Goal: Task Accomplishment & Management: Use online tool/utility

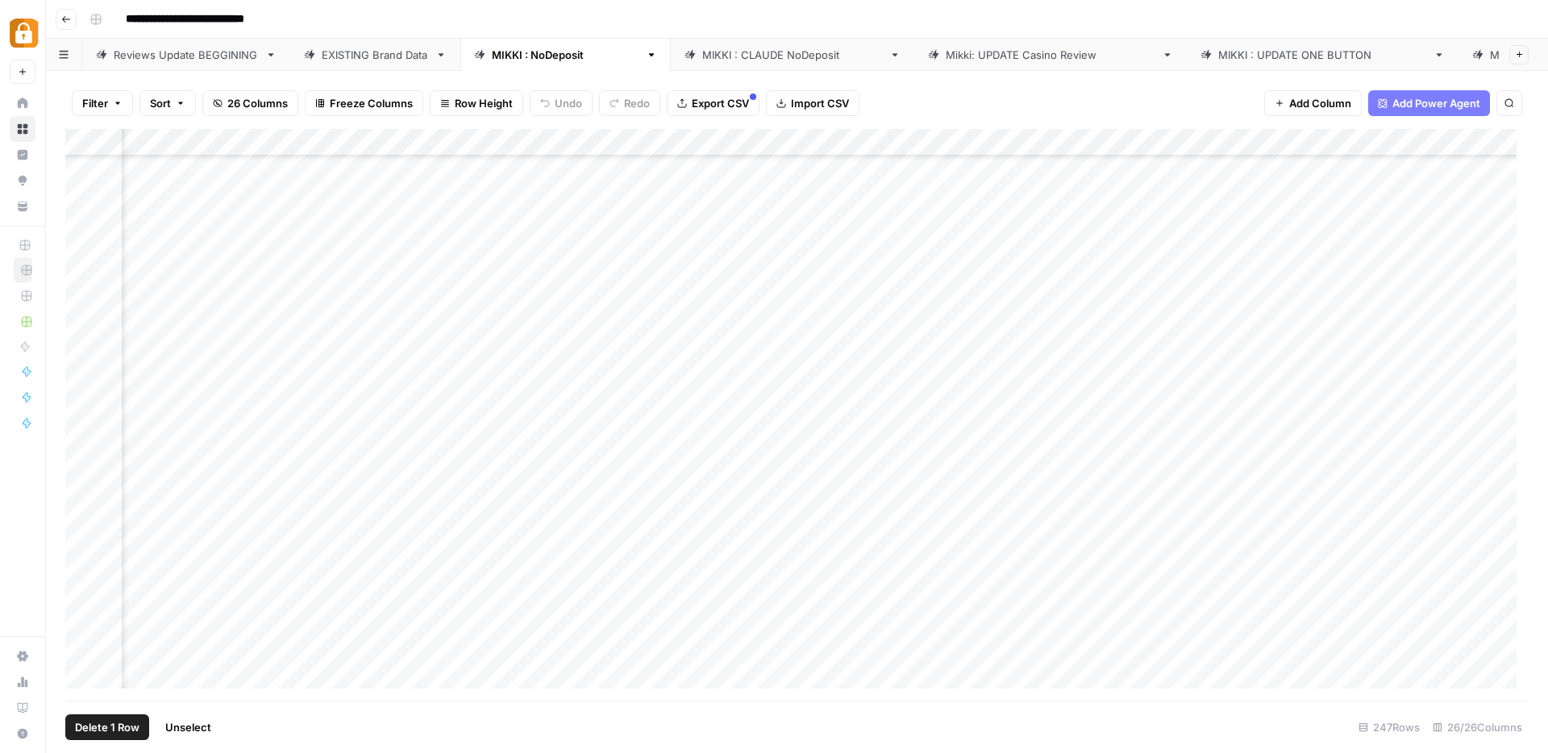
scroll to position [5257, 1504]
click at [1146, 227] on div "Add Column" at bounding box center [796, 415] width 1463 height 572
click at [756, 256] on div "Add Column" at bounding box center [796, 415] width 1463 height 572
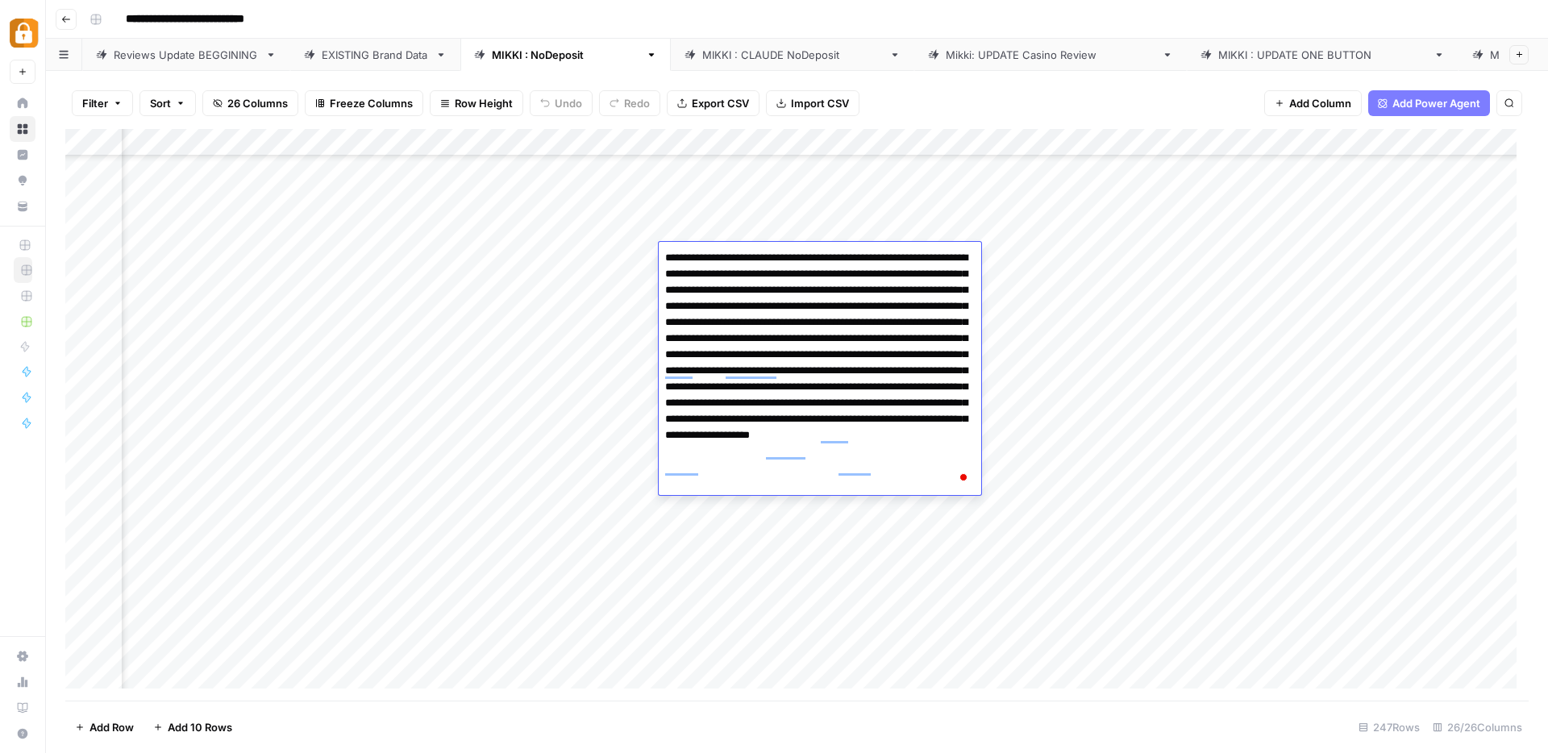
click at [83, 227] on div "Add Column" at bounding box center [796, 415] width 1463 height 572
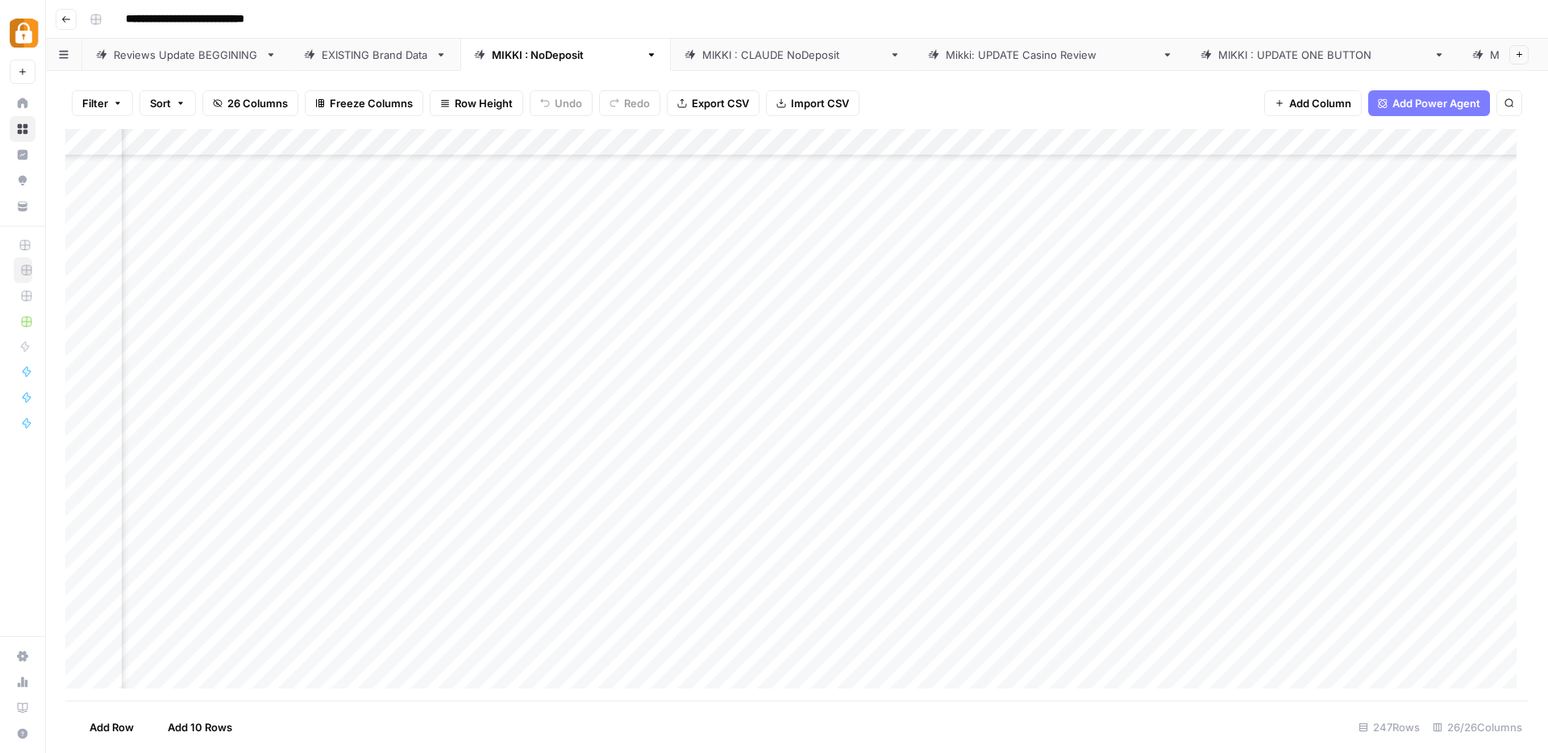
click at [720, 229] on div "Add Column" at bounding box center [796, 415] width 1463 height 572
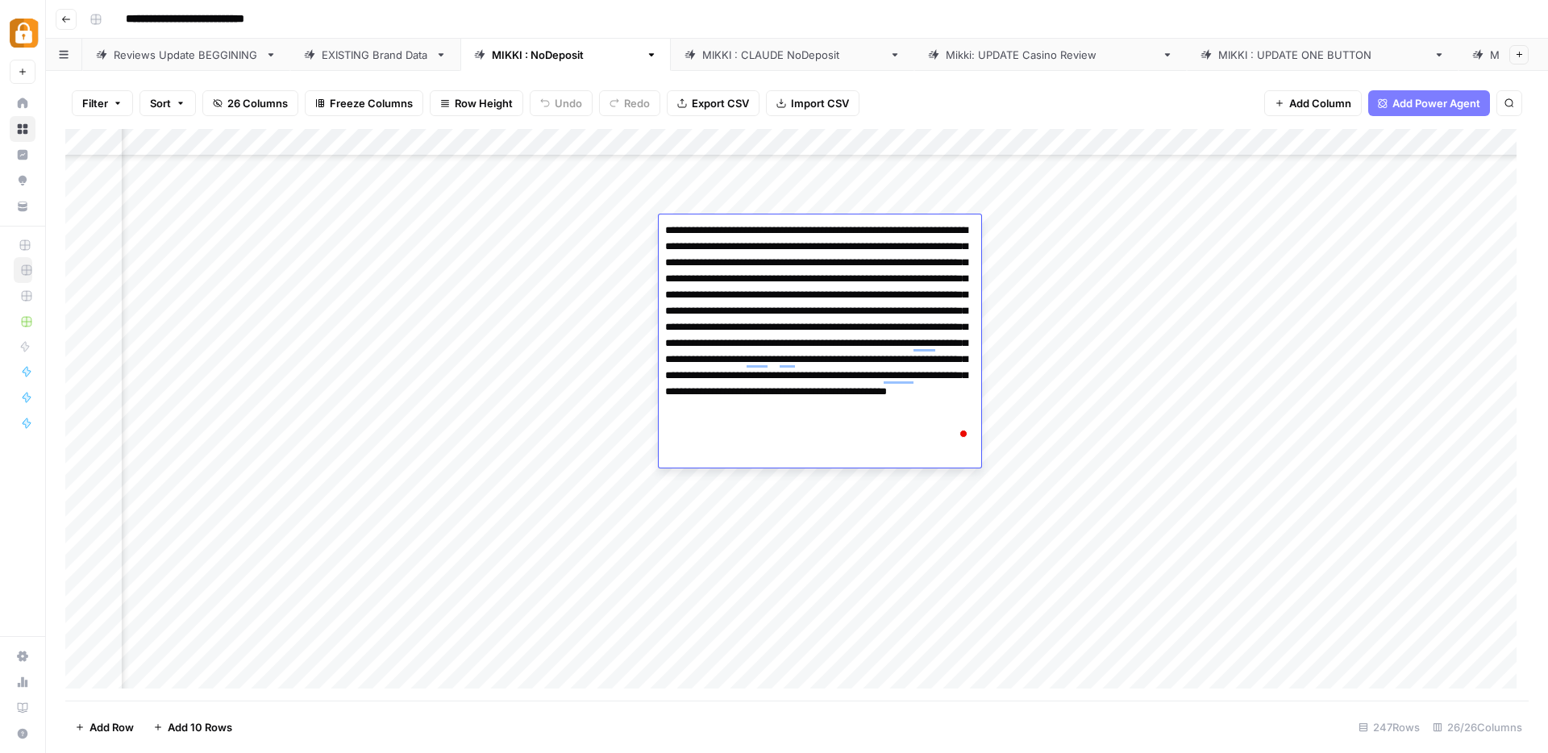
click at [86, 230] on div "Add Column" at bounding box center [796, 415] width 1463 height 572
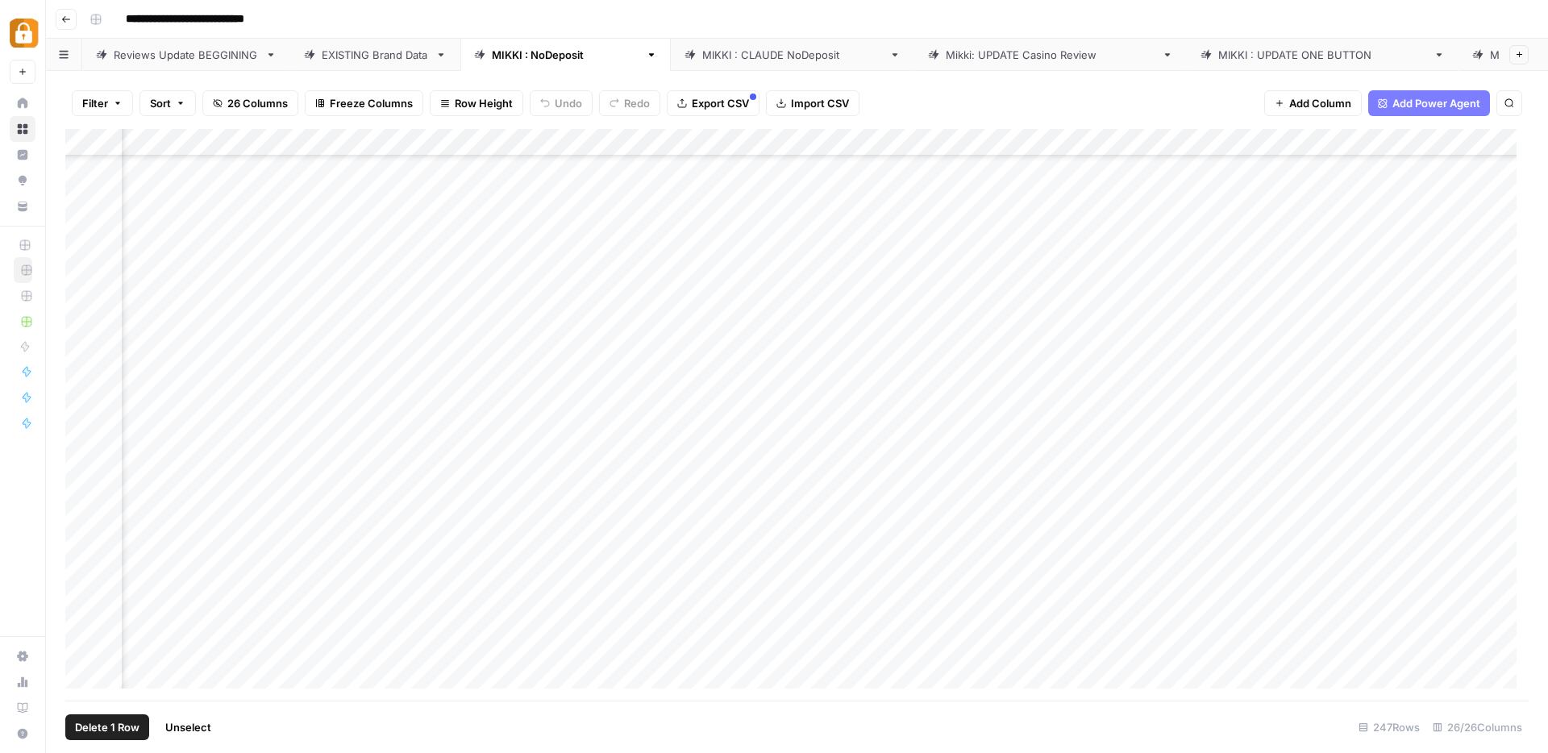
click at [895, 228] on div "Add Column" at bounding box center [796, 415] width 1463 height 572
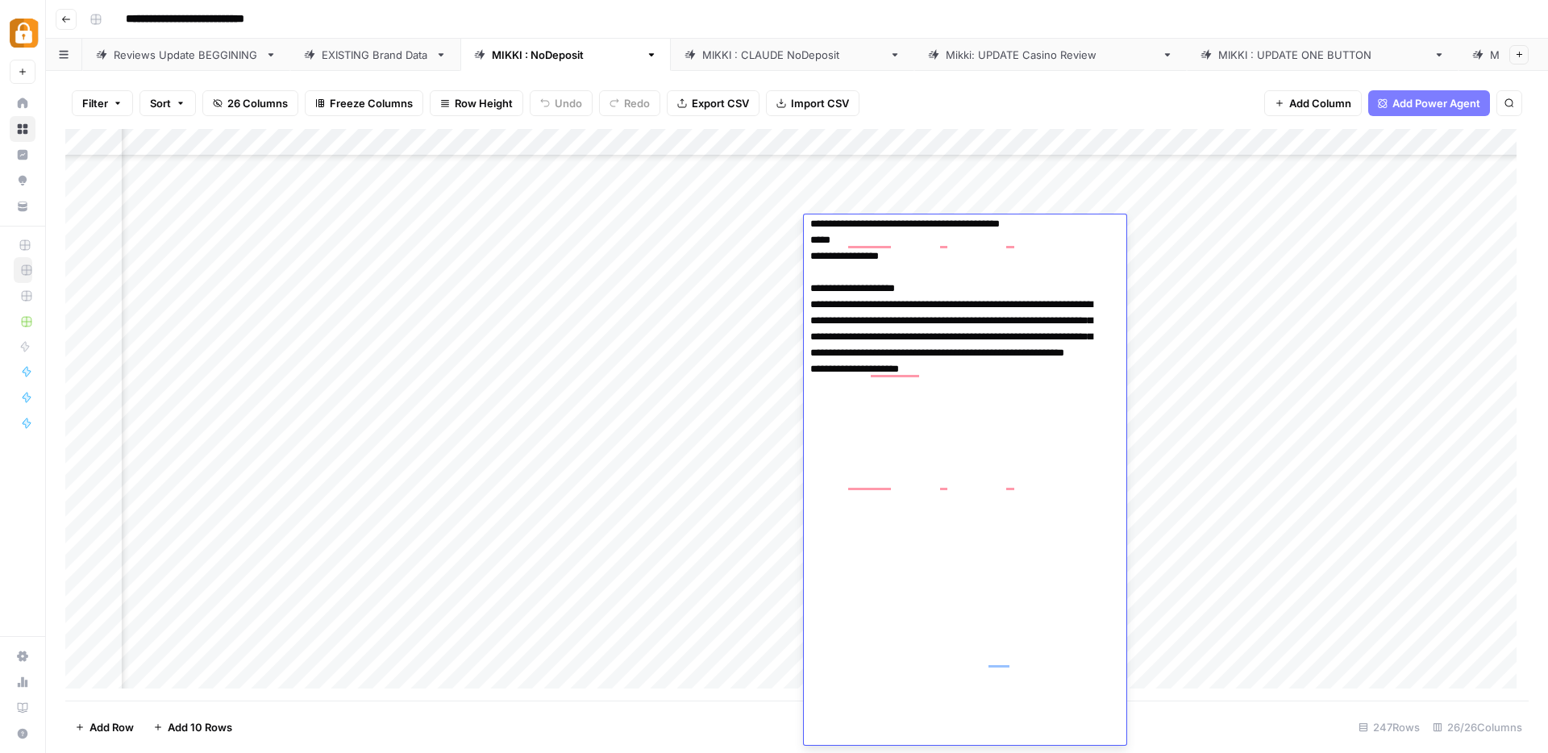
click at [984, 101] on div "Filter Sort 26 Columns Freeze Columns Row Height Undo Redo Export CSV Import CS…" at bounding box center [796, 103] width 1463 height 52
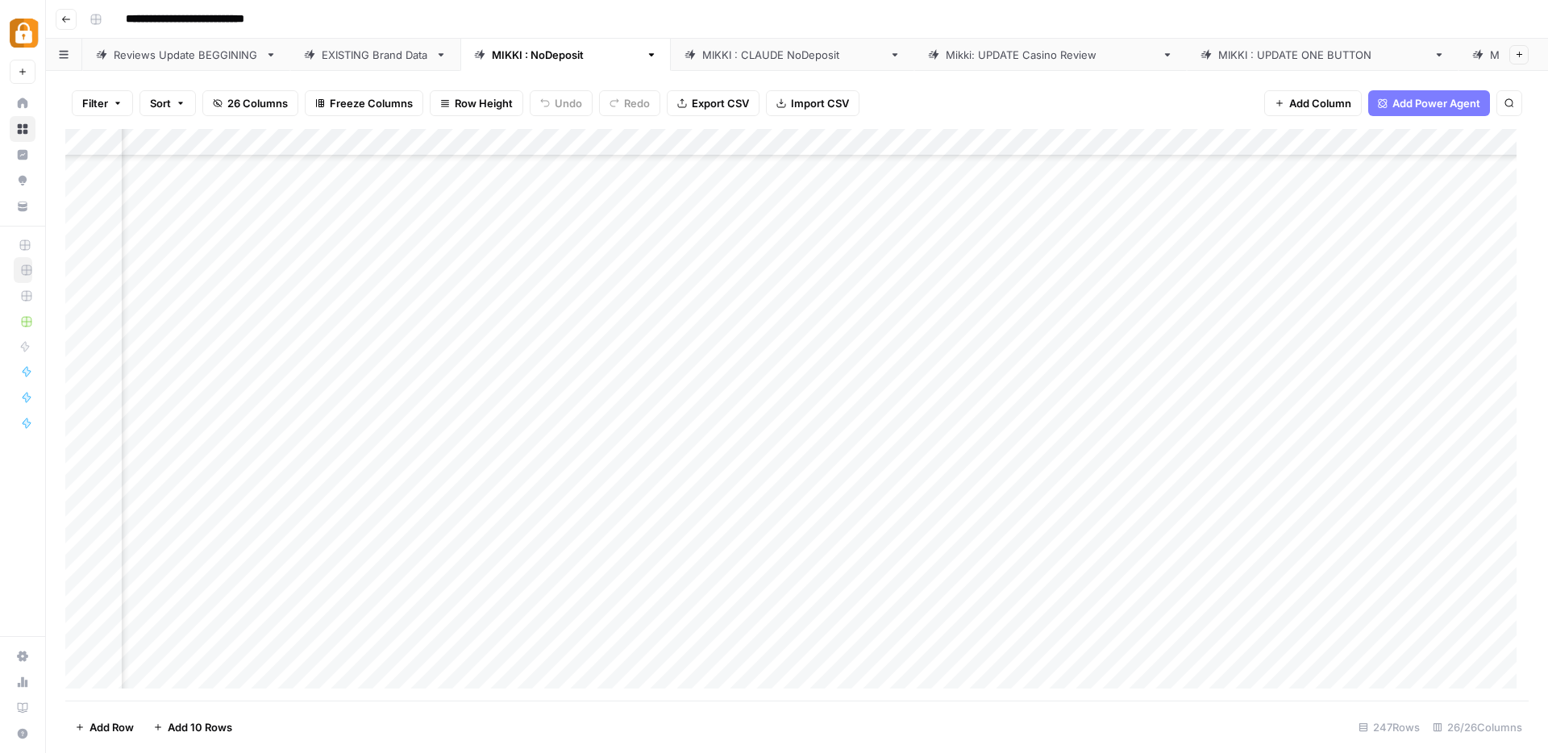
click at [482, 144] on div "Add Column" at bounding box center [796, 415] width 1463 height 572
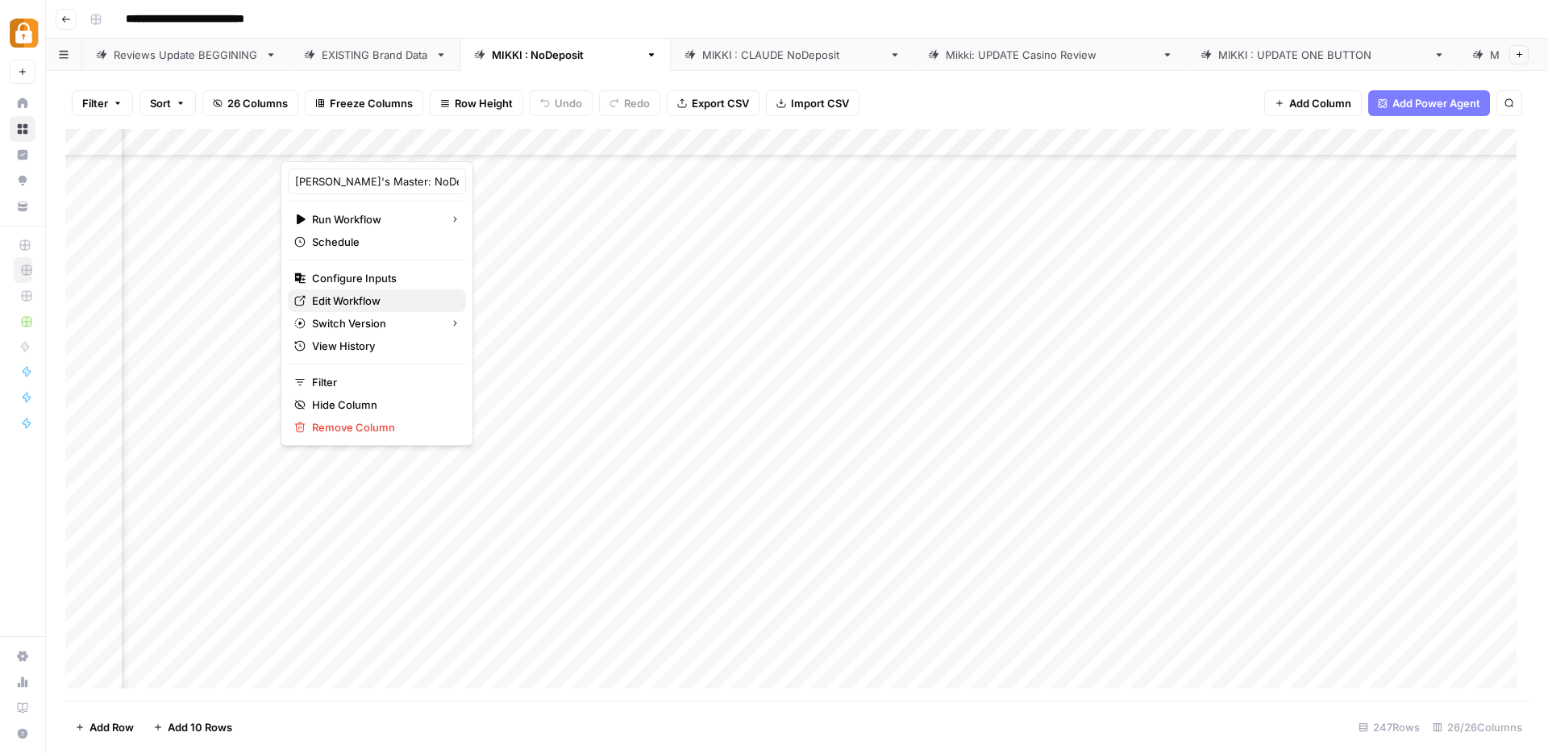
click at [353, 306] on span "Edit Workflow" at bounding box center [382, 301] width 141 height 16
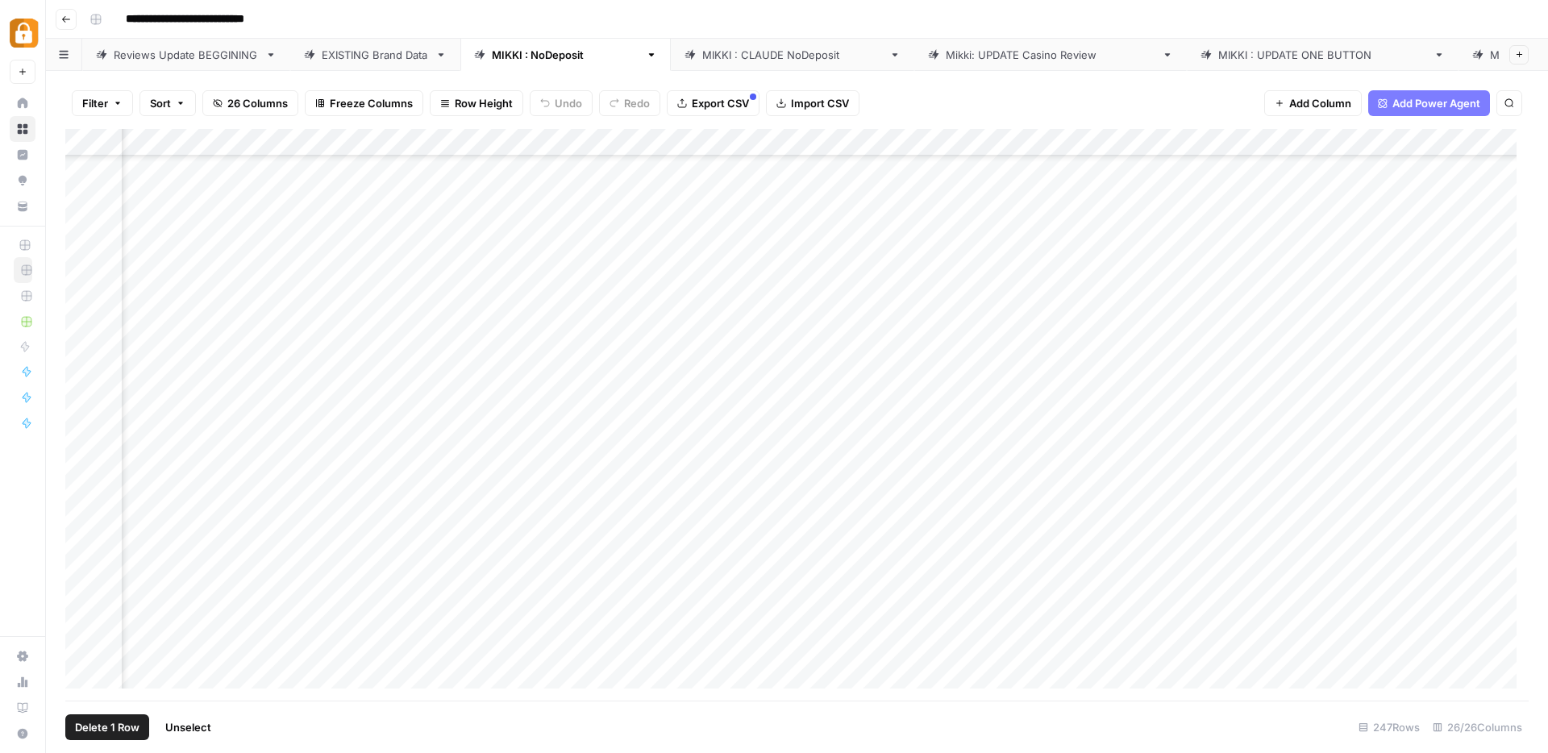
click at [81, 230] on div "Add Column" at bounding box center [796, 415] width 1463 height 572
click at [500, 228] on div "Add Column" at bounding box center [796, 415] width 1463 height 572
click at [416, 229] on div "Add Column" at bounding box center [796, 415] width 1463 height 572
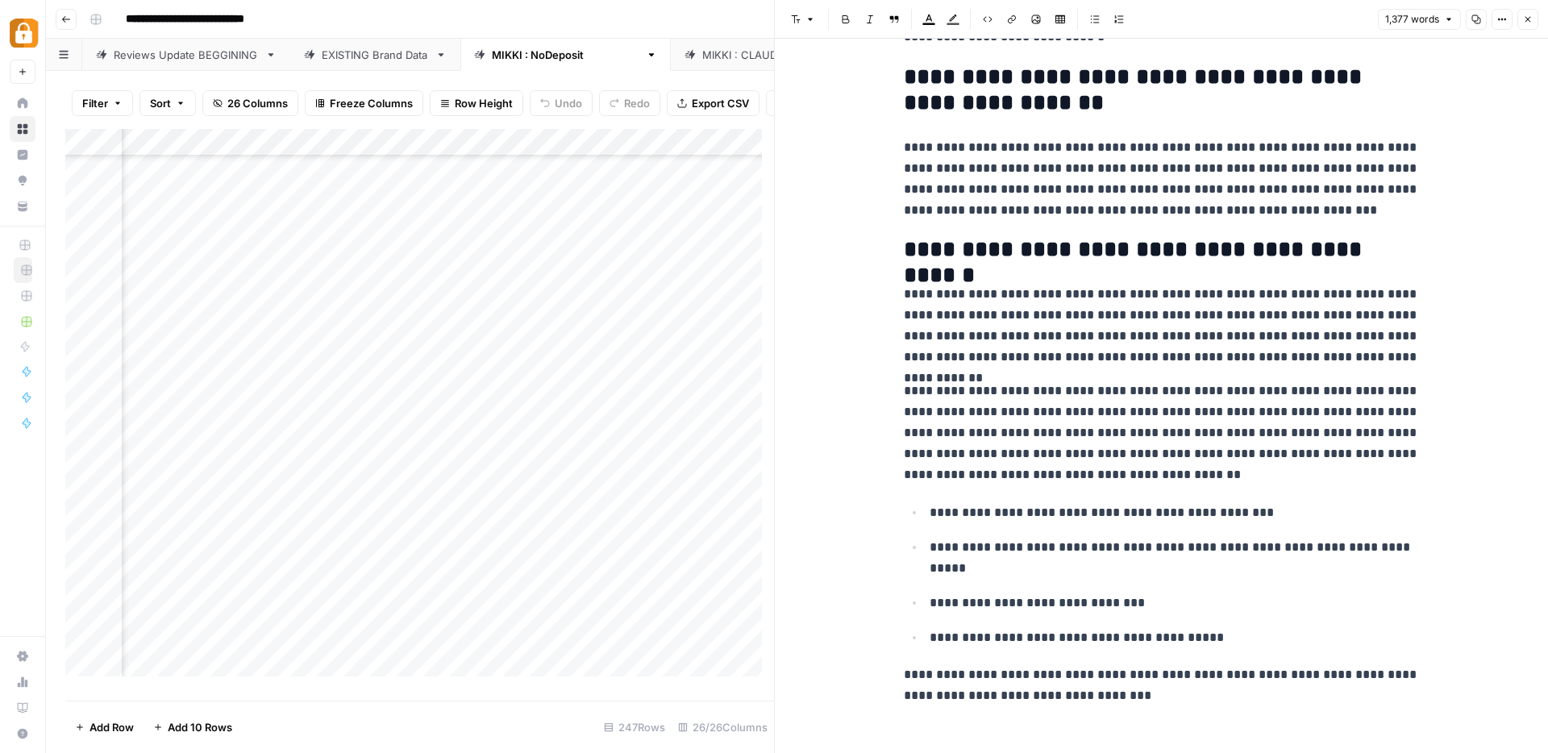
scroll to position [3259, 0]
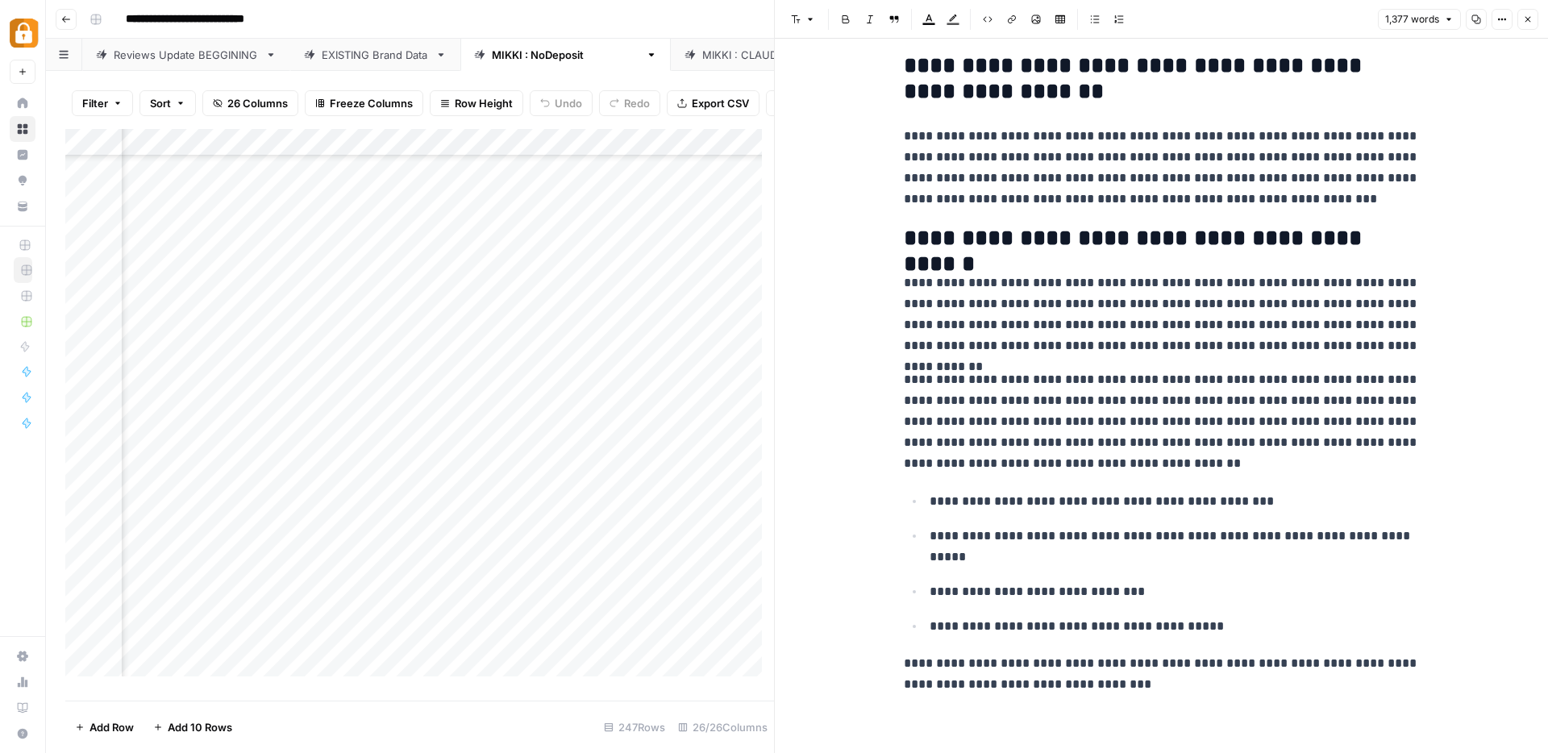
click at [1529, 15] on icon "button" at bounding box center [1528, 20] width 10 height 10
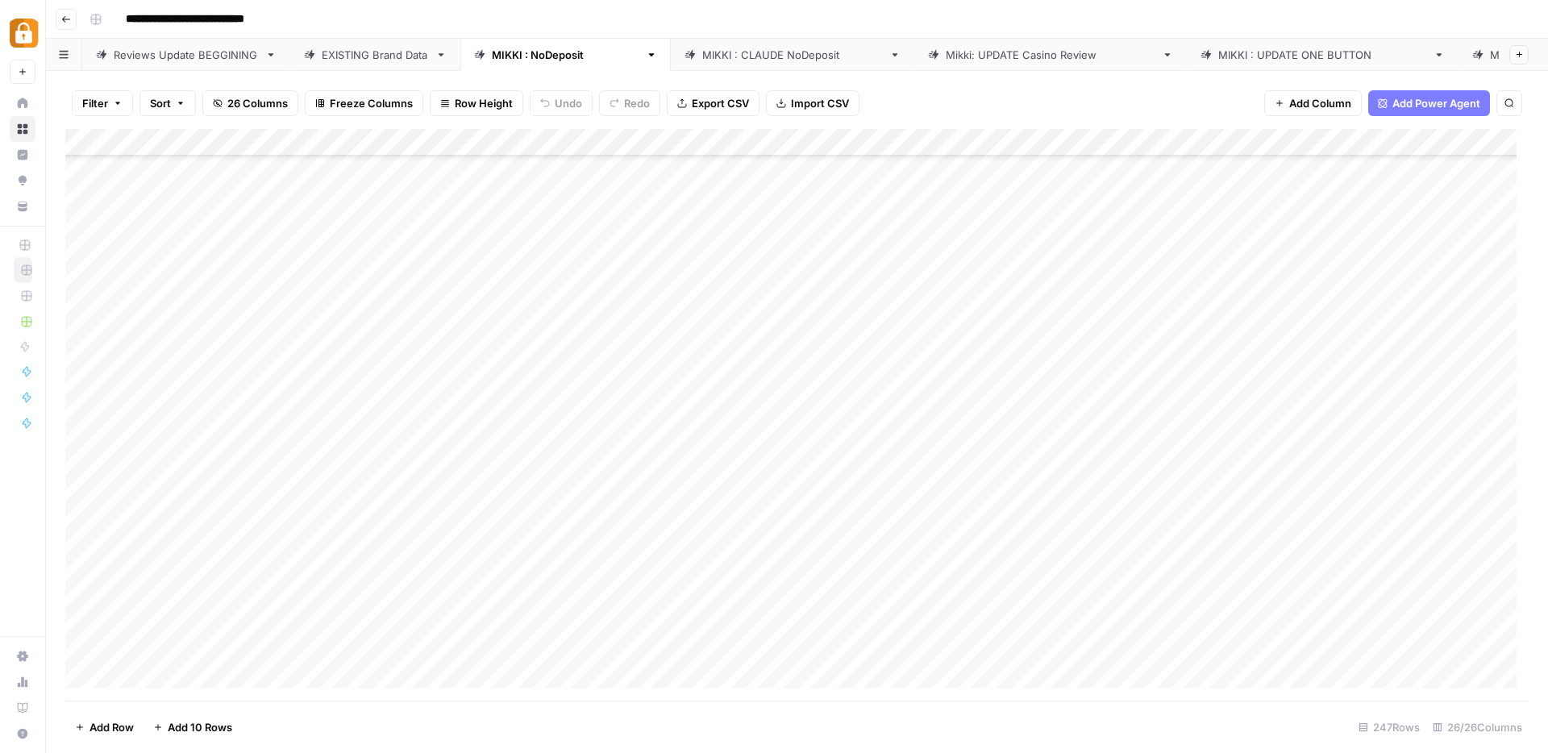
scroll to position [5257, 0]
click at [650, 229] on div "Add Column" at bounding box center [796, 415] width 1463 height 572
click at [674, 229] on div "Add Column" at bounding box center [796, 415] width 1463 height 572
click at [674, 229] on textarea "**********" at bounding box center [677, 230] width 258 height 23
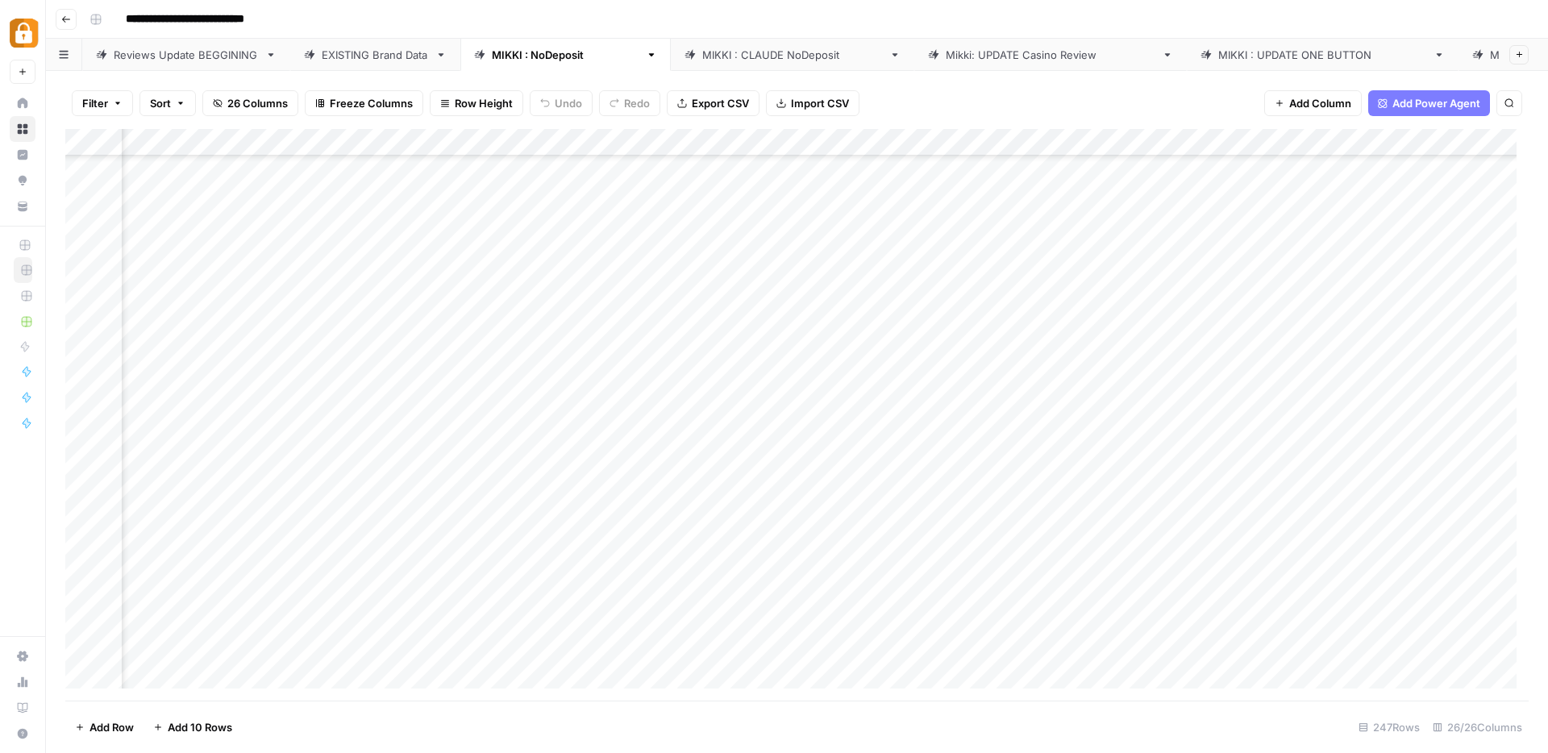
click at [1413, 144] on div "Add Column" at bounding box center [796, 415] width 1463 height 572
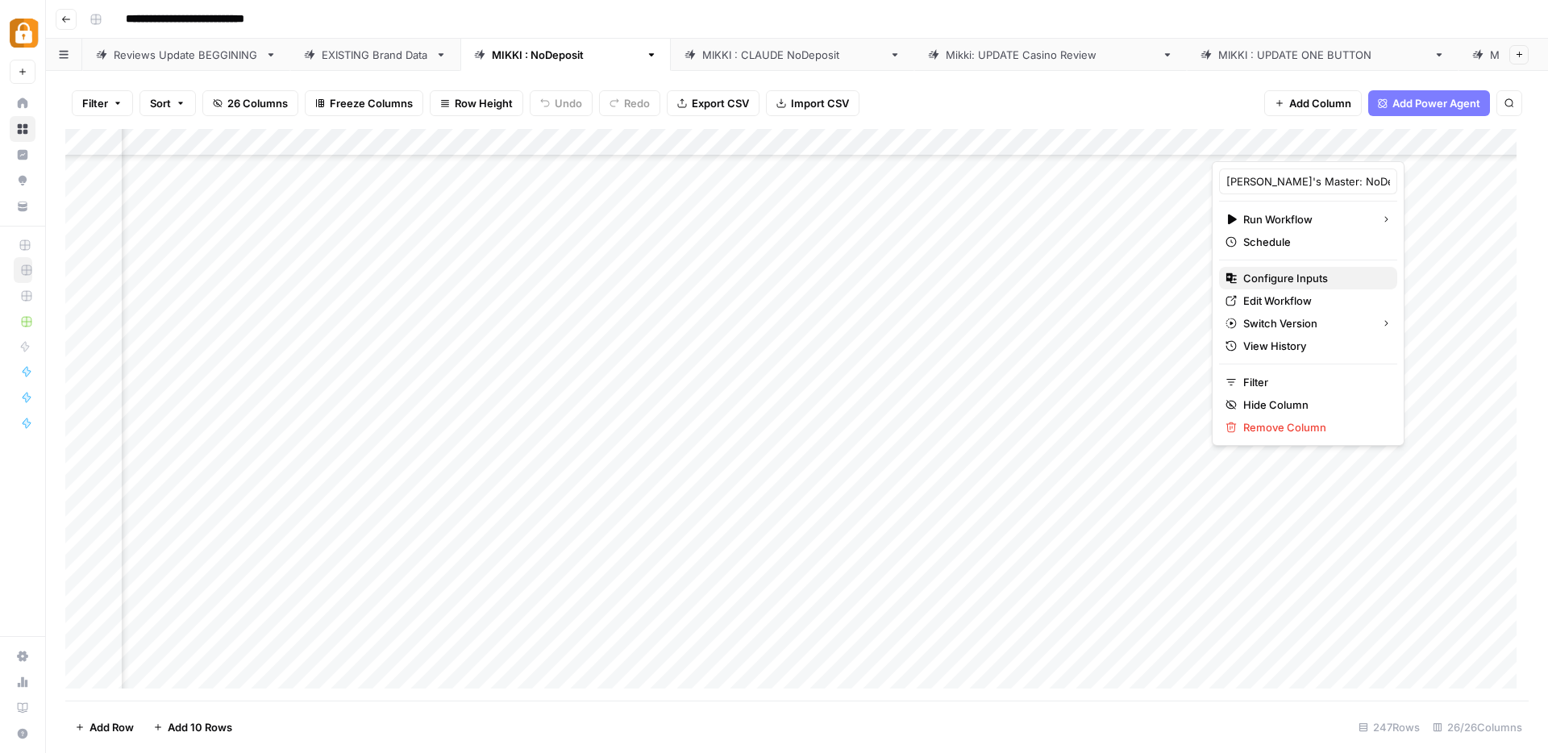
click at [1277, 278] on span "Configure Inputs" at bounding box center [1313, 278] width 141 height 16
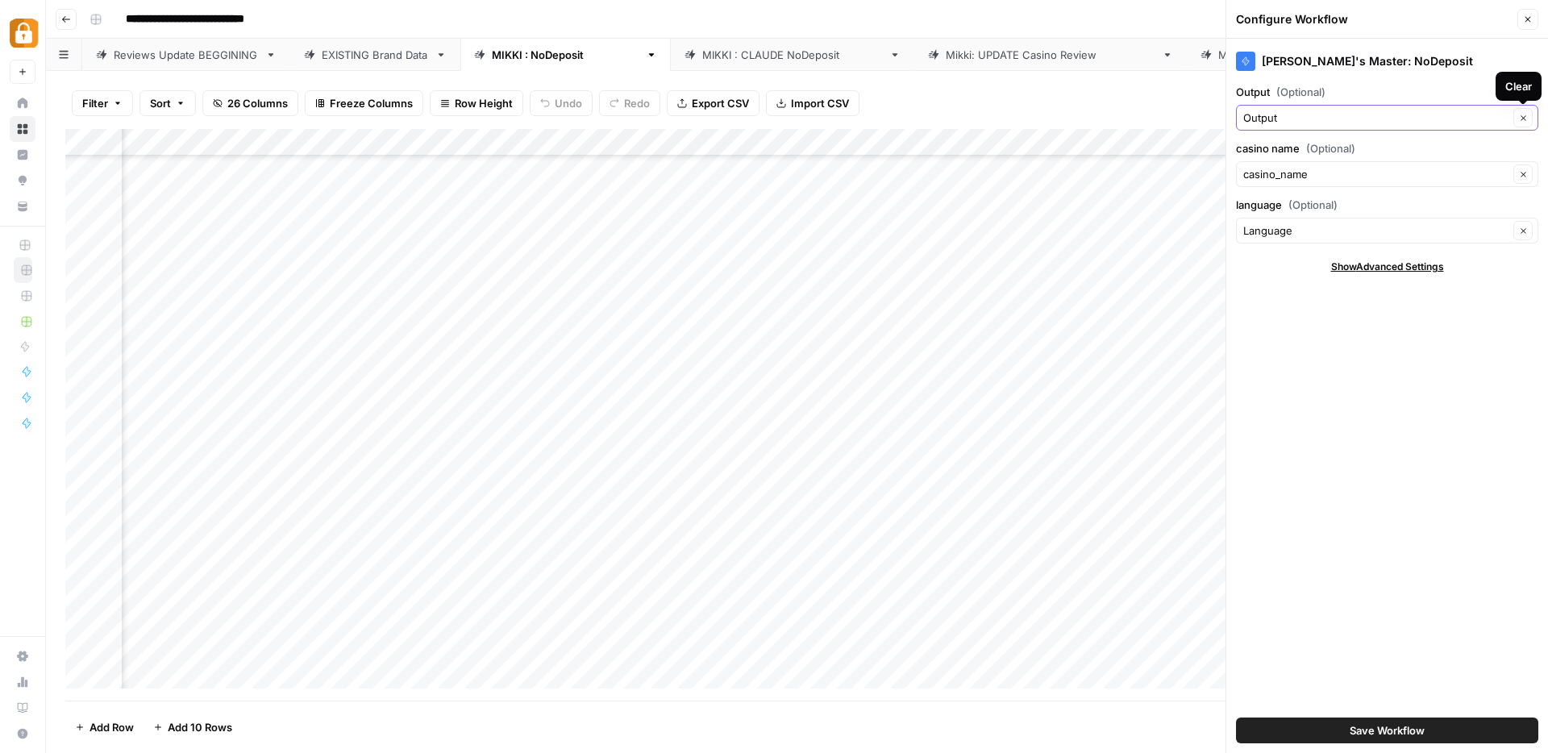
click at [1522, 119] on icon "button" at bounding box center [1523, 118] width 9 height 9
click at [1384, 124] on input "Output (Optional)" at bounding box center [1375, 118] width 265 height 16
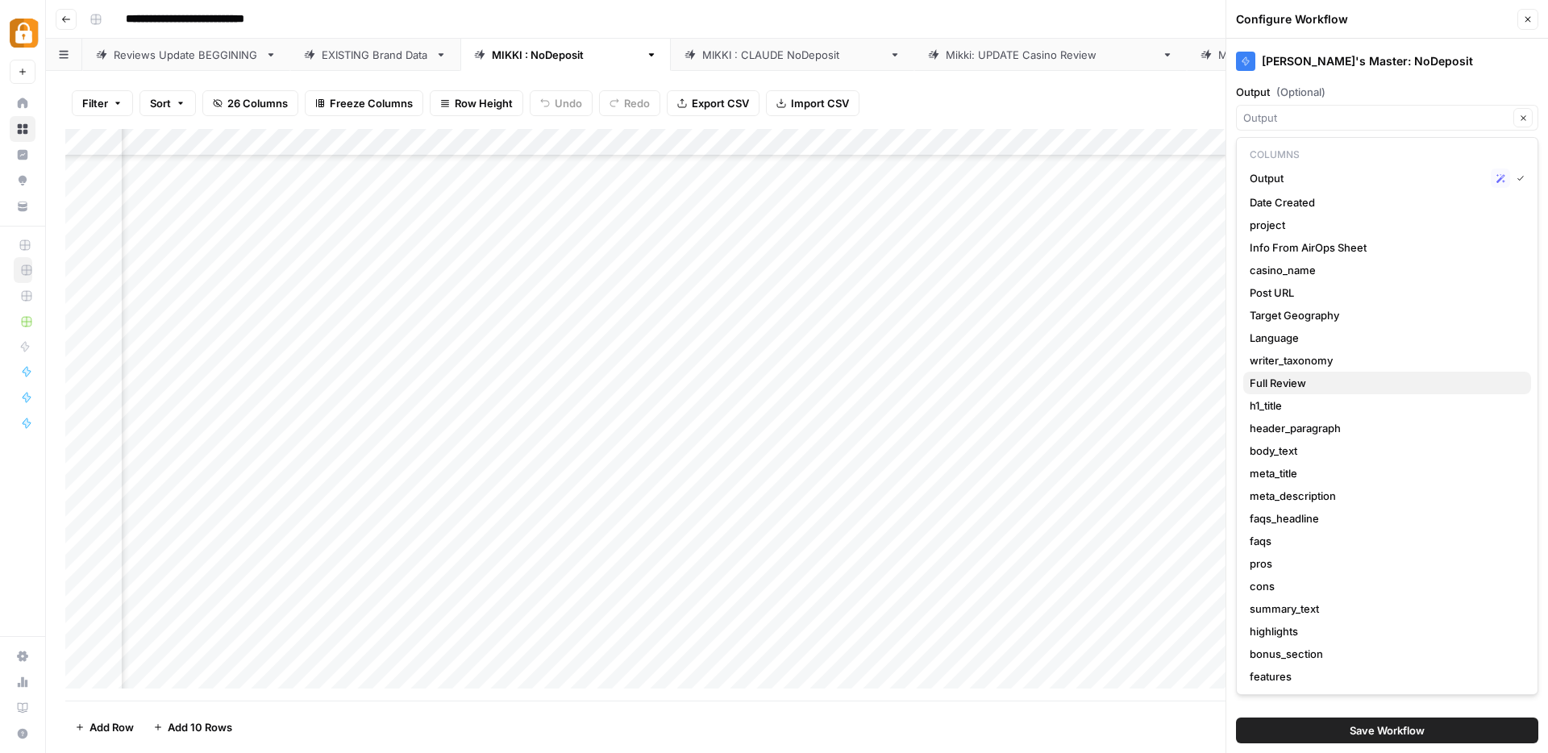
click at [1300, 385] on span "Full Review" at bounding box center [1384, 383] width 268 height 16
type input "Full Review"
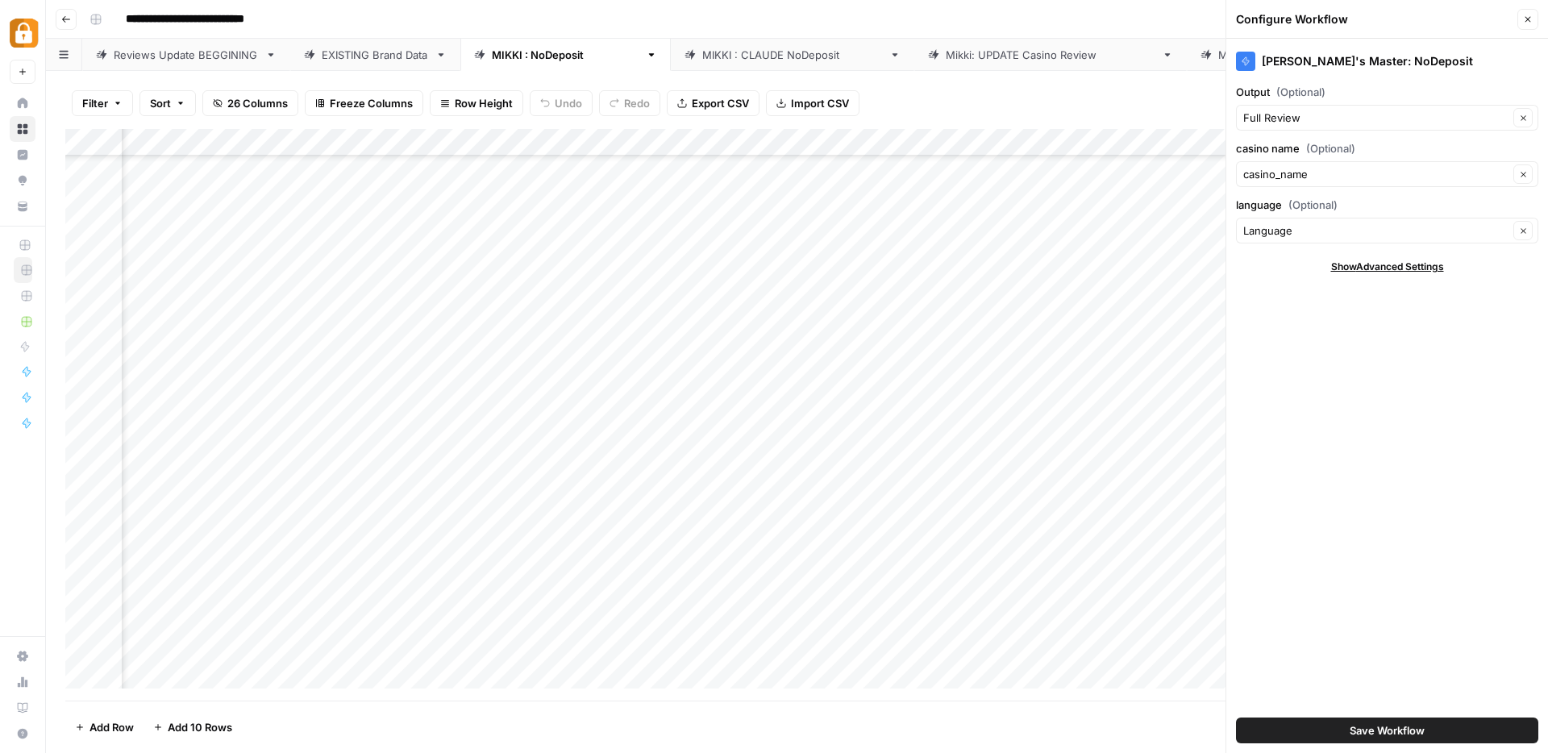
click at [1433, 728] on button "Save Workflow" at bounding box center [1387, 731] width 302 height 26
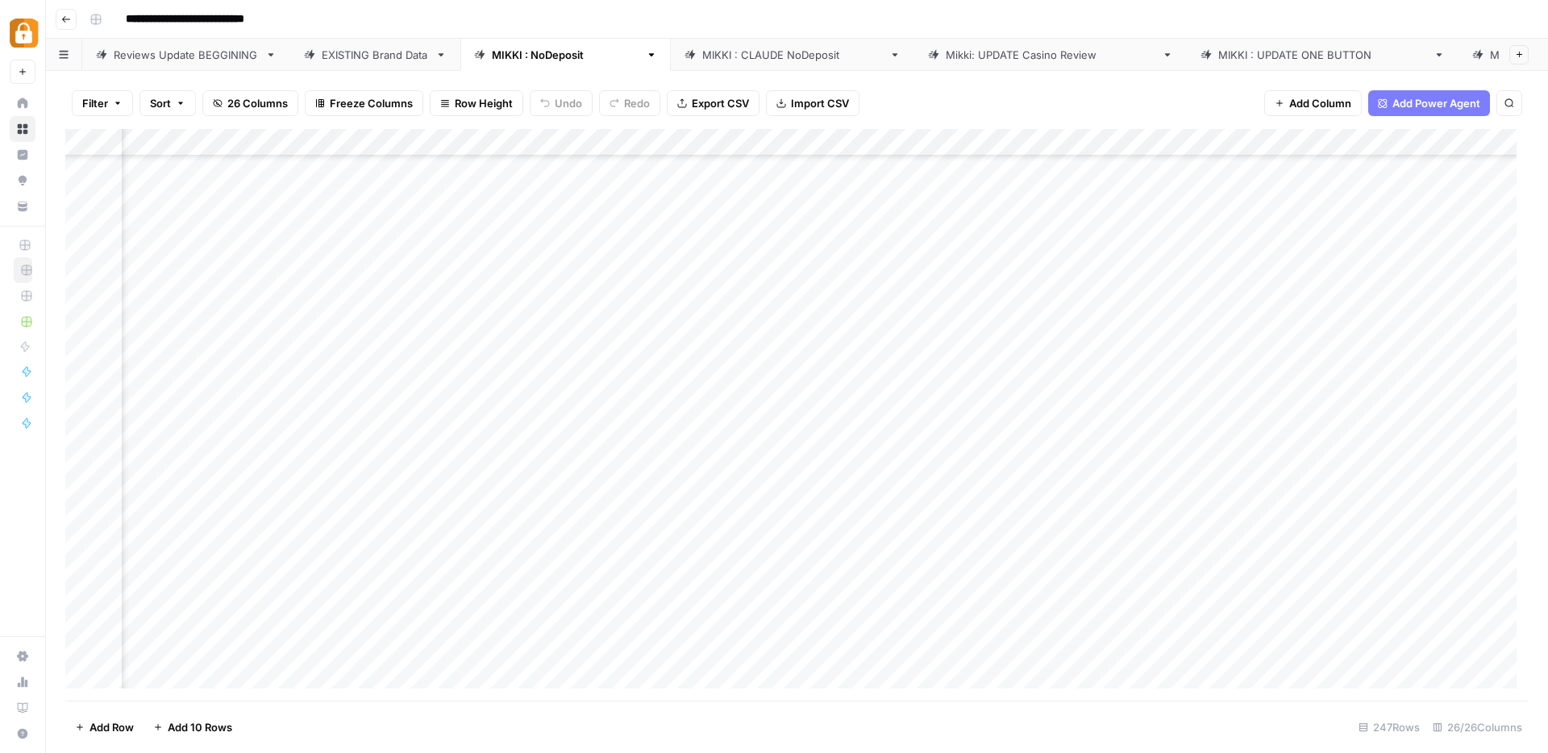
scroll to position [5195, 572]
click at [83, 287] on div "Add Column" at bounding box center [796, 415] width 1463 height 572
click at [957, 292] on div "Add Column" at bounding box center [796, 415] width 1463 height 572
click at [938, 139] on div "Add Column" at bounding box center [796, 415] width 1463 height 572
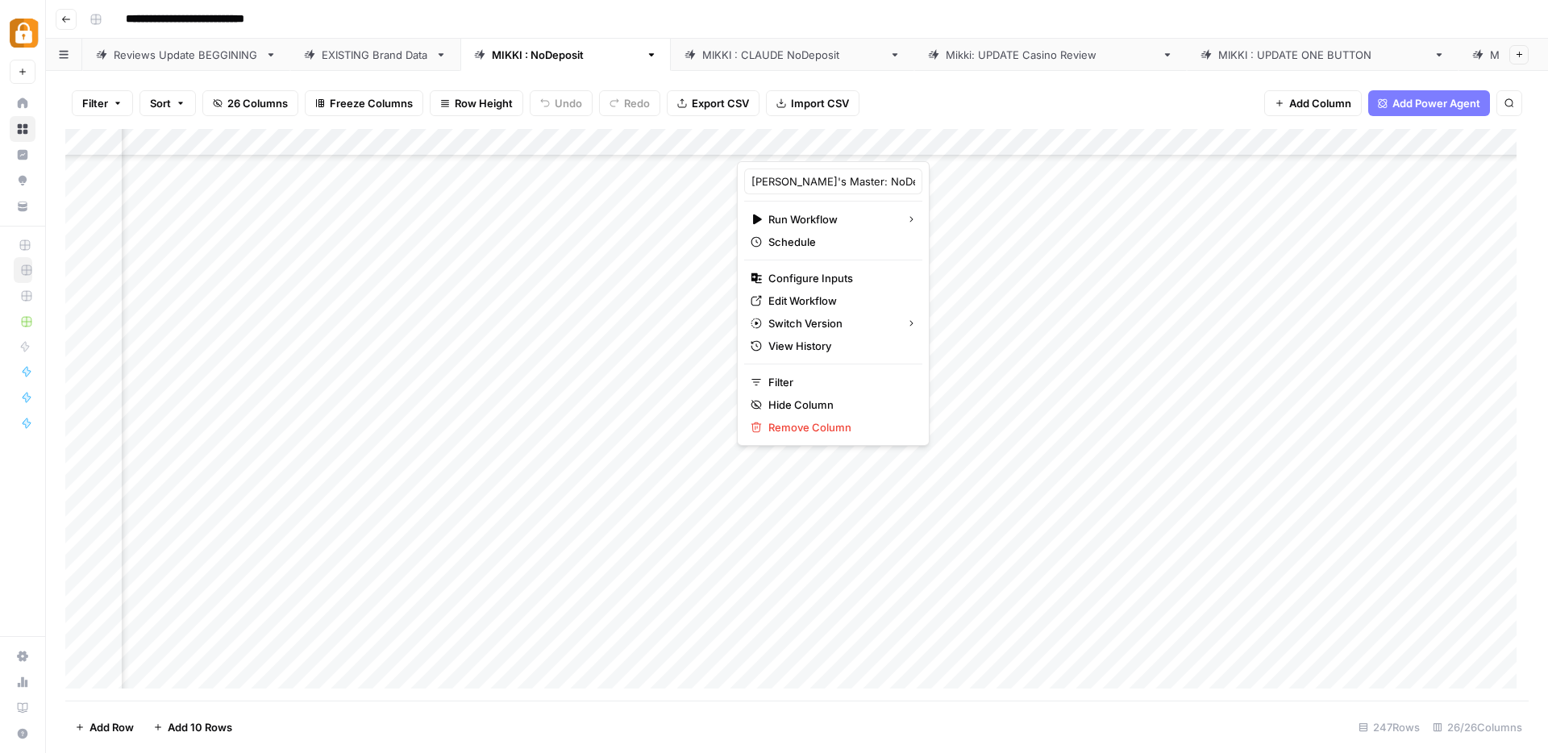
click at [1040, 292] on div "Add Column" at bounding box center [796, 415] width 1463 height 572
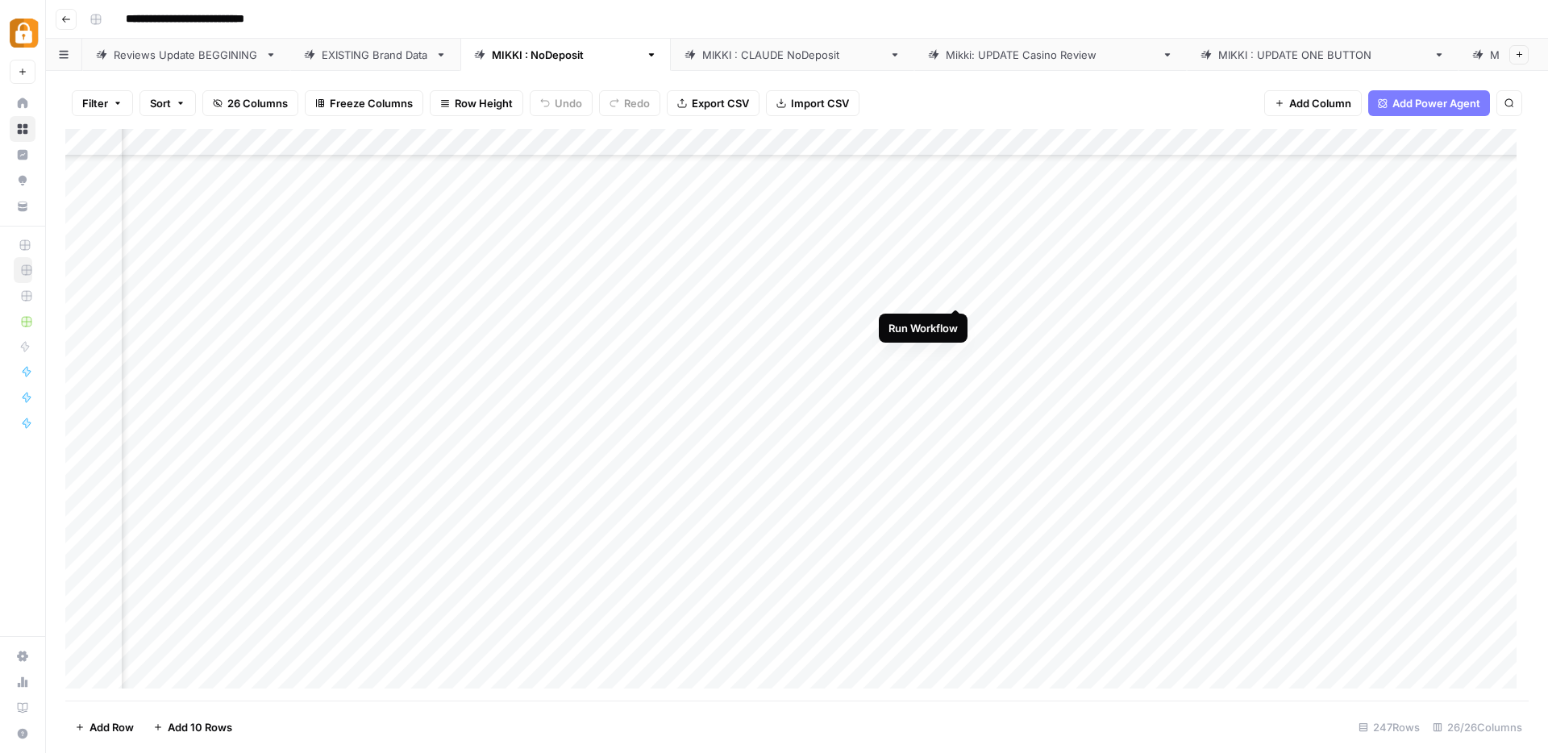
click at [959, 292] on div "Add Column" at bounding box center [796, 415] width 1463 height 572
click at [935, 143] on div "Add Column" at bounding box center [796, 415] width 1463 height 572
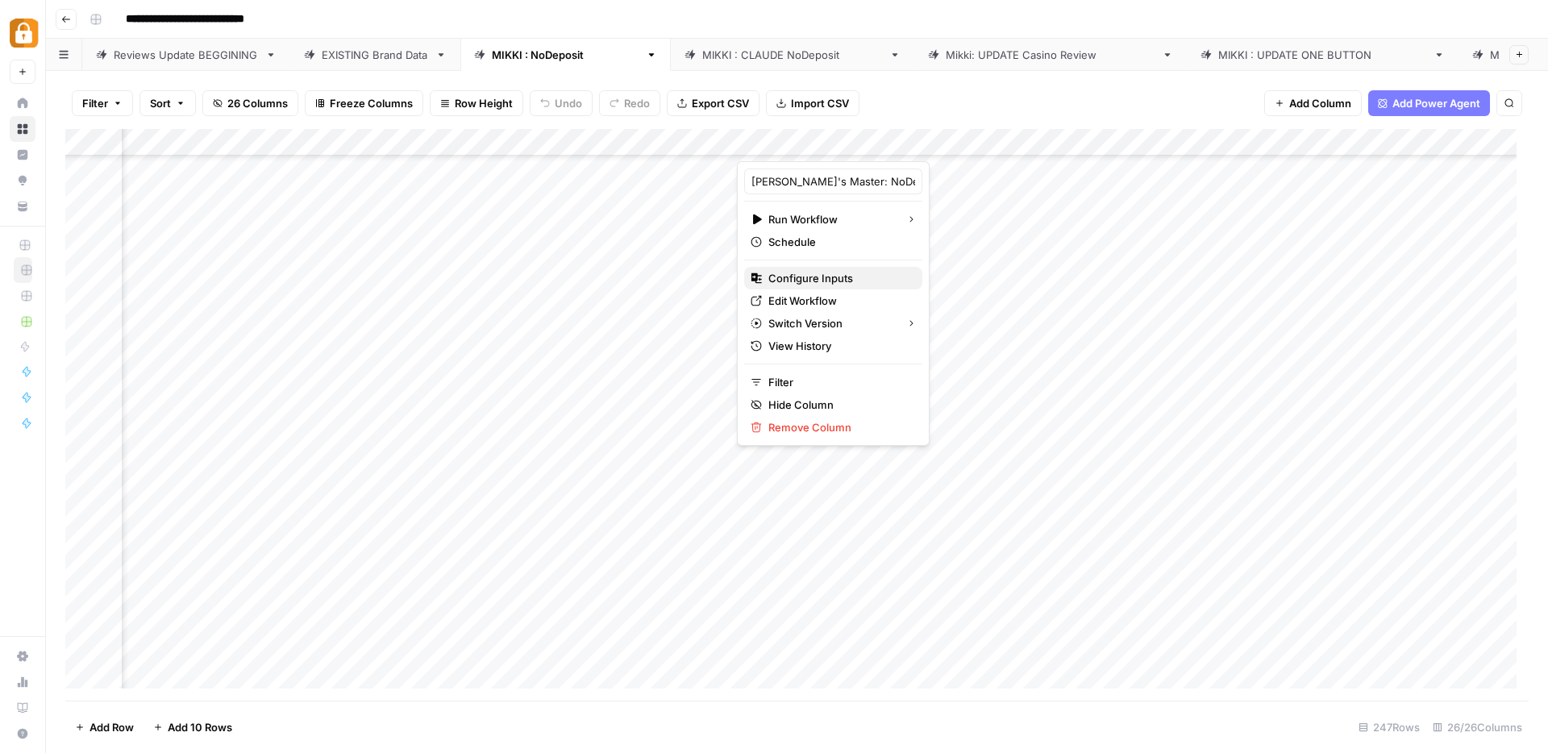
click at [844, 280] on span "Configure Inputs" at bounding box center [838, 278] width 141 height 16
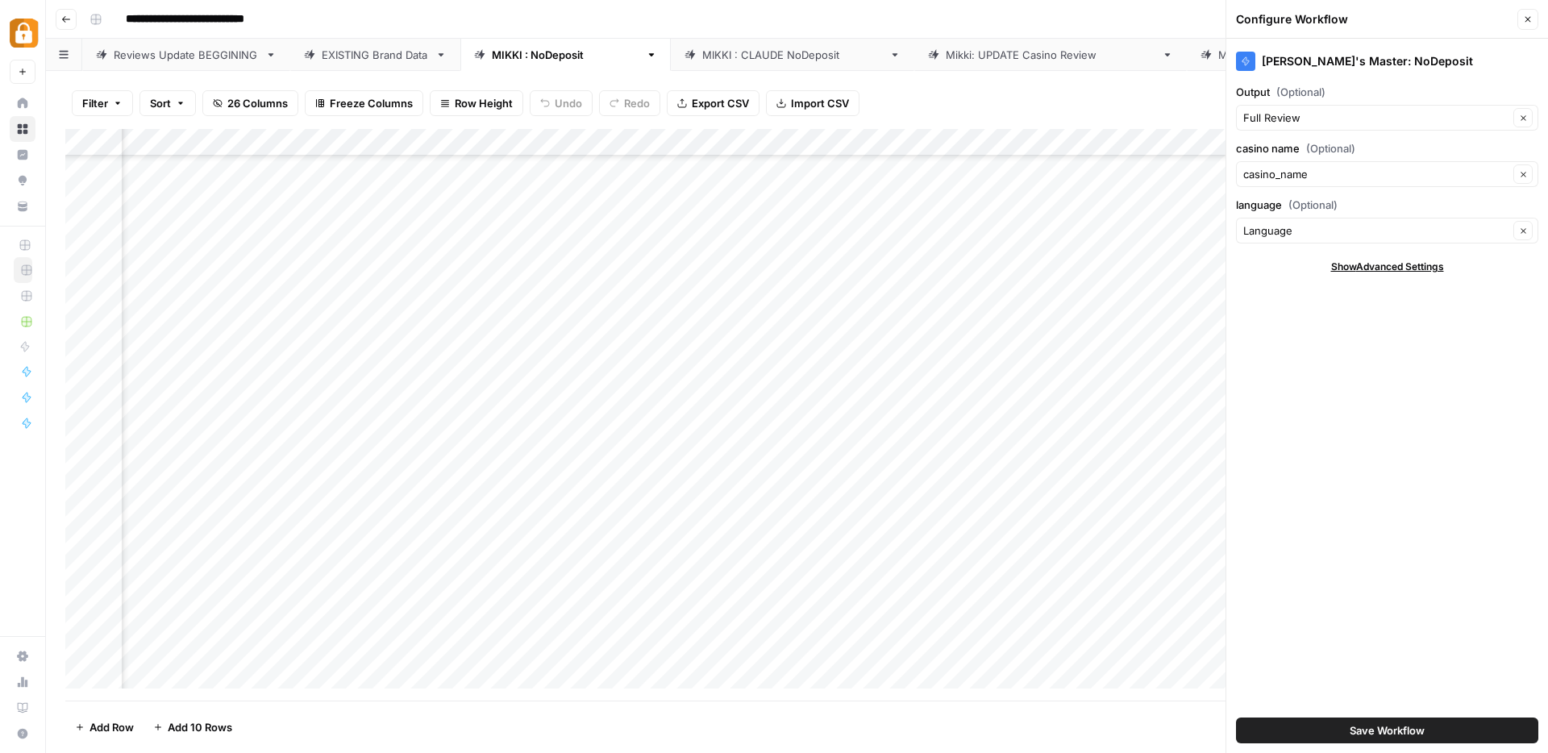
click at [1523, 18] on icon "button" at bounding box center [1528, 20] width 10 height 10
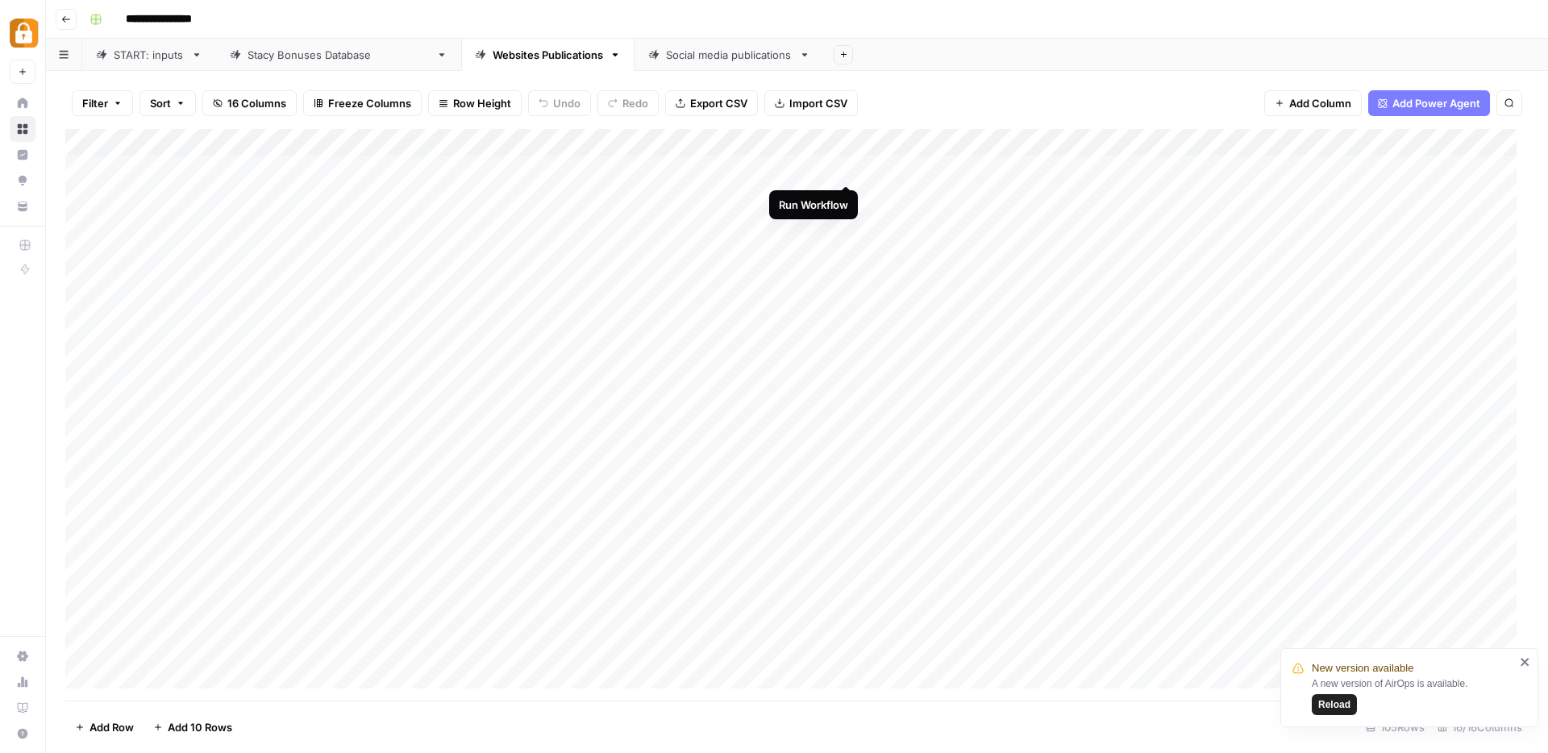
click at [850, 169] on div "Add Column" at bounding box center [796, 415] width 1463 height 572
click at [849, 199] on div "Add Column" at bounding box center [796, 415] width 1463 height 572
click at [848, 221] on div "Add Column" at bounding box center [796, 415] width 1463 height 572
click at [847, 249] on div "Add Column" at bounding box center [796, 415] width 1463 height 572
click at [847, 276] on div "Add Column" at bounding box center [796, 415] width 1463 height 572
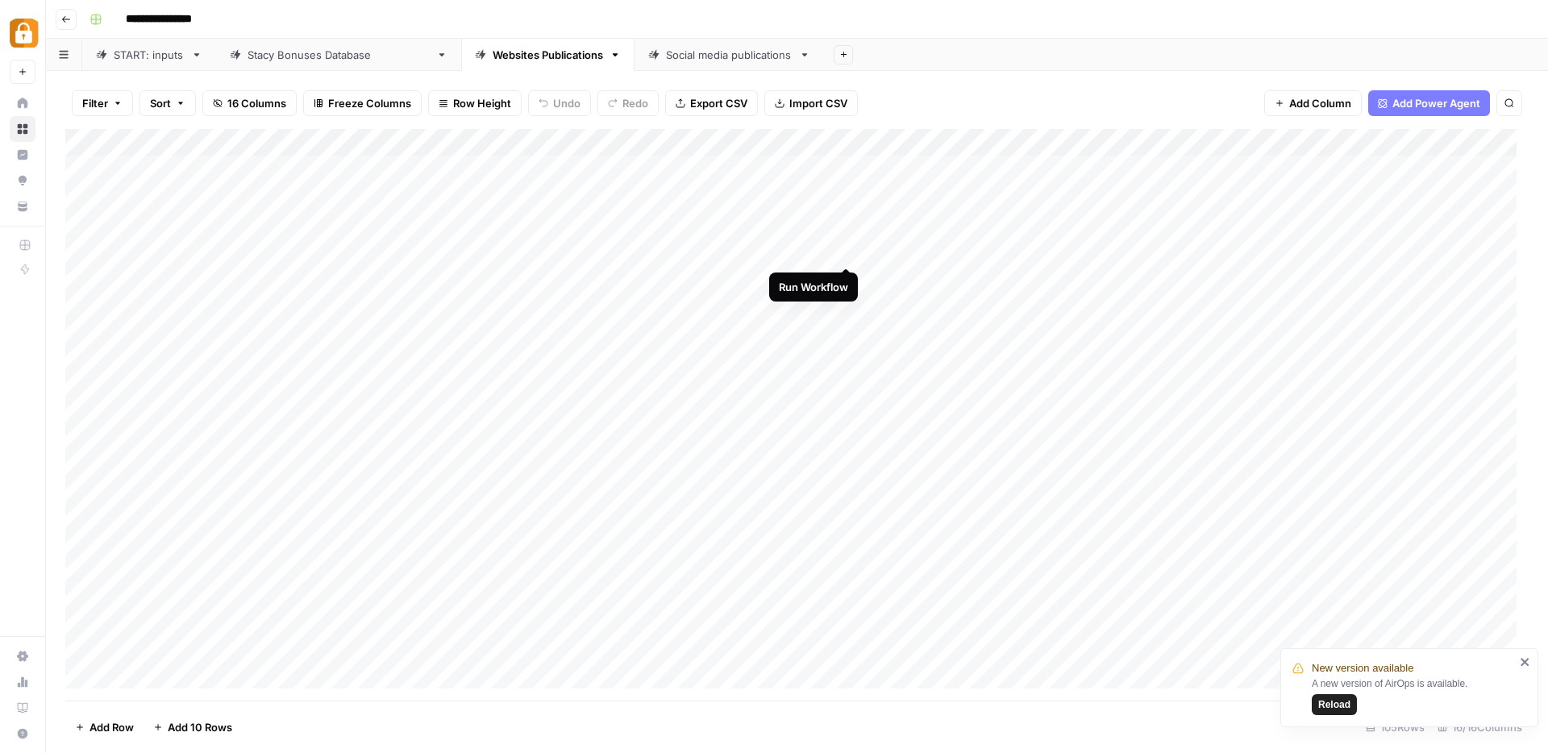
click at [845, 252] on div "Add Column" at bounding box center [796, 415] width 1463 height 572
click at [847, 280] on div "Add Column" at bounding box center [796, 415] width 1463 height 572
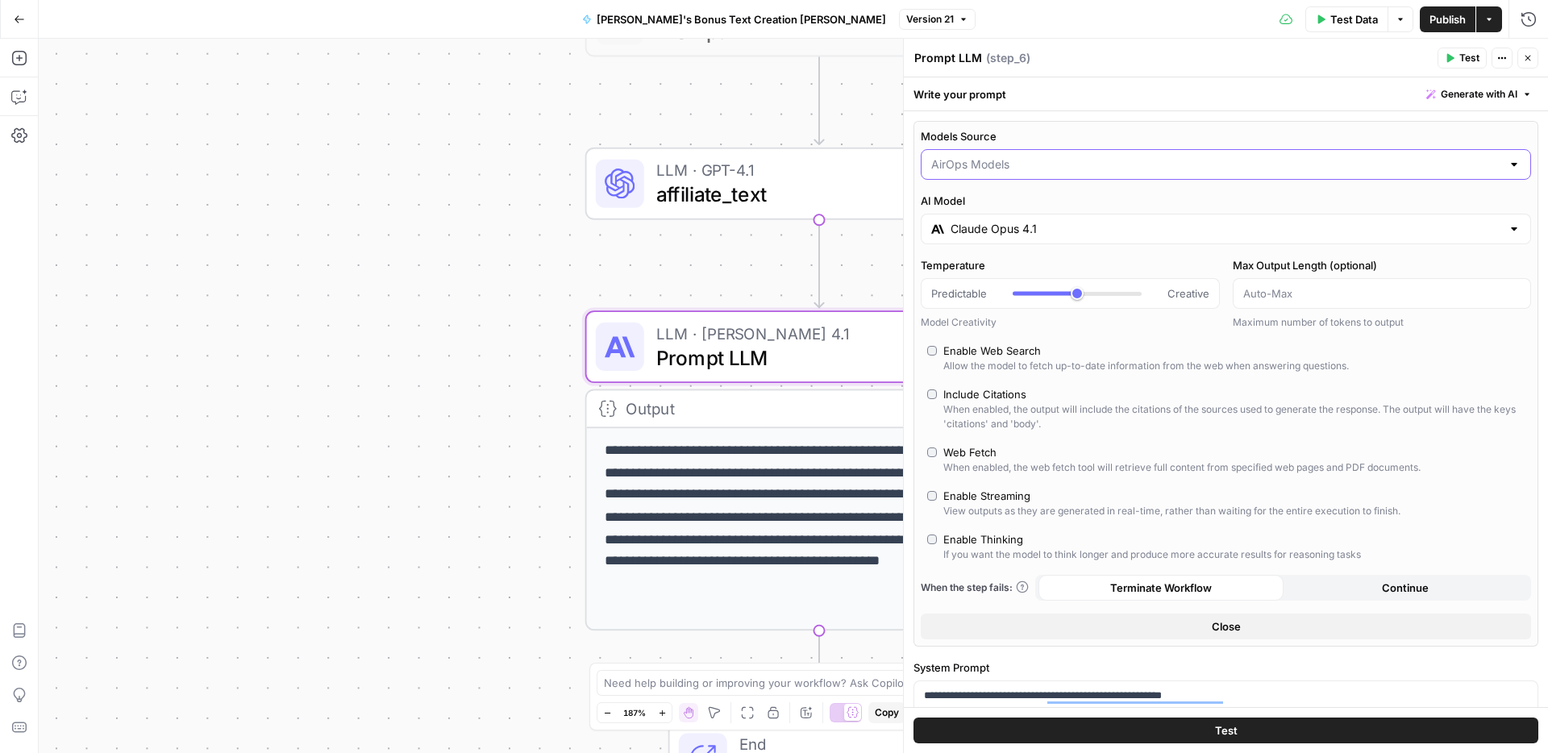
click at [1409, 165] on input "Models Source" at bounding box center [1216, 164] width 570 height 16
click at [1117, 209] on span "AirOps Models" at bounding box center [1209, 205] width 550 height 16
type input "AirOps Models"
click at [1100, 232] on input "Claude Opus 4.1" at bounding box center [1226, 229] width 551 height 16
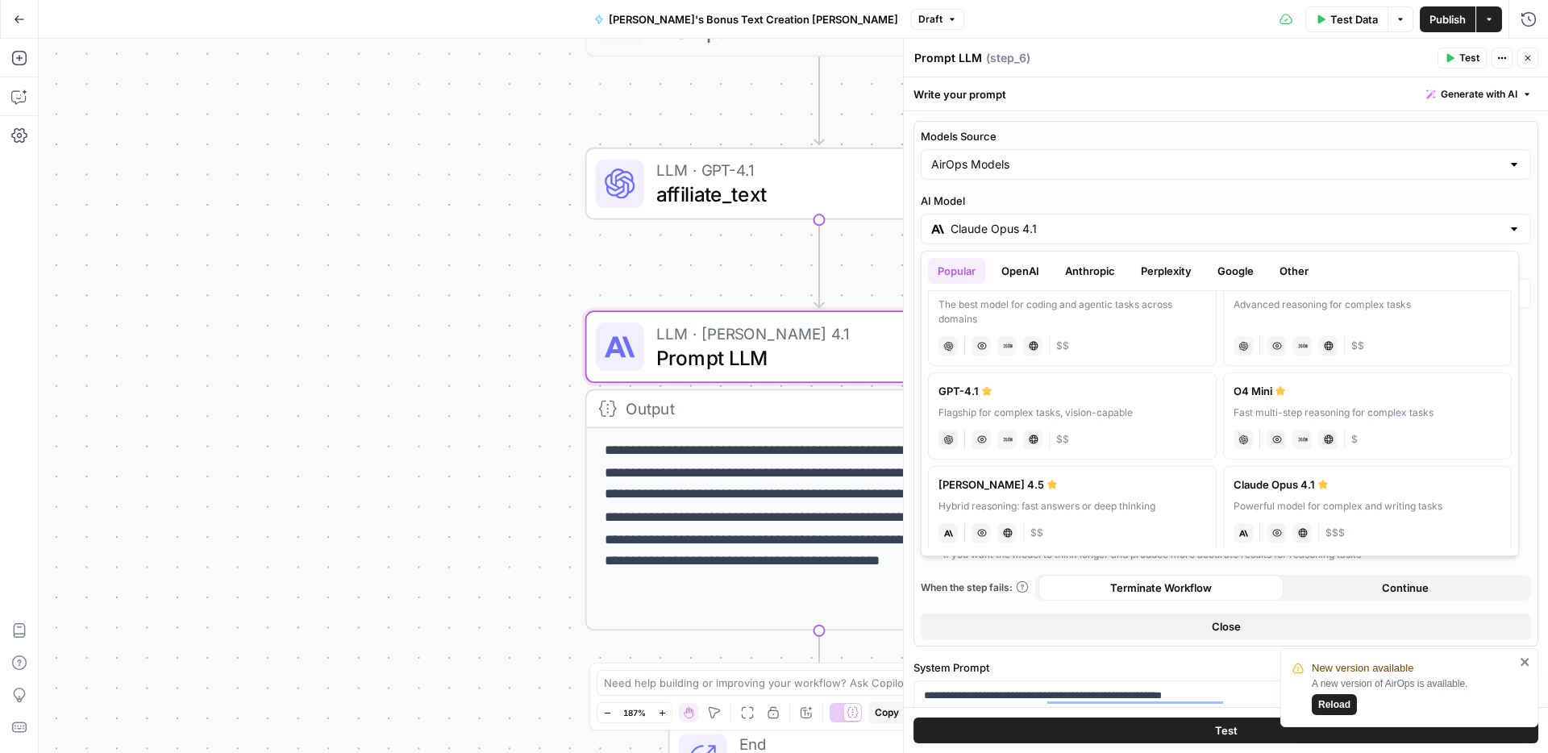
scroll to position [63, 0]
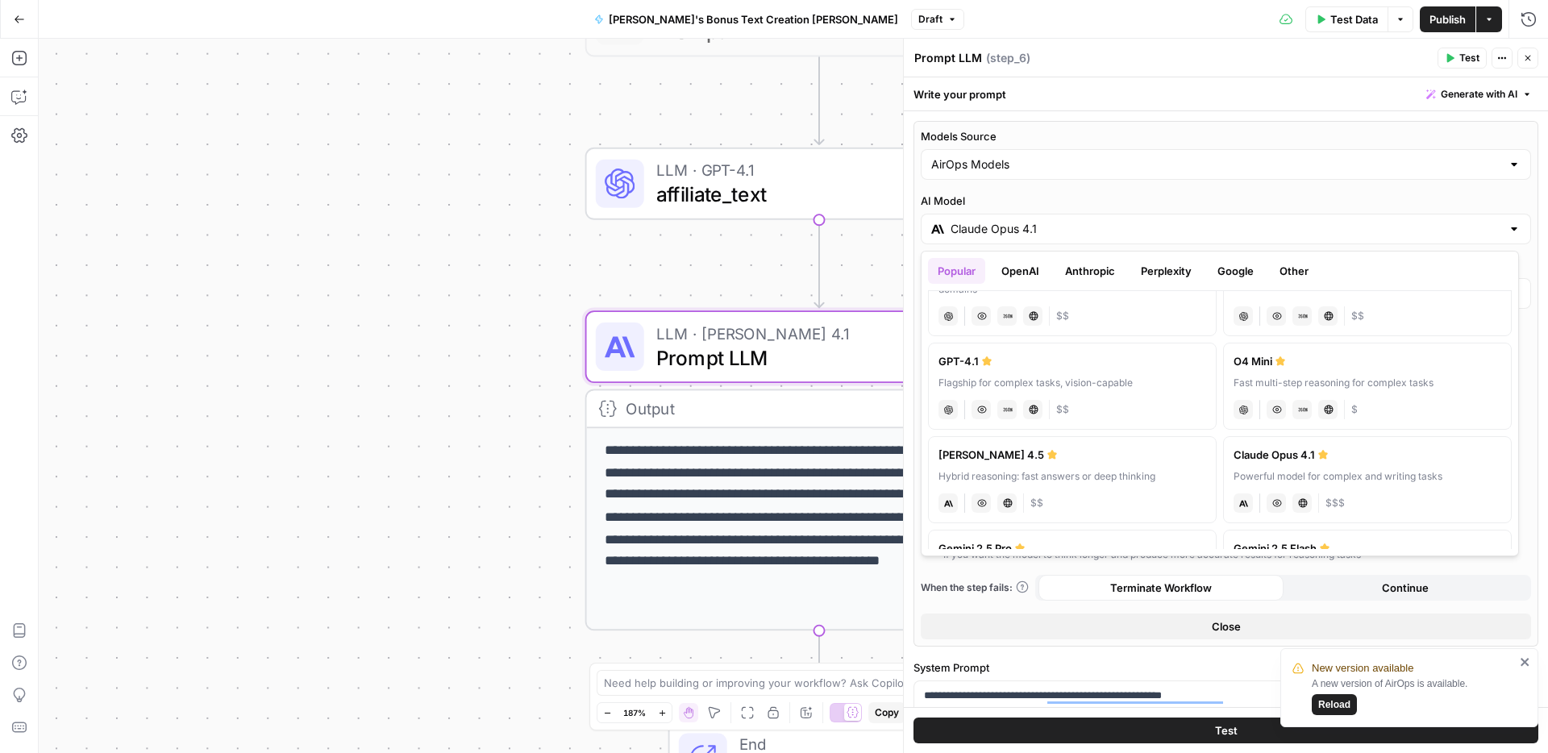
click at [1142, 397] on div "chat Vision Capabilities JSON Mode Live Web Research $$" at bounding box center [1072, 408] width 268 height 23
type input "GPT-4.1"
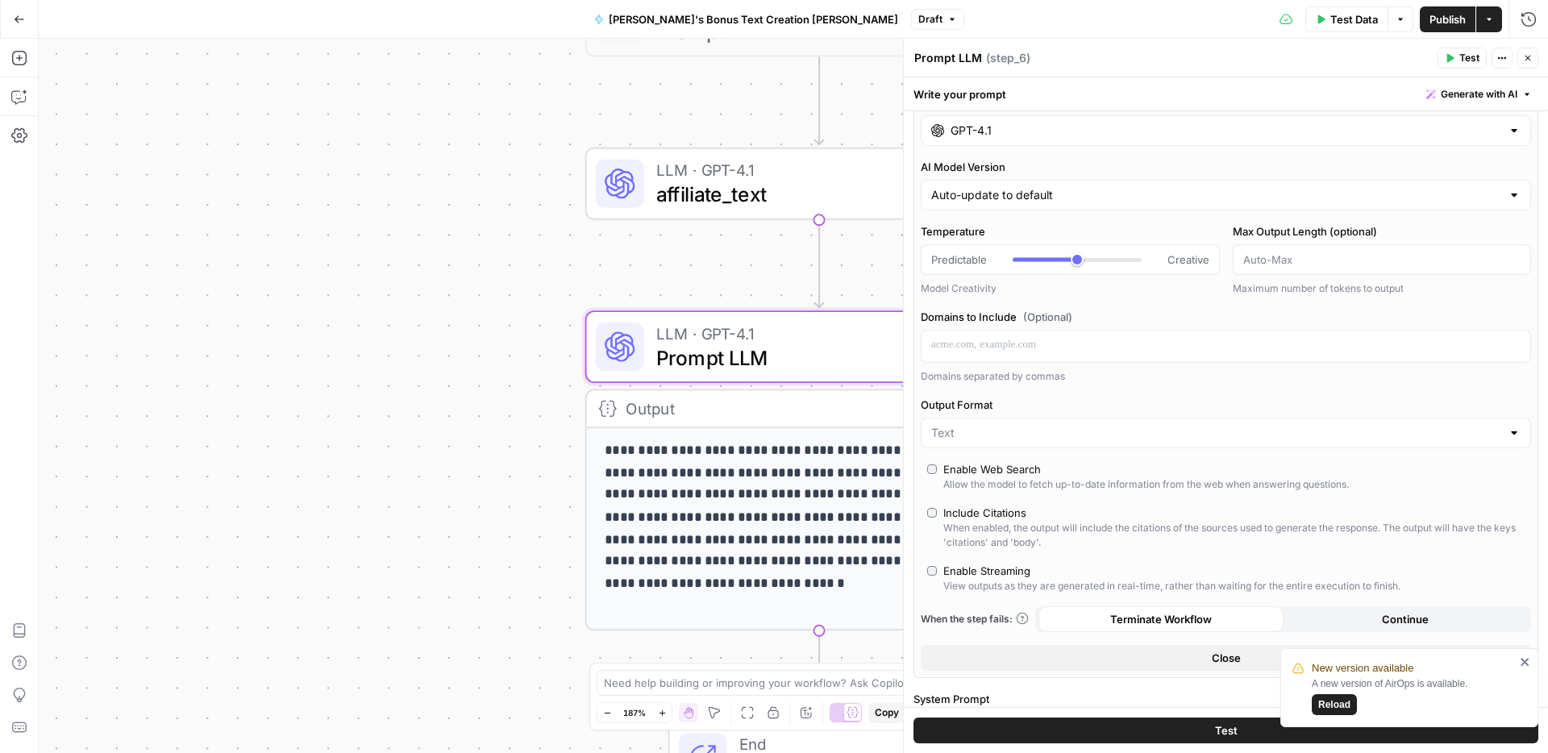
scroll to position [208, 0]
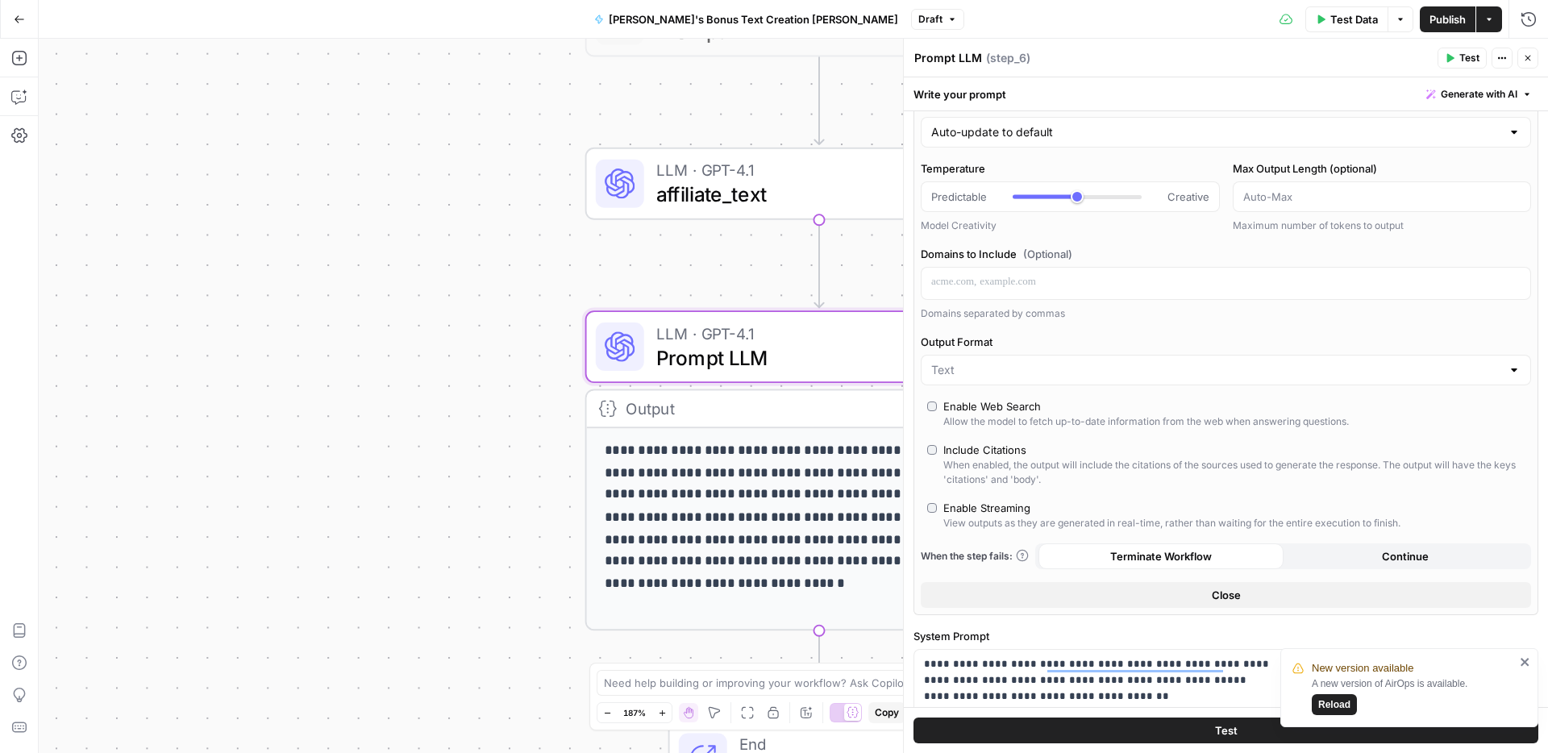
click at [1441, 20] on span "Publish" at bounding box center [1447, 19] width 36 height 16
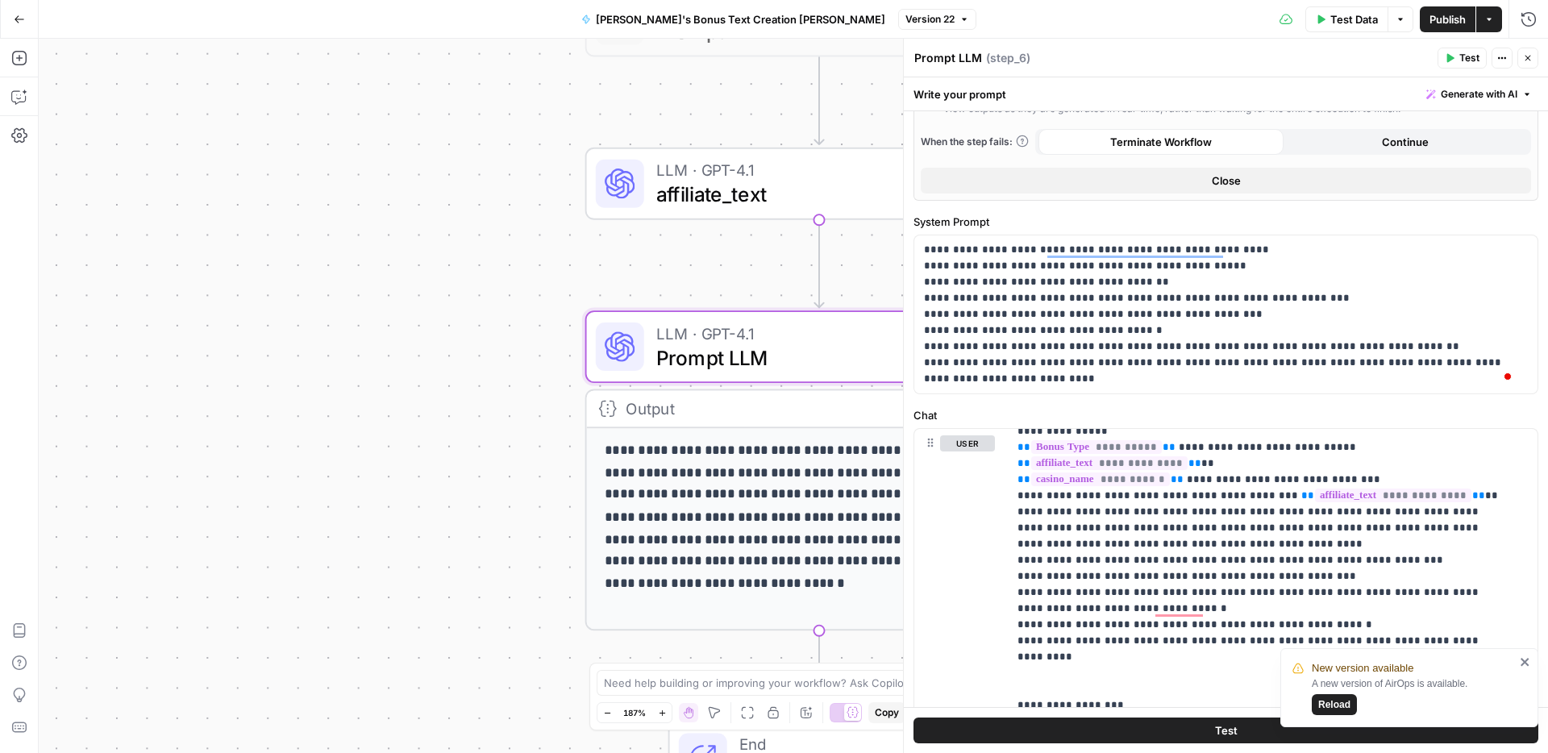
scroll to position [0, 0]
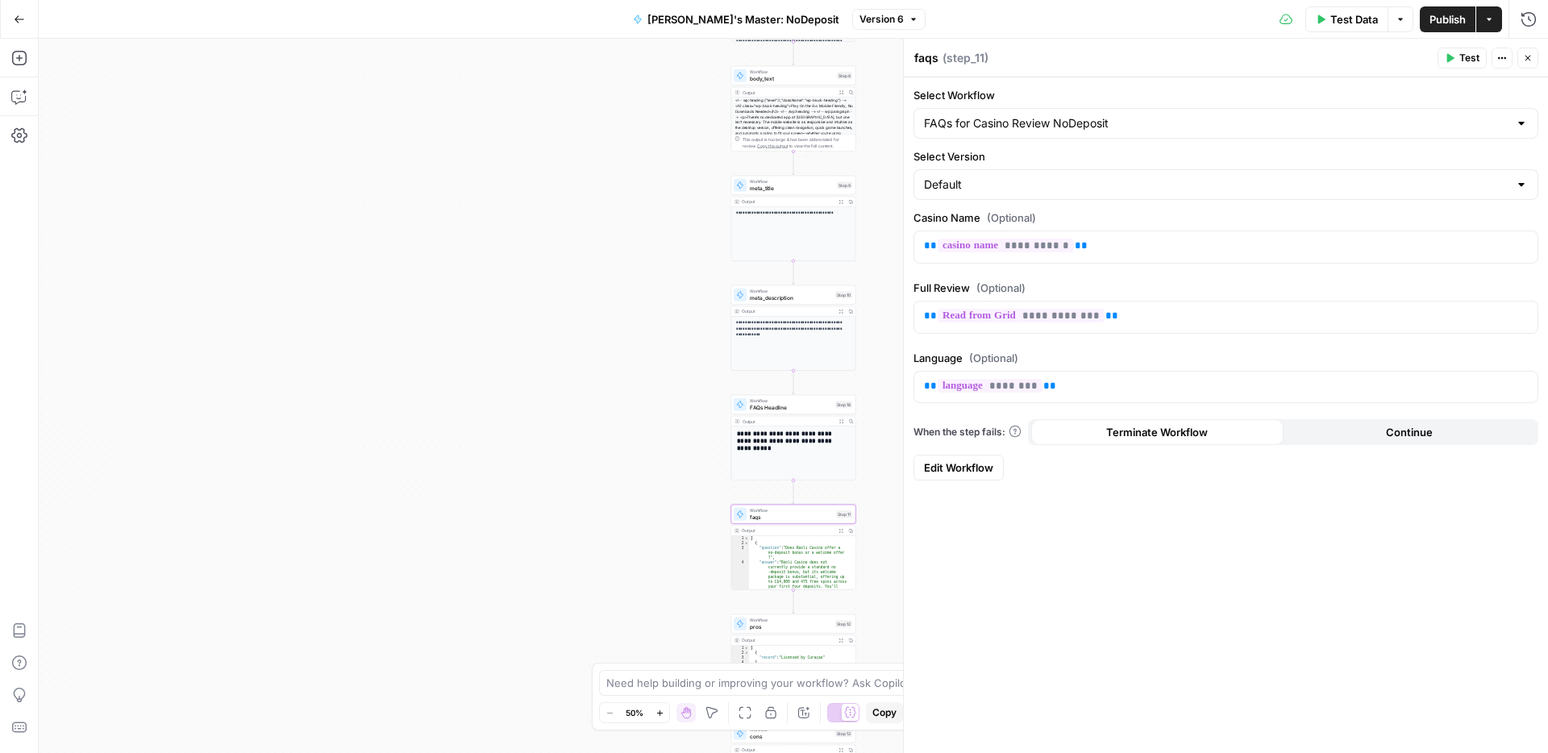
click at [611, 171] on div "Workflow Input Settings Inputs Read from Grid Read from Grid Step 2 Output Expa…" at bounding box center [793, 396] width 1509 height 714
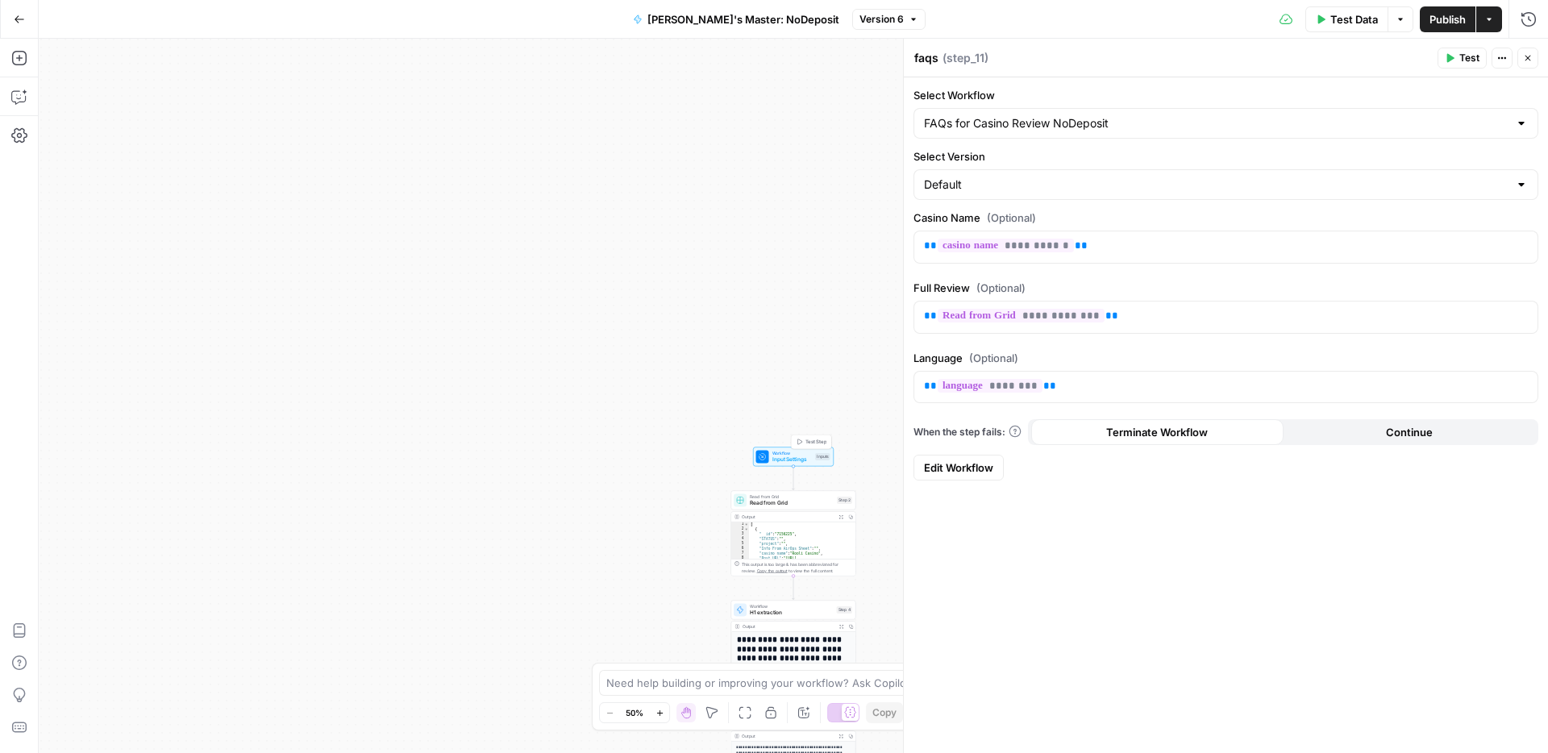
click at [796, 450] on span "Workflow" at bounding box center [792, 453] width 40 height 6
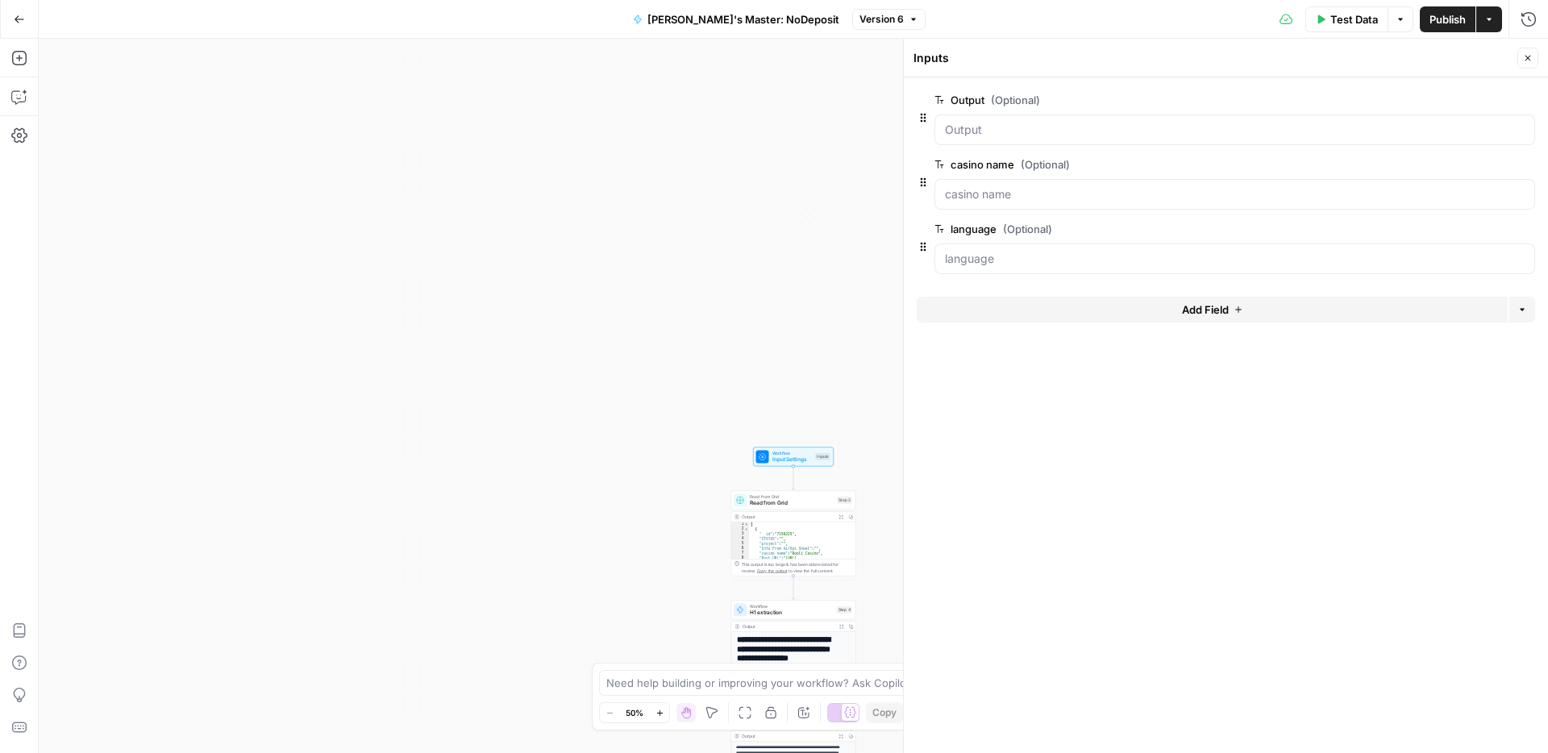
click at [1532, 58] on span "Close" at bounding box center [1532, 58] width 1 height 1
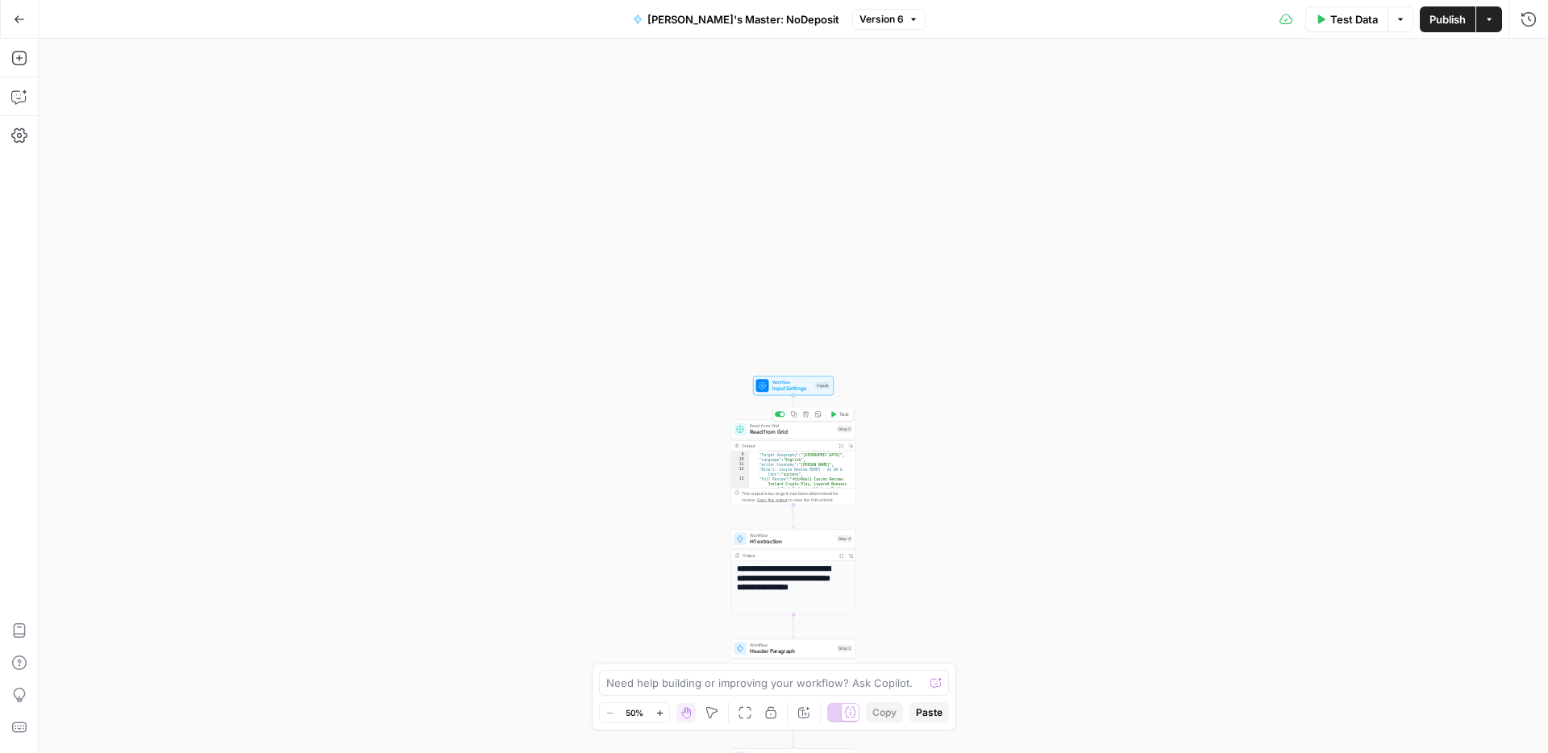
scroll to position [84, 0]
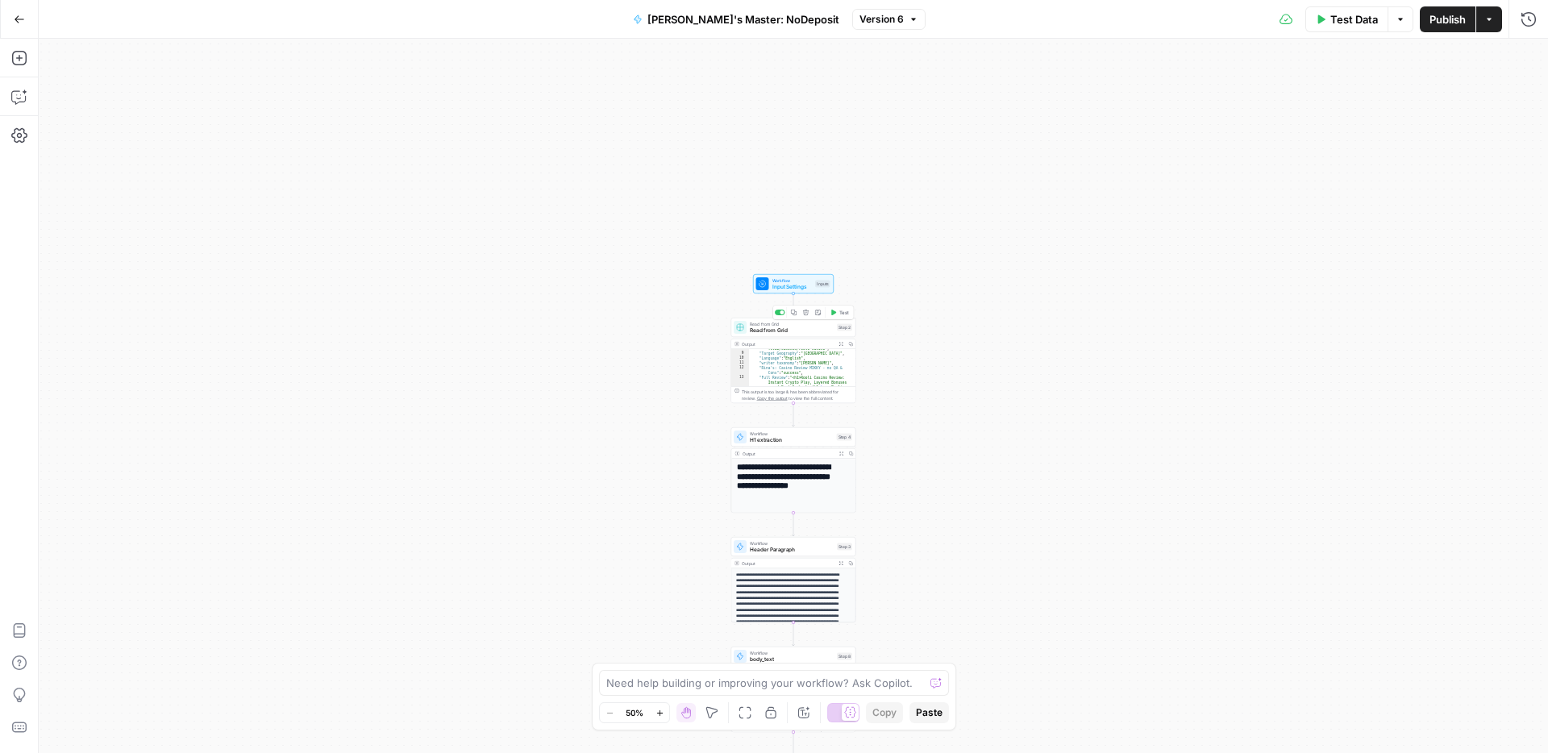
click at [799, 327] on span "Read from Grid" at bounding box center [792, 331] width 84 height 8
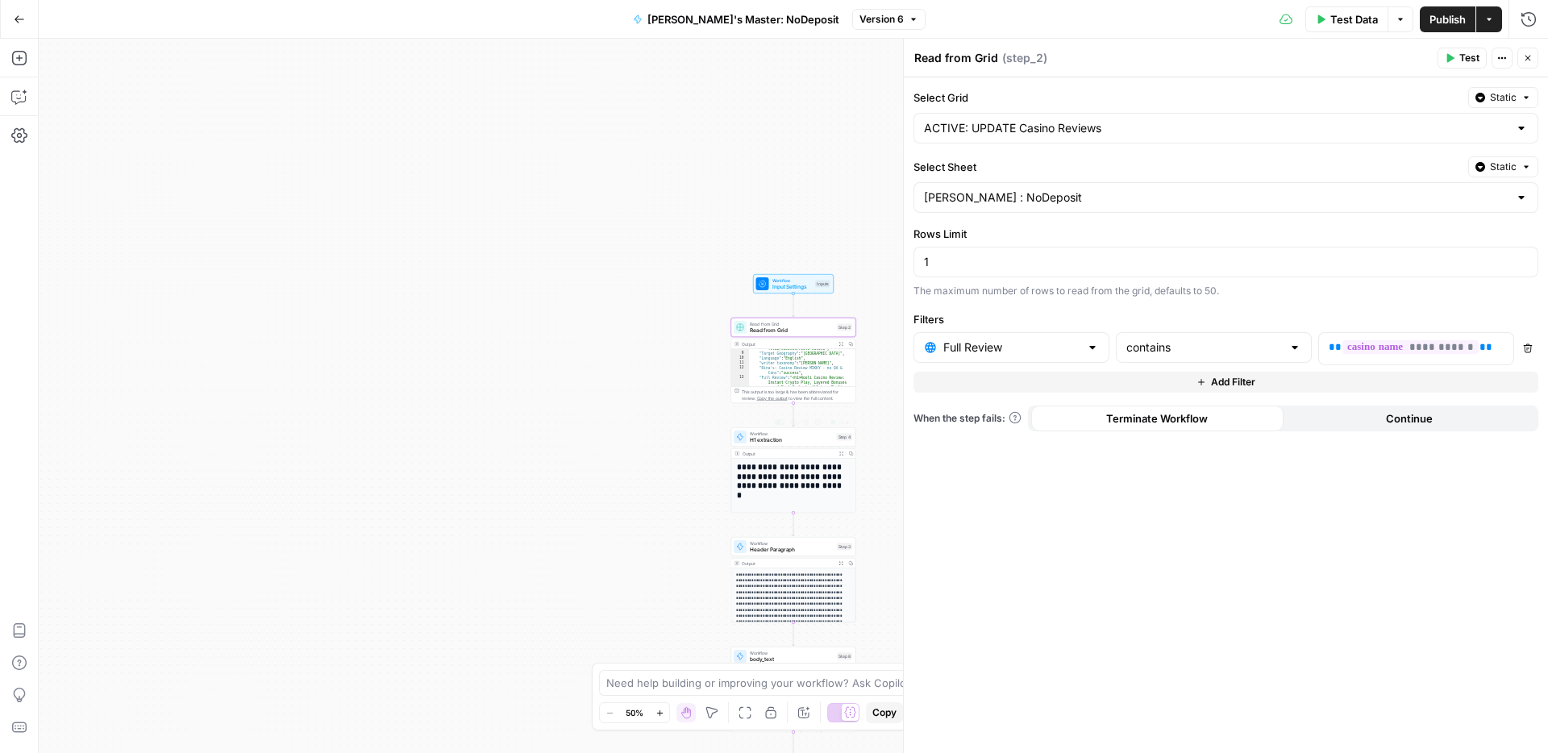
click at [780, 443] on span "H1 extraction" at bounding box center [792, 440] width 84 height 8
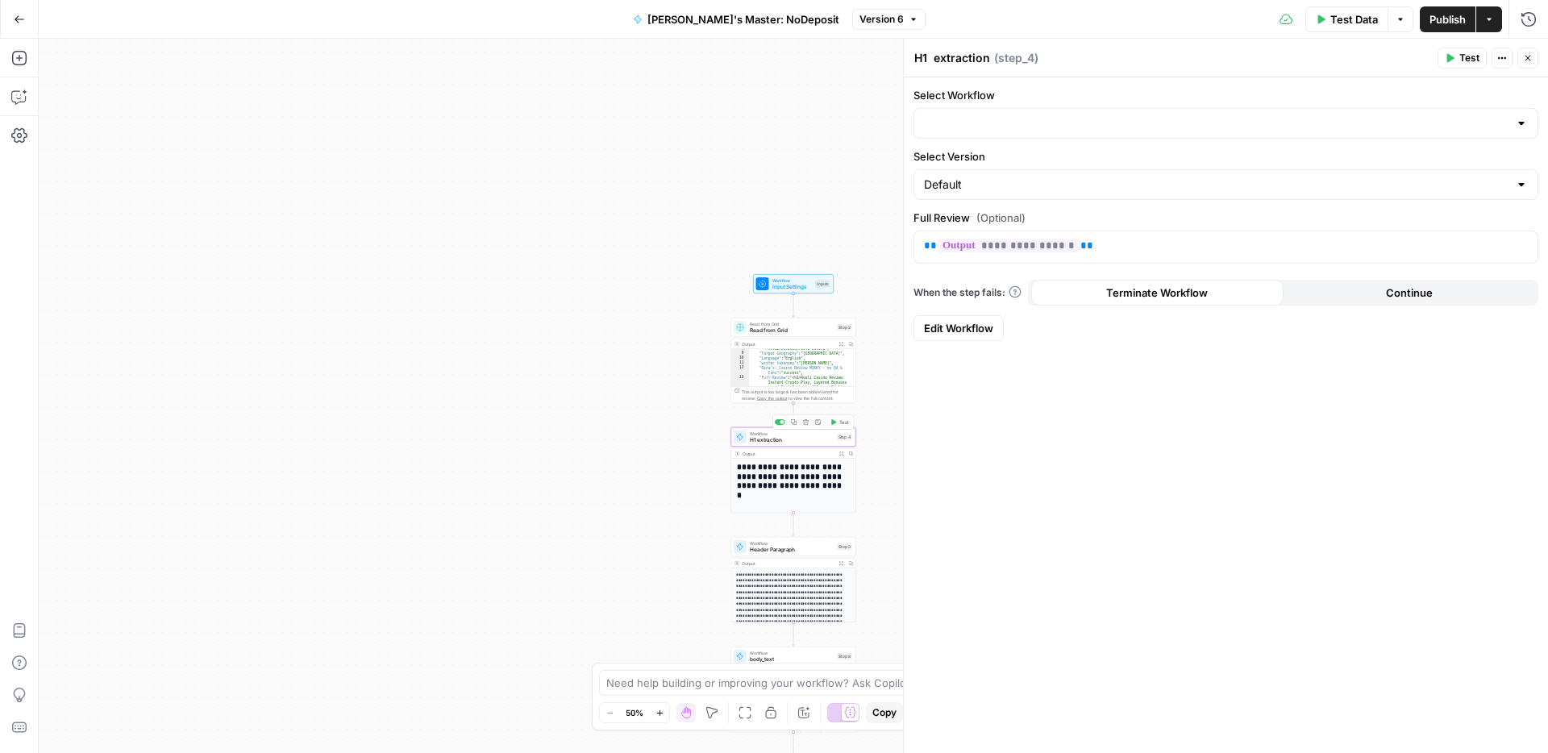
type input "Headline extraction for grid"
click at [1525, 246] on icon "button" at bounding box center [1523, 246] width 8 height 8
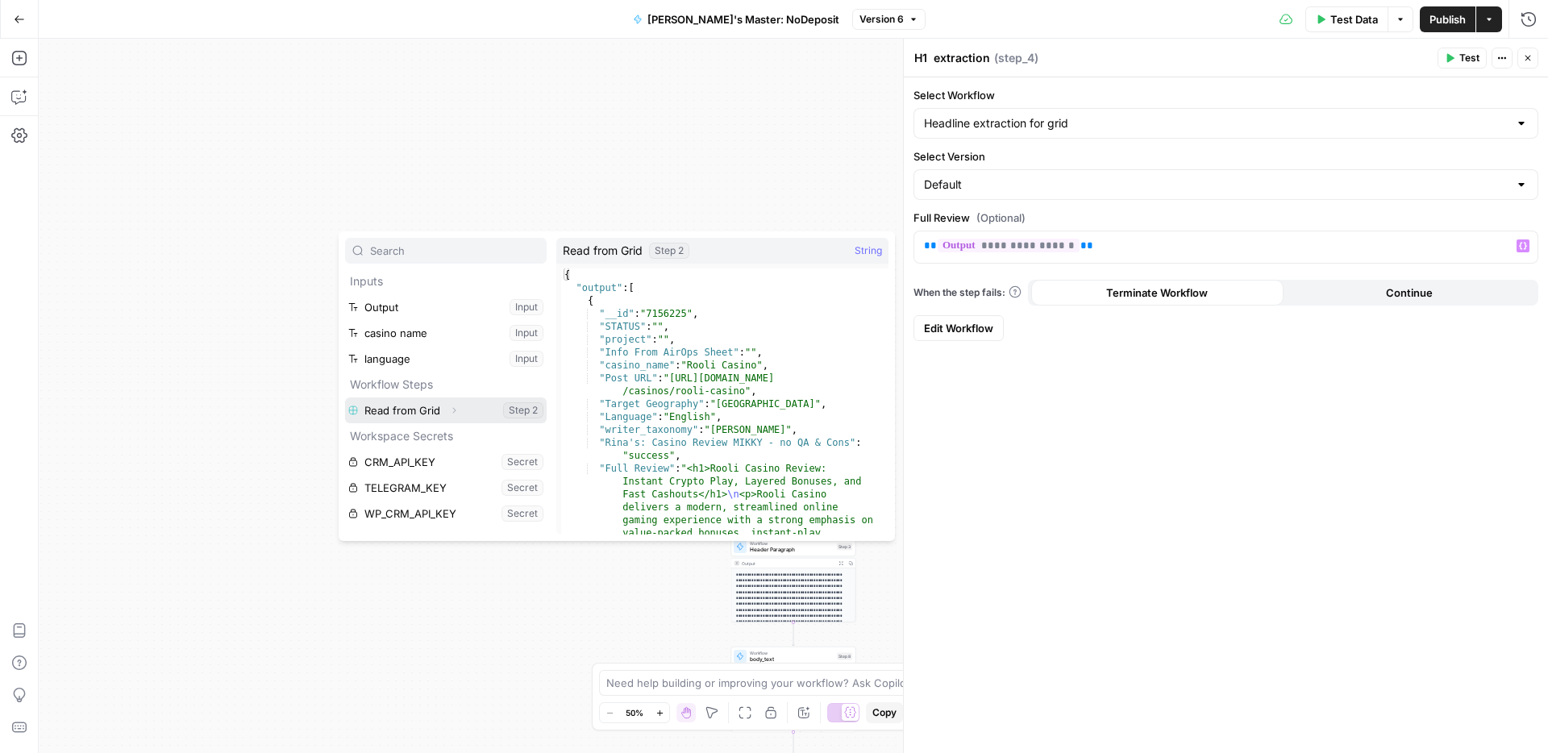
click at [451, 410] on icon "button" at bounding box center [454, 411] width 10 height 10
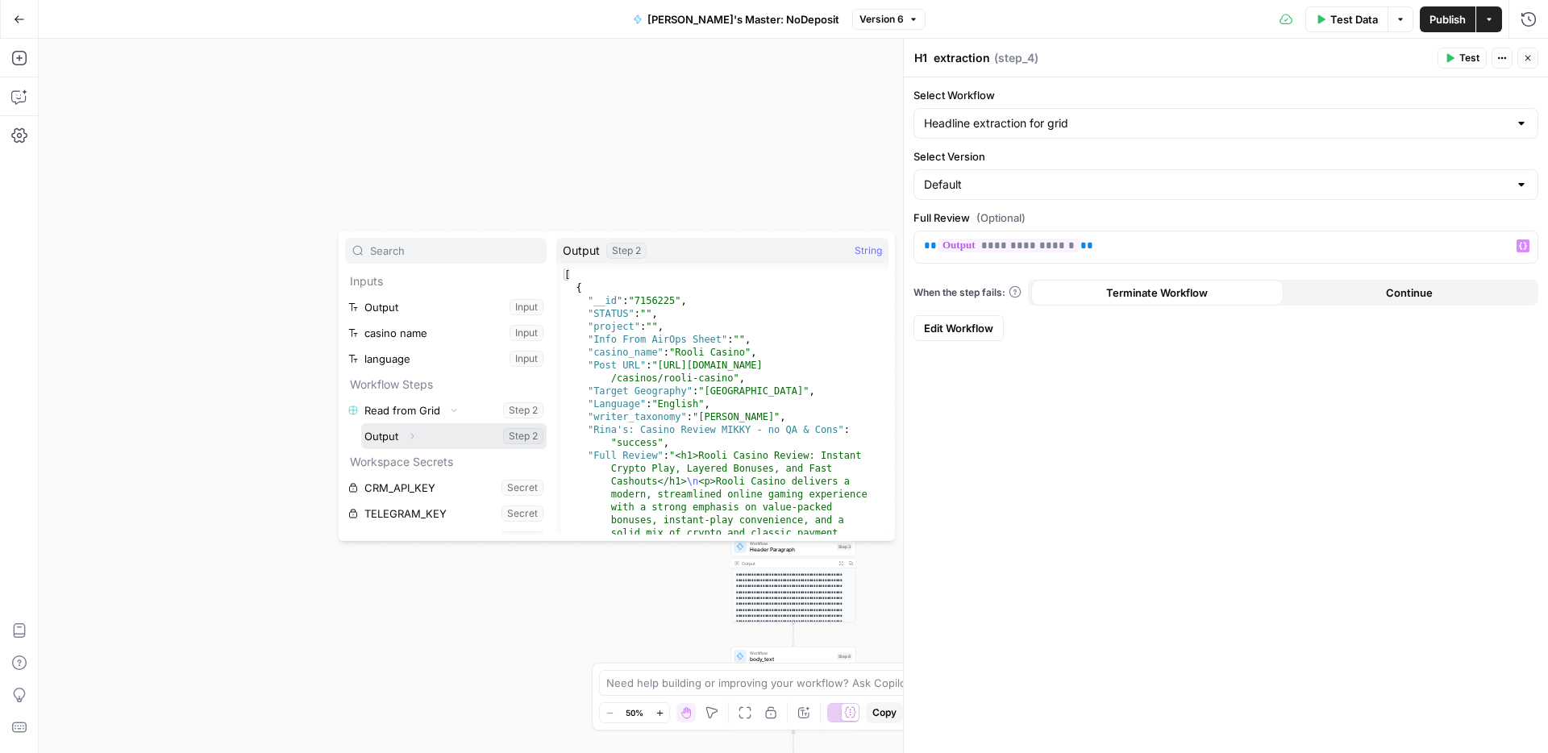
click at [446, 437] on button "Select variable Output" at bounding box center [453, 436] width 185 height 26
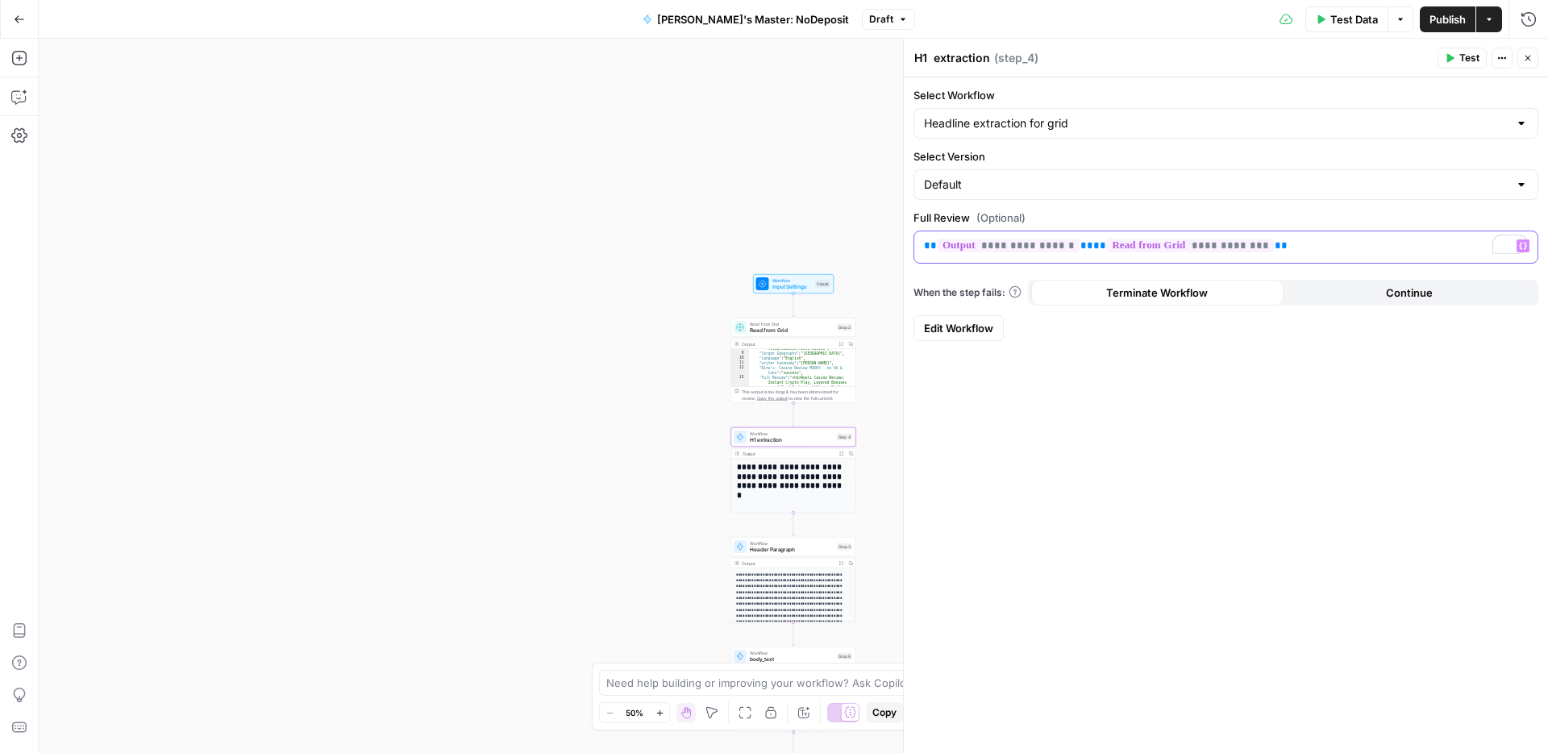
drag, startPoint x: 1077, startPoint y: 248, endPoint x: 917, endPoint y: 245, distance: 159.7
click at [917, 245] on div "**********" at bounding box center [1225, 246] width 623 height 31
click at [797, 551] on span "Header Paragraph" at bounding box center [792, 550] width 84 height 8
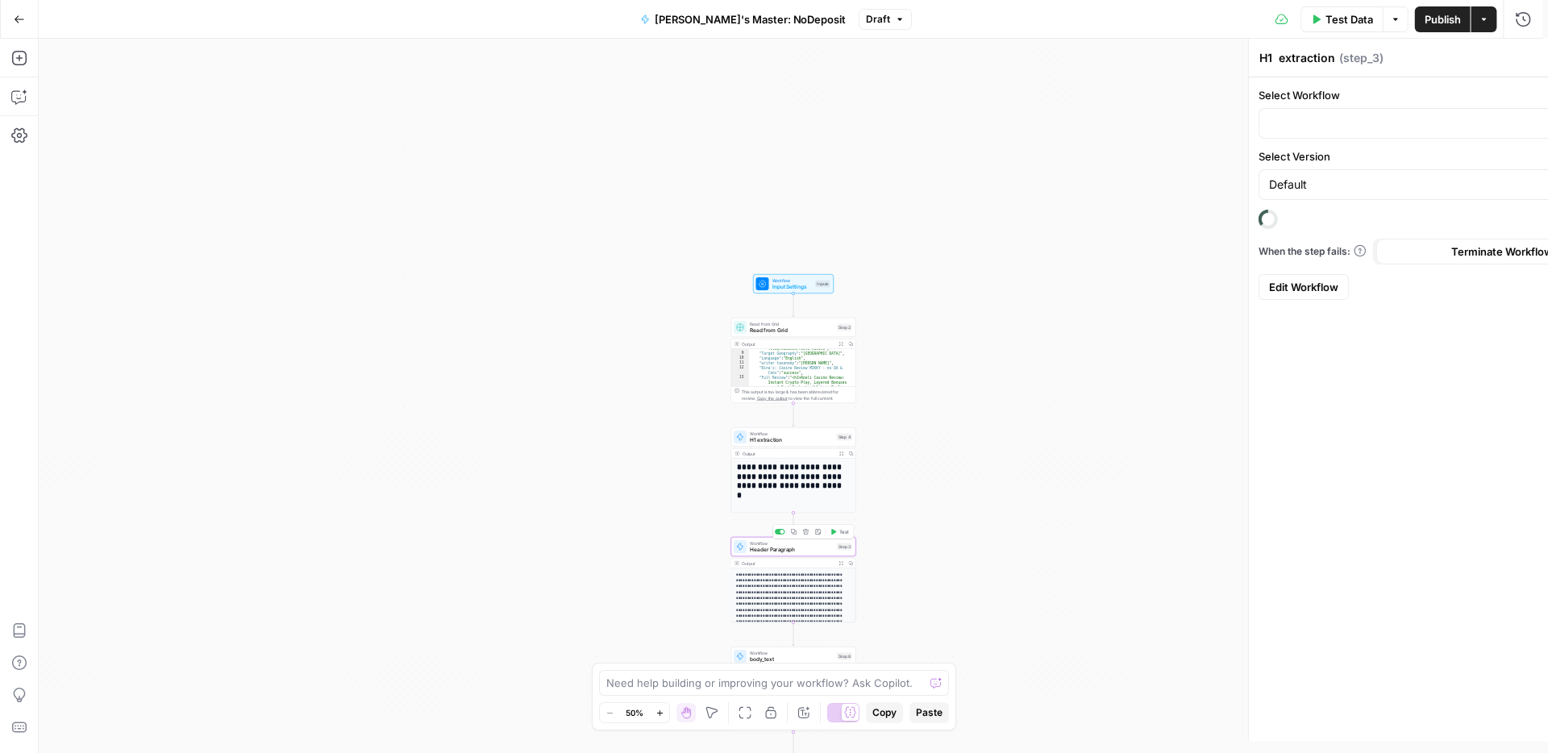
type textarea "Header Paragraph"
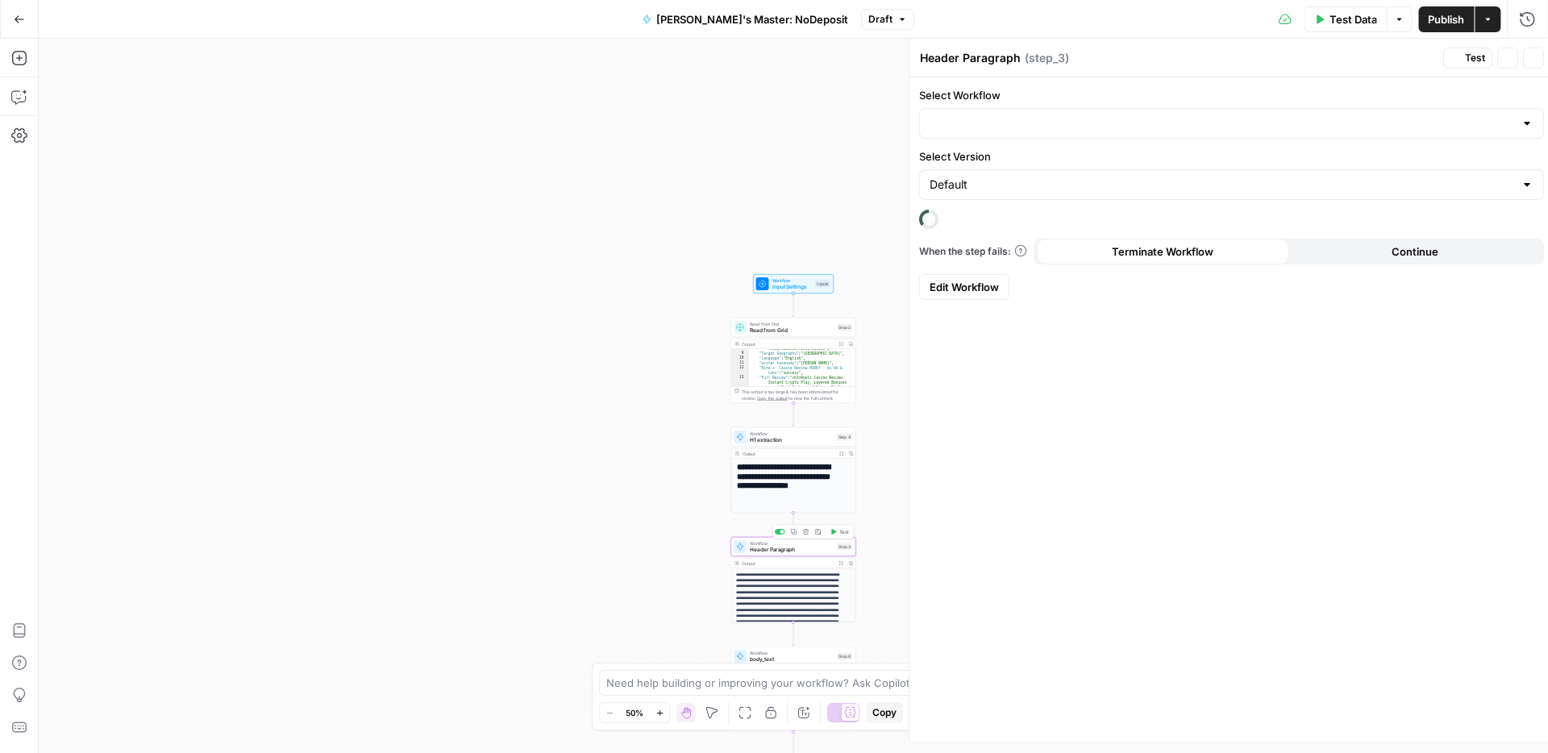
type input "Header Paragraph Extraction"
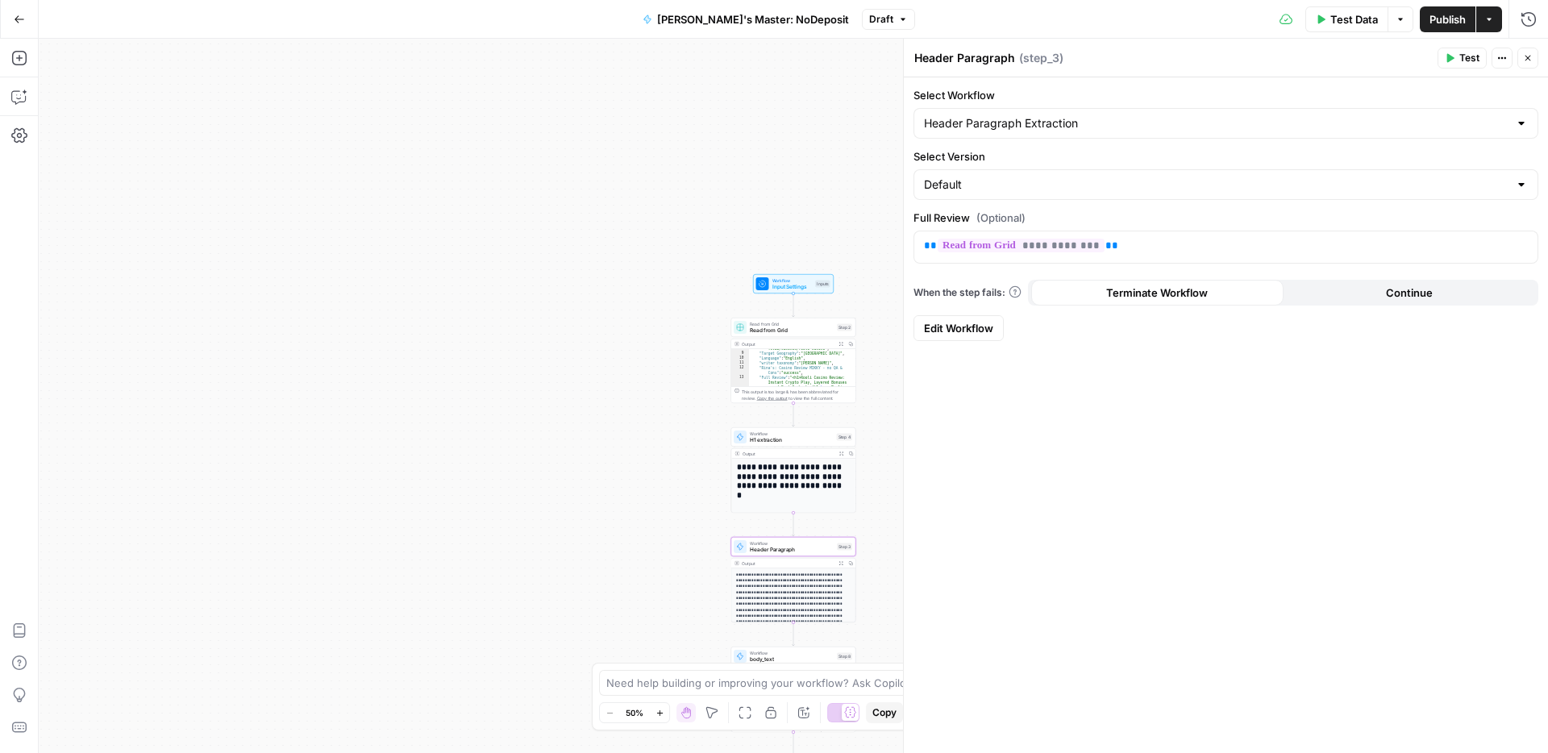
click at [1445, 22] on span "Publish" at bounding box center [1447, 19] width 36 height 16
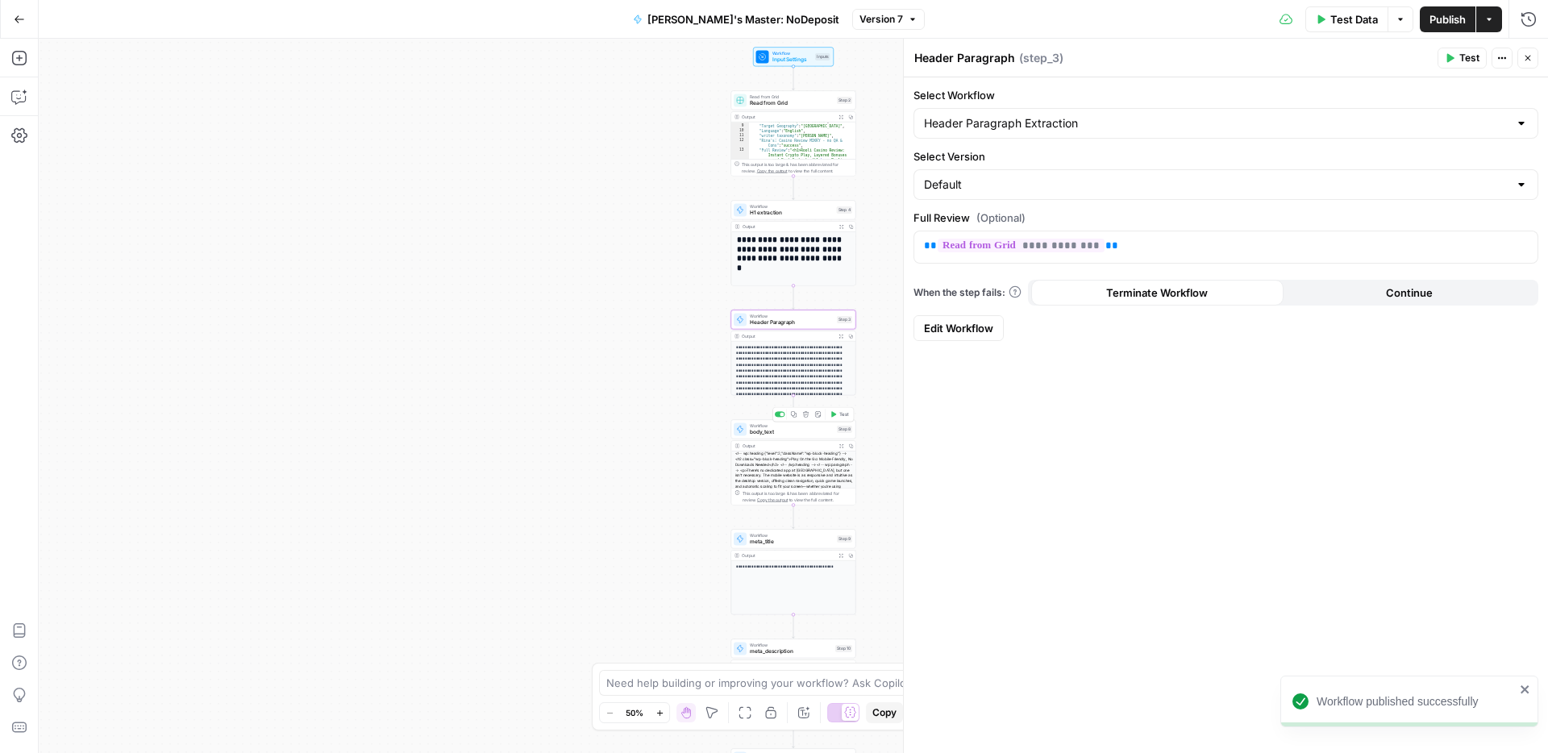
click at [785, 434] on span "body_text" at bounding box center [792, 432] width 84 height 8
click at [772, 542] on span "meta_title" at bounding box center [792, 542] width 84 height 8
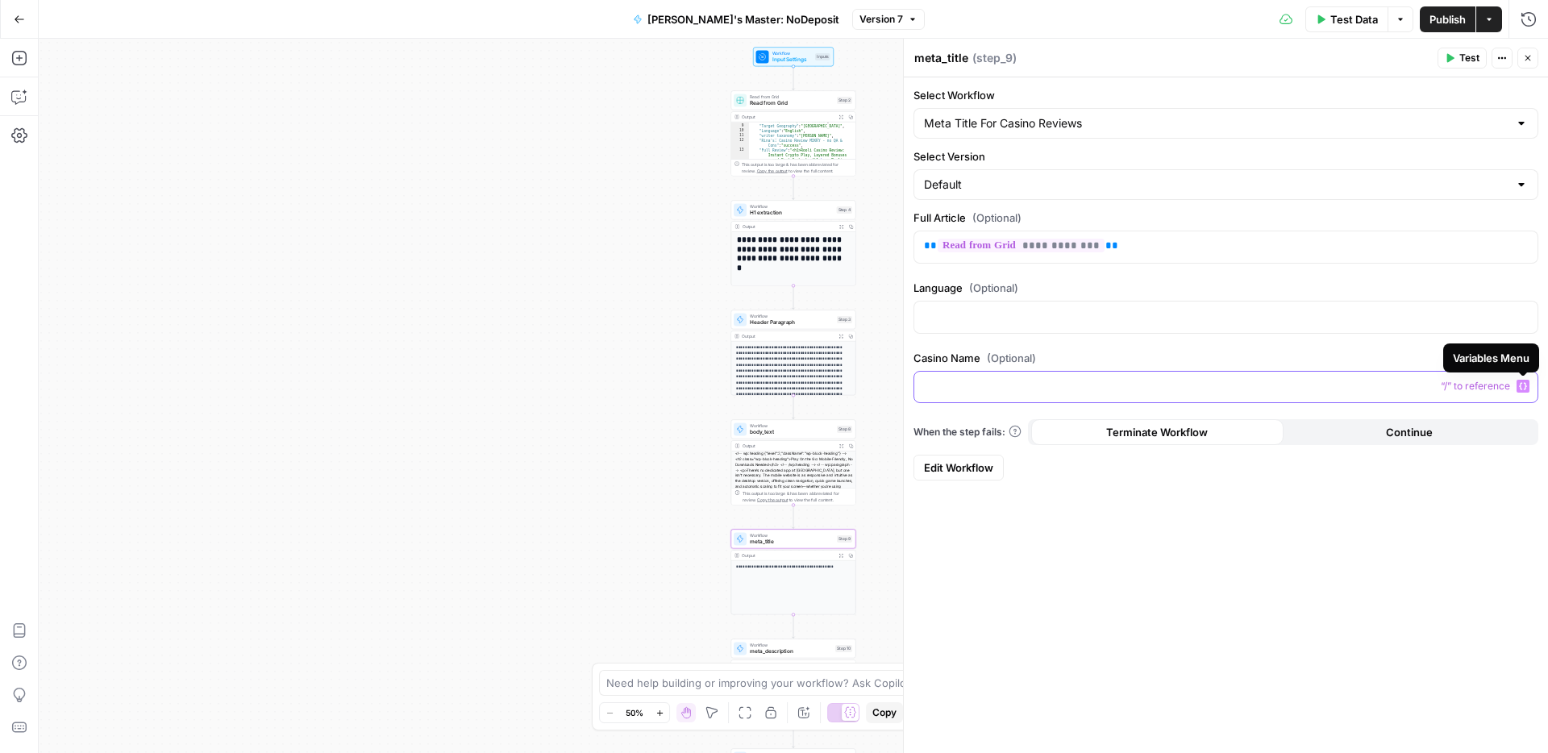
click at [1517, 385] on button "Variables Menu" at bounding box center [1523, 386] width 13 height 13
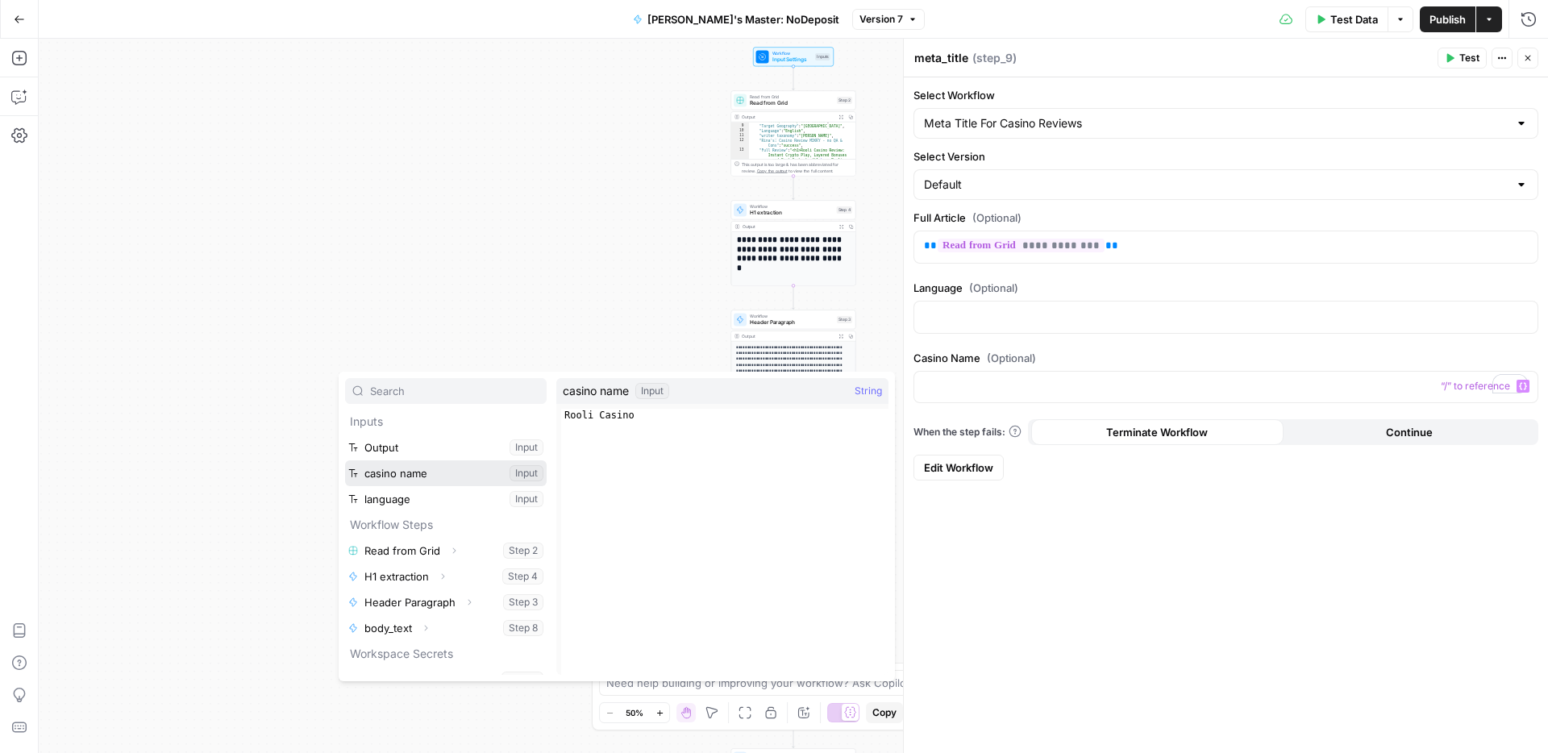
click at [384, 478] on button "Select variable casino name" at bounding box center [446, 473] width 202 height 26
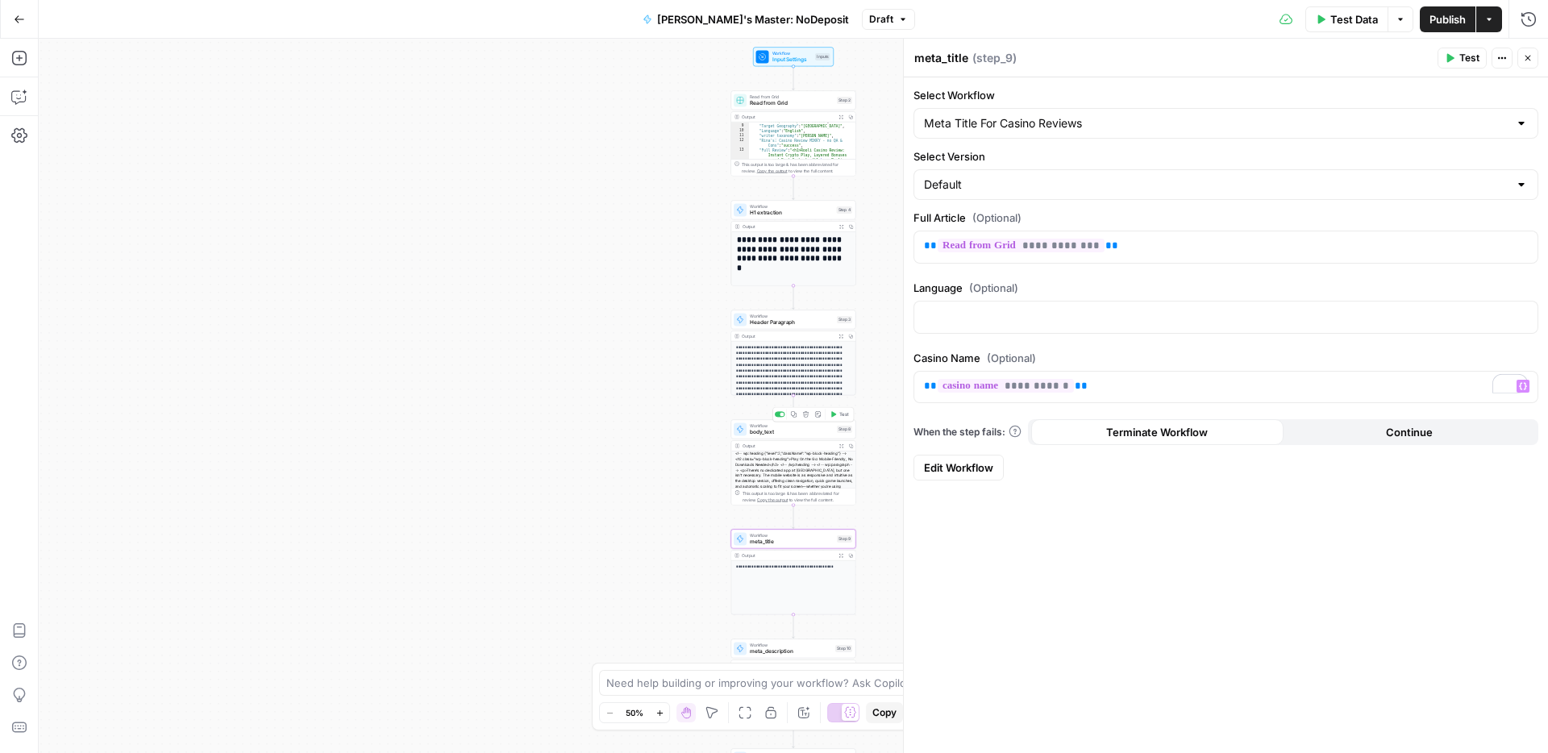
click at [793, 433] on span "body_text" at bounding box center [792, 432] width 84 height 8
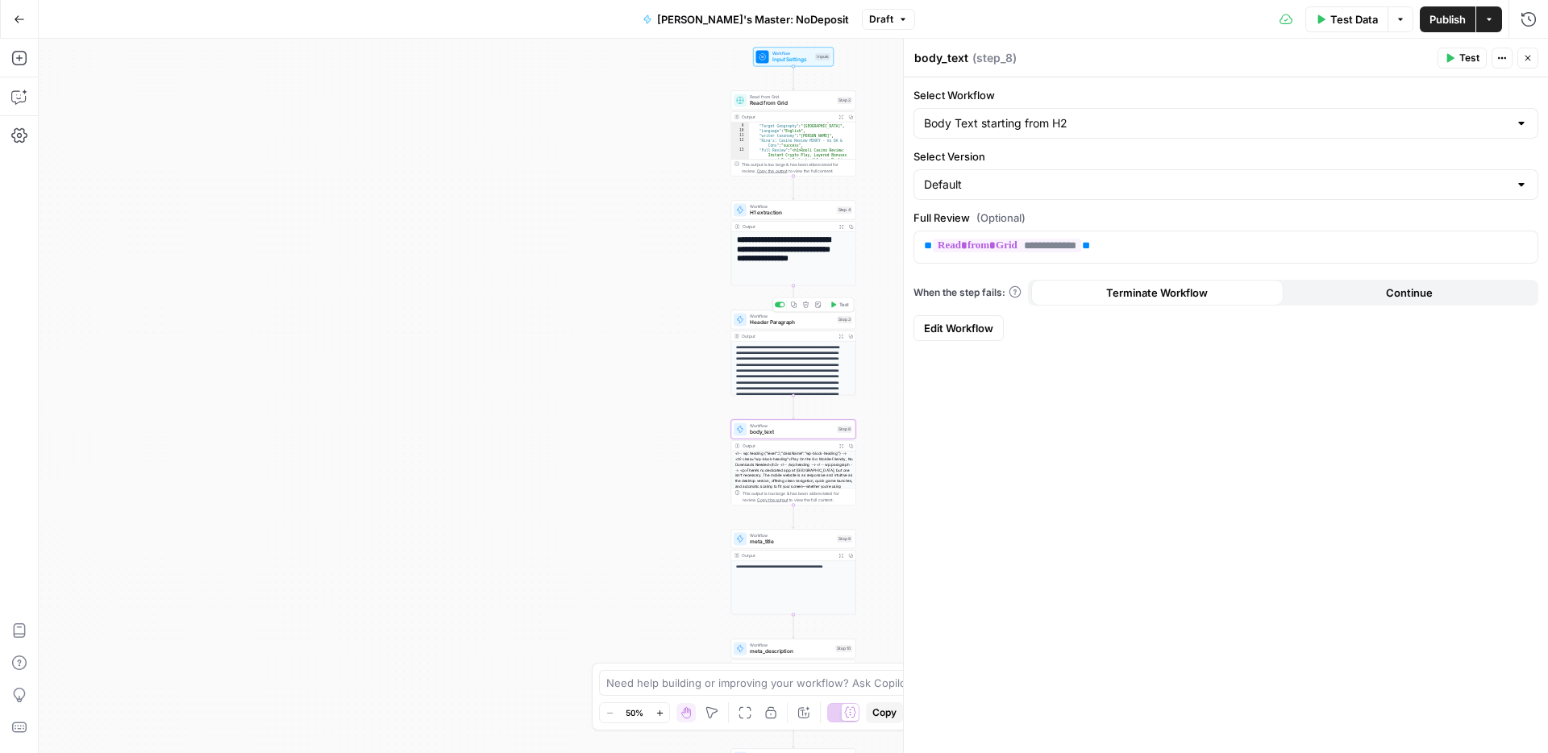
click at [759, 325] on span "Header Paragraph" at bounding box center [792, 322] width 84 height 8
click at [781, 541] on span "meta_title" at bounding box center [792, 542] width 84 height 8
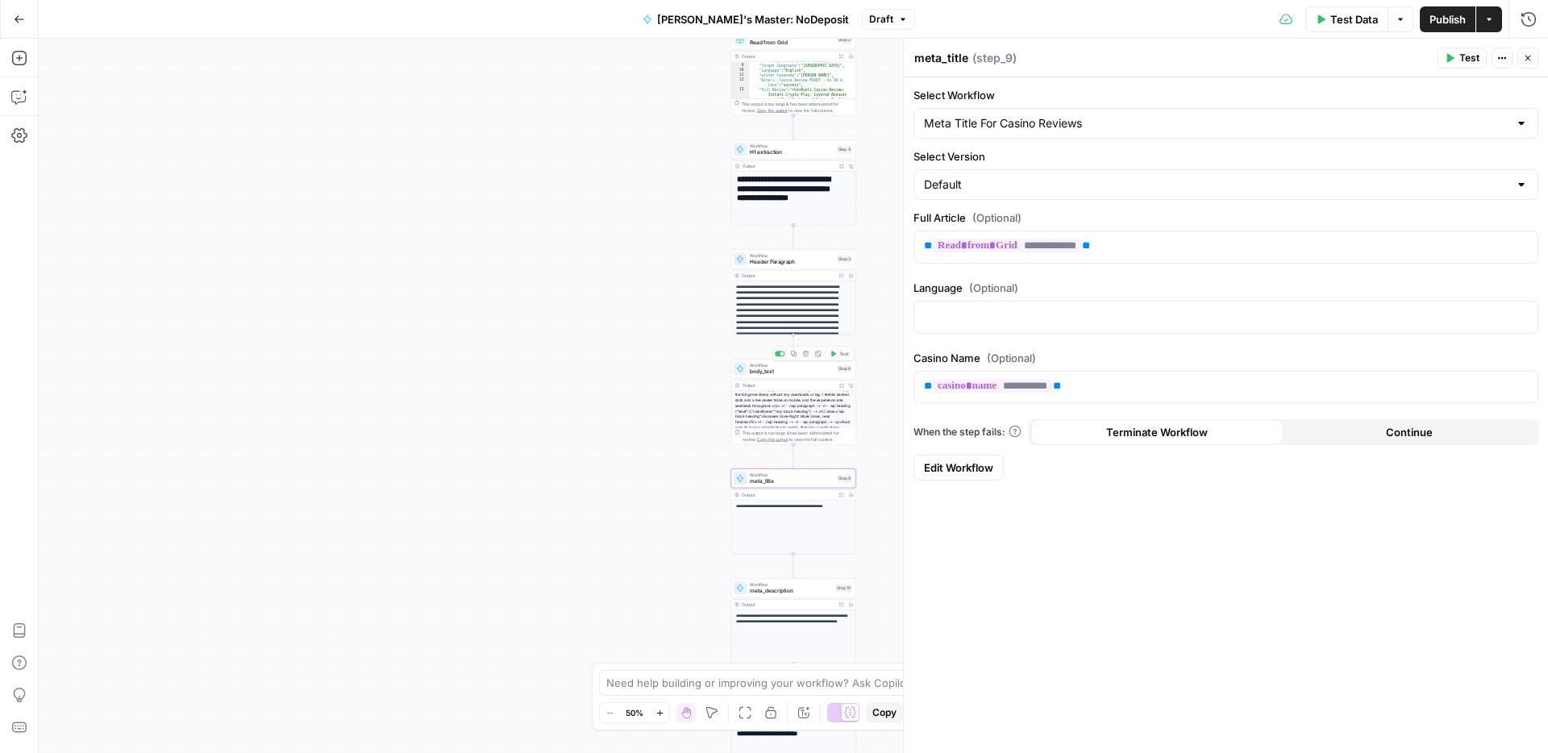
scroll to position [110, 0]
click at [763, 595] on div "Workflow meta_description Step 10 Copy step Delete step Add Note Test" at bounding box center [793, 587] width 125 height 19
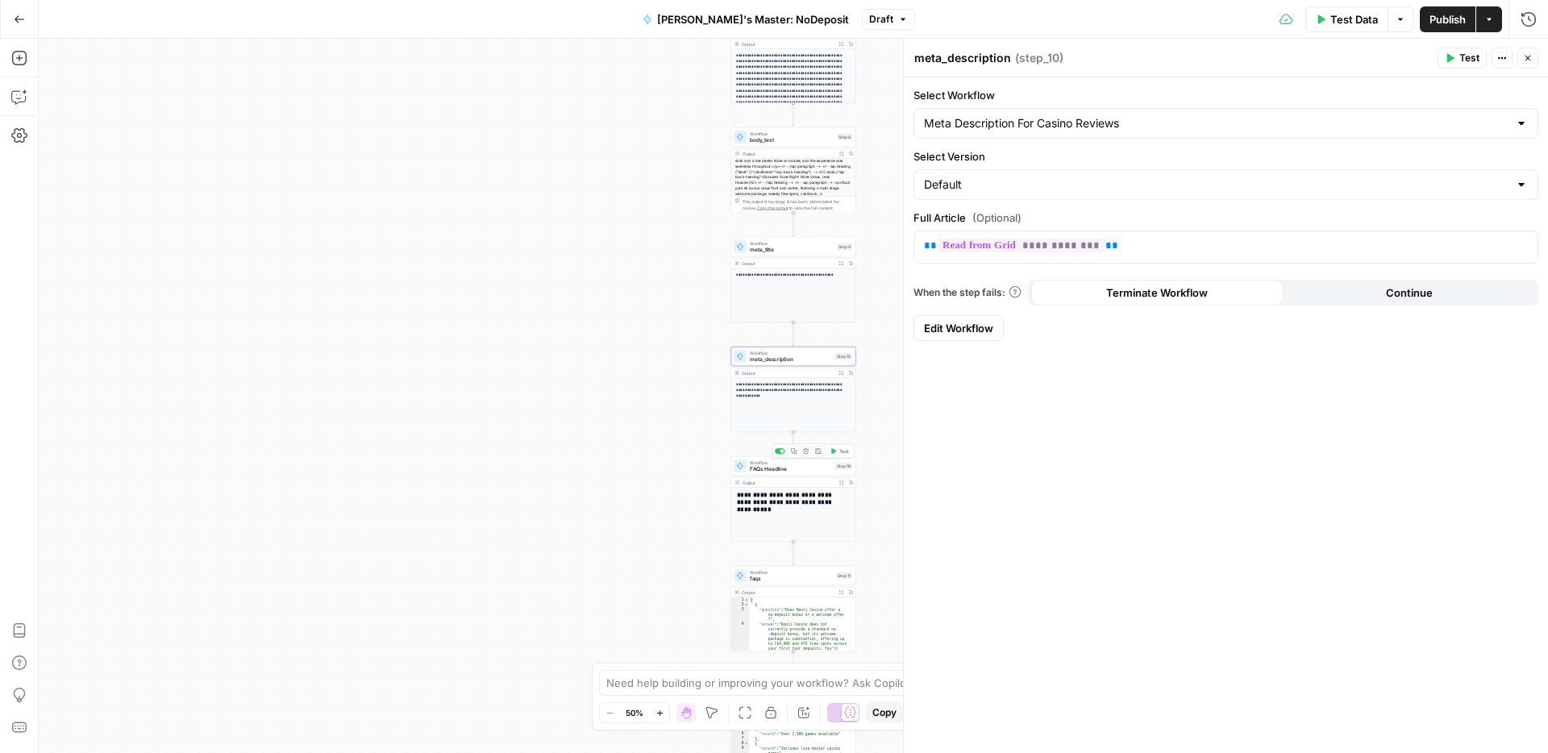
click at [751, 469] on span "FAQs Headline" at bounding box center [791, 469] width 82 height 8
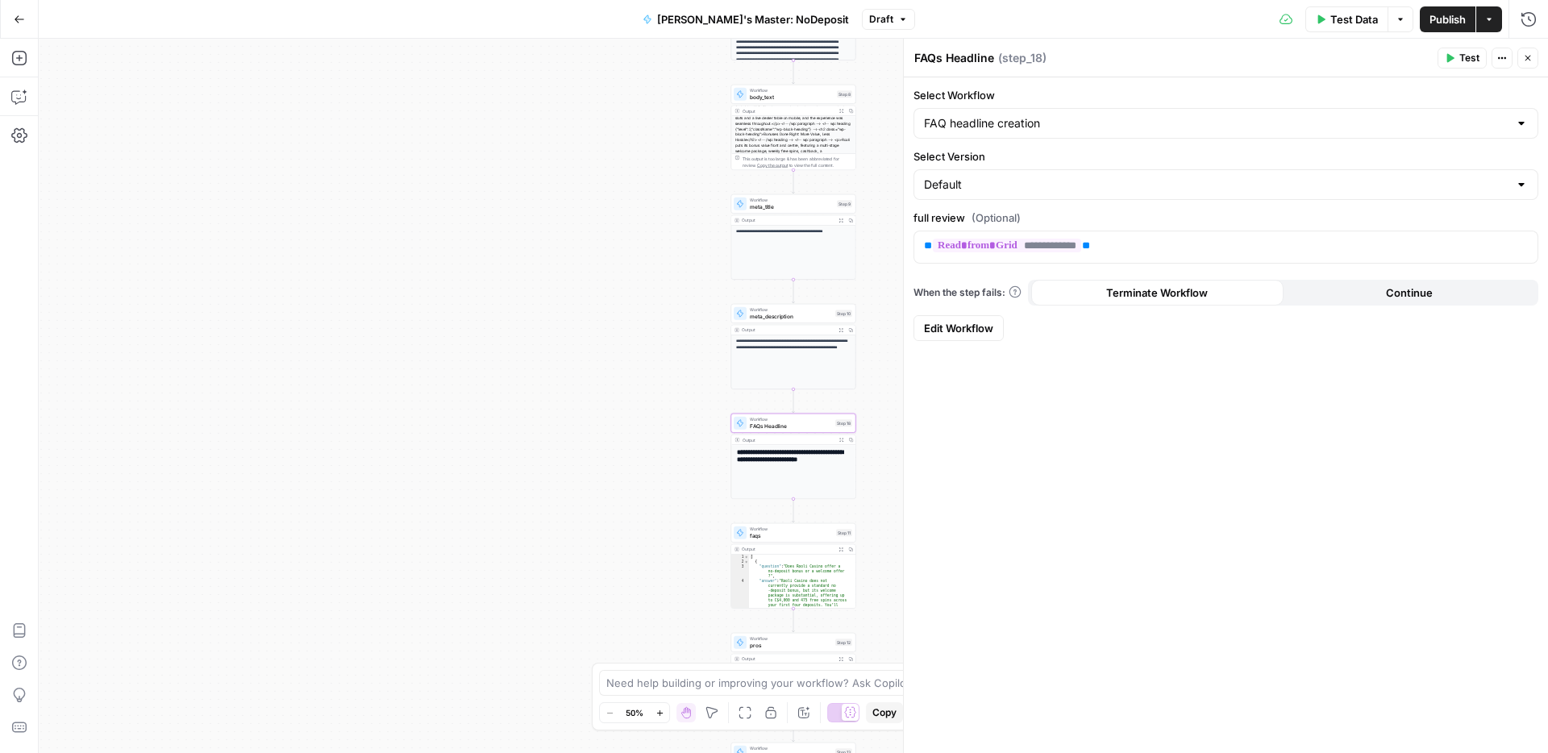
click at [786, 538] on span "faqs" at bounding box center [791, 535] width 83 height 8
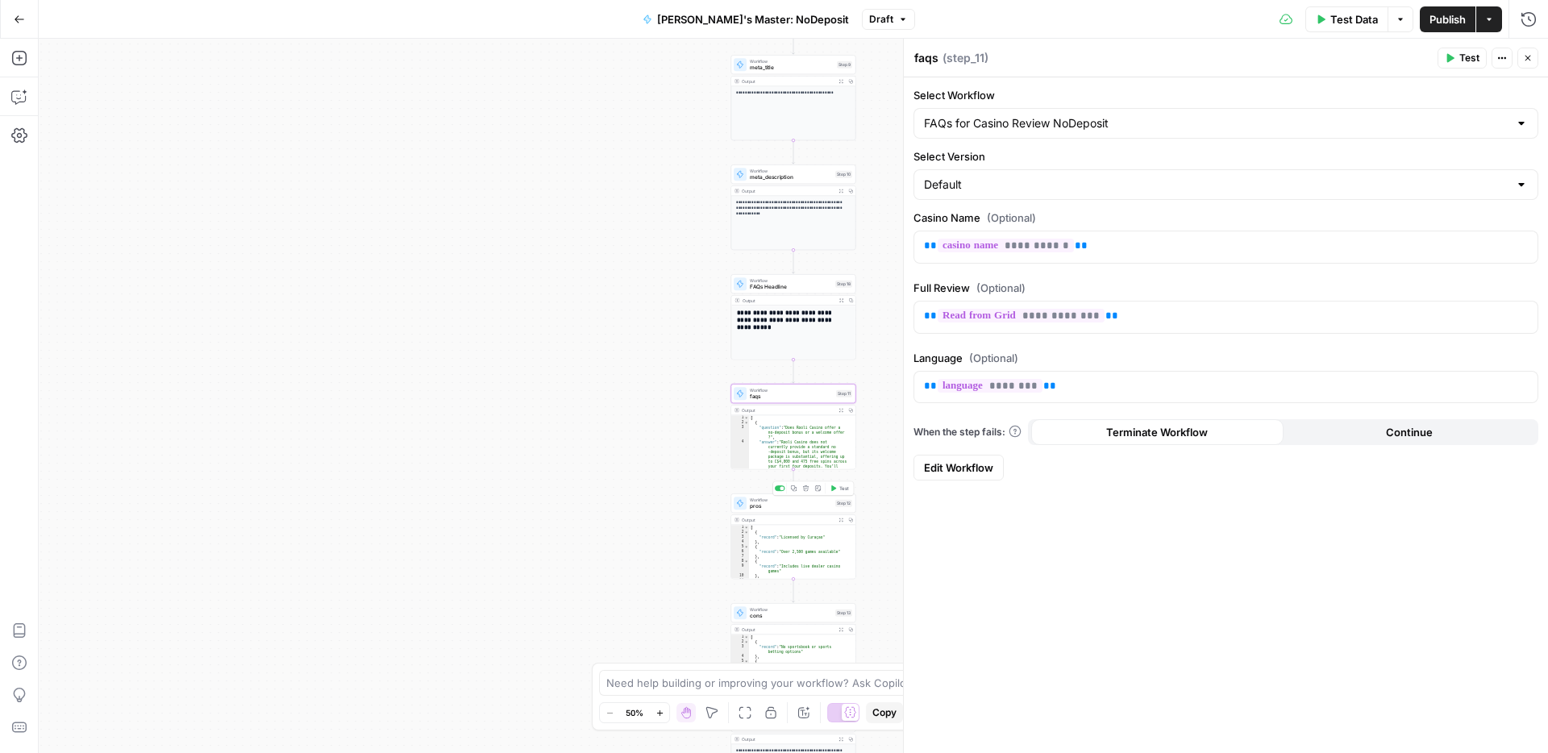
click at [766, 506] on span "pros" at bounding box center [791, 506] width 82 height 8
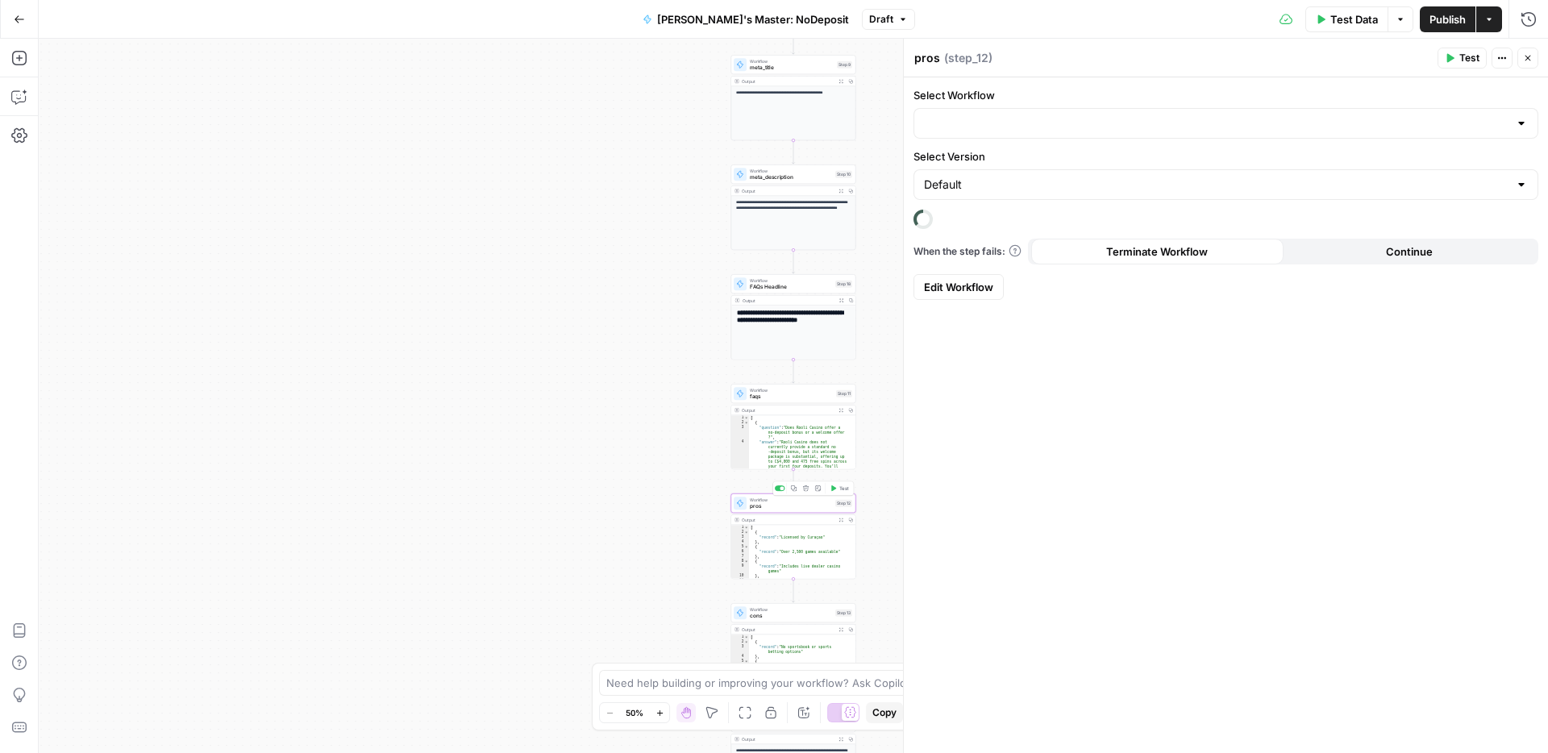
type input "Pros"
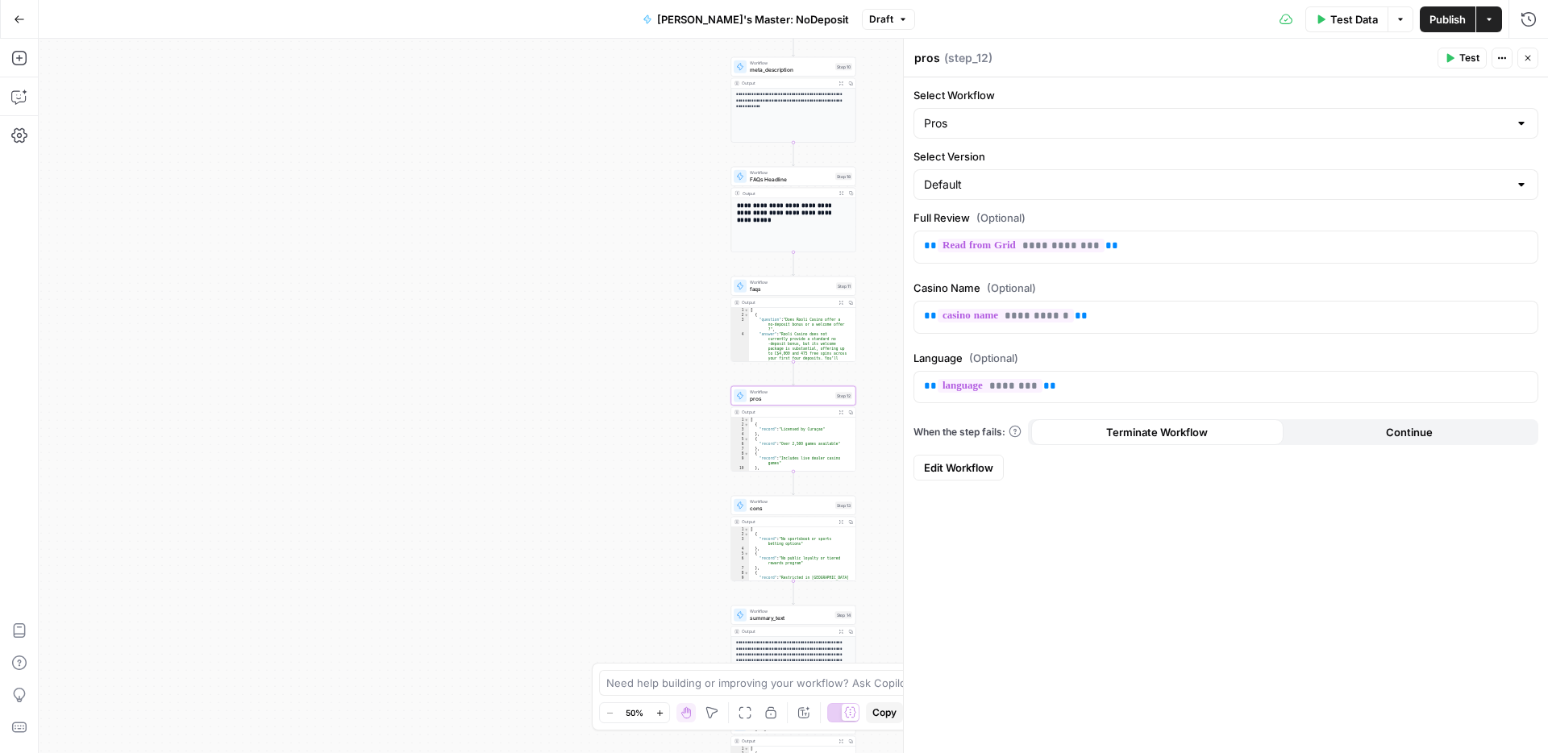
click at [784, 505] on span "cons" at bounding box center [791, 508] width 82 height 8
type input "Cons"
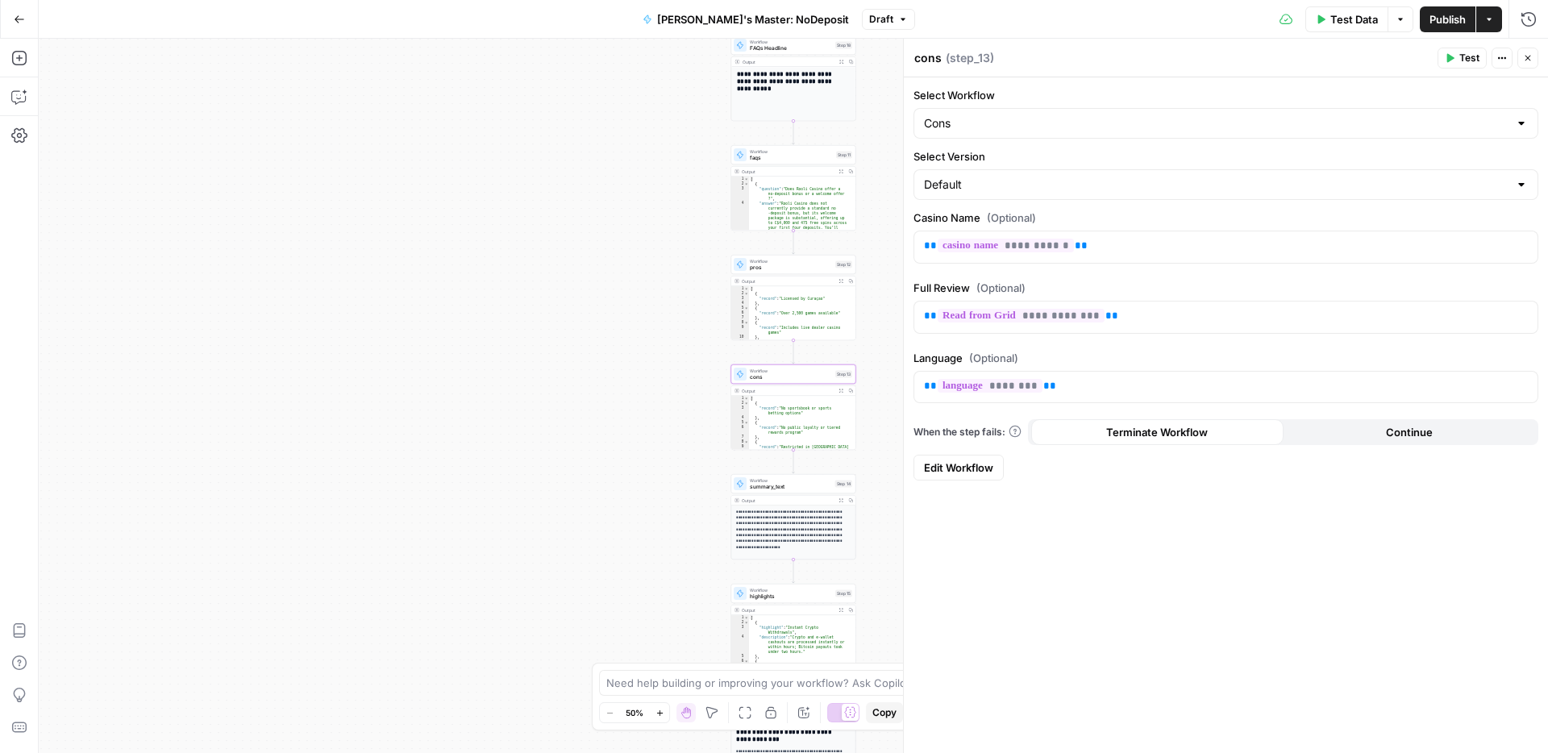
click at [780, 485] on span "summary_text" at bounding box center [791, 487] width 82 height 8
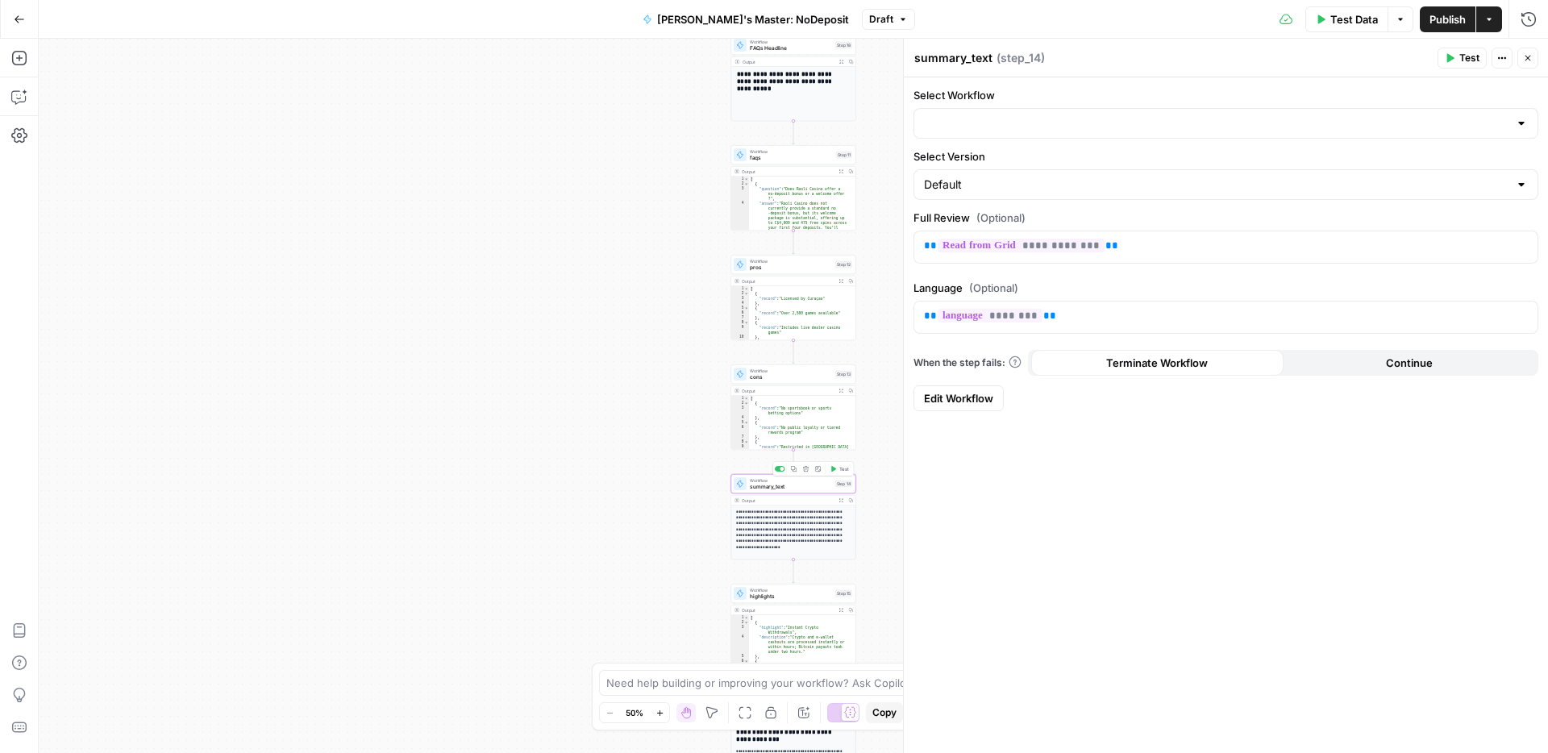
type input "SUMMARY TEXT FOR REVIEW"
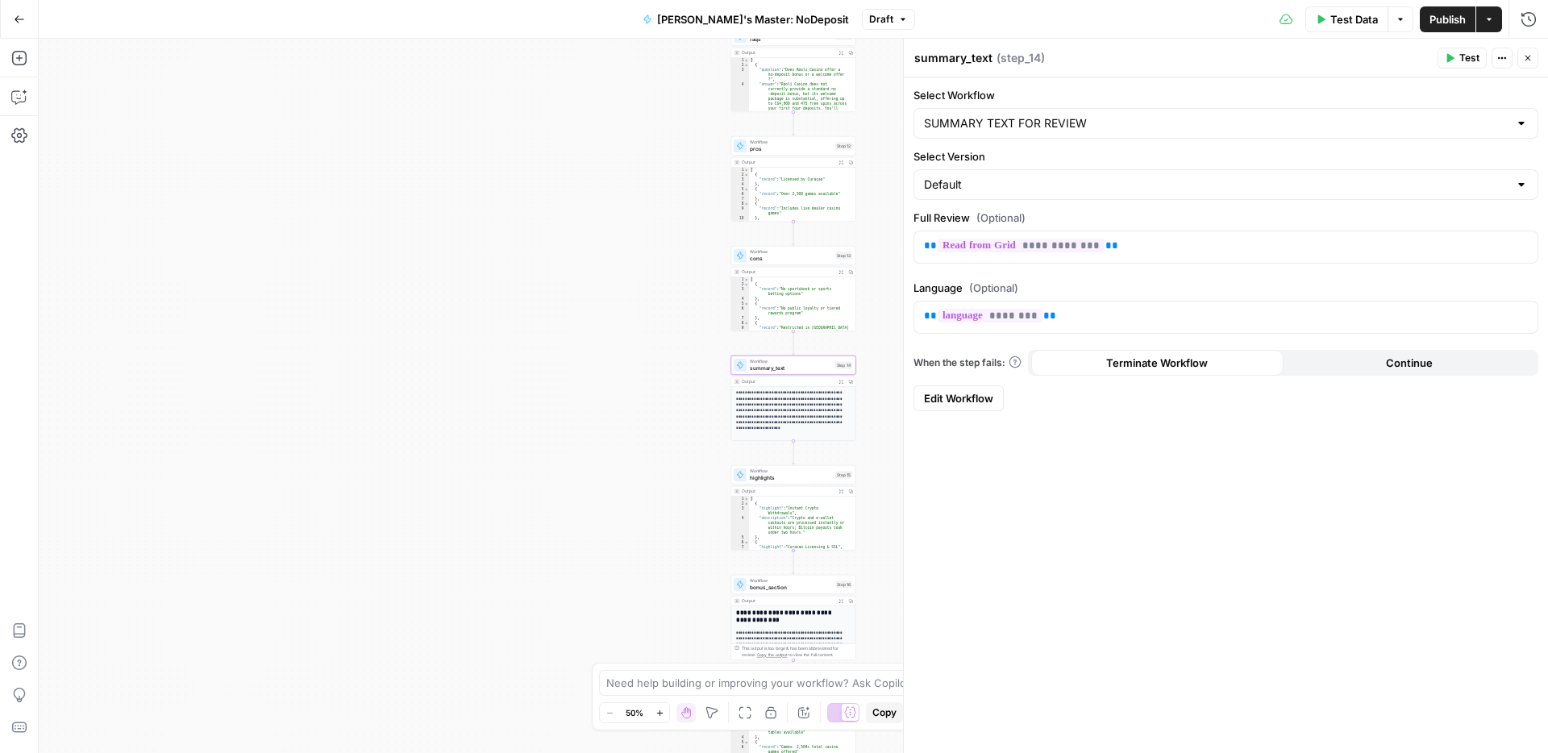
click at [784, 480] on span "highlights" at bounding box center [791, 477] width 82 height 8
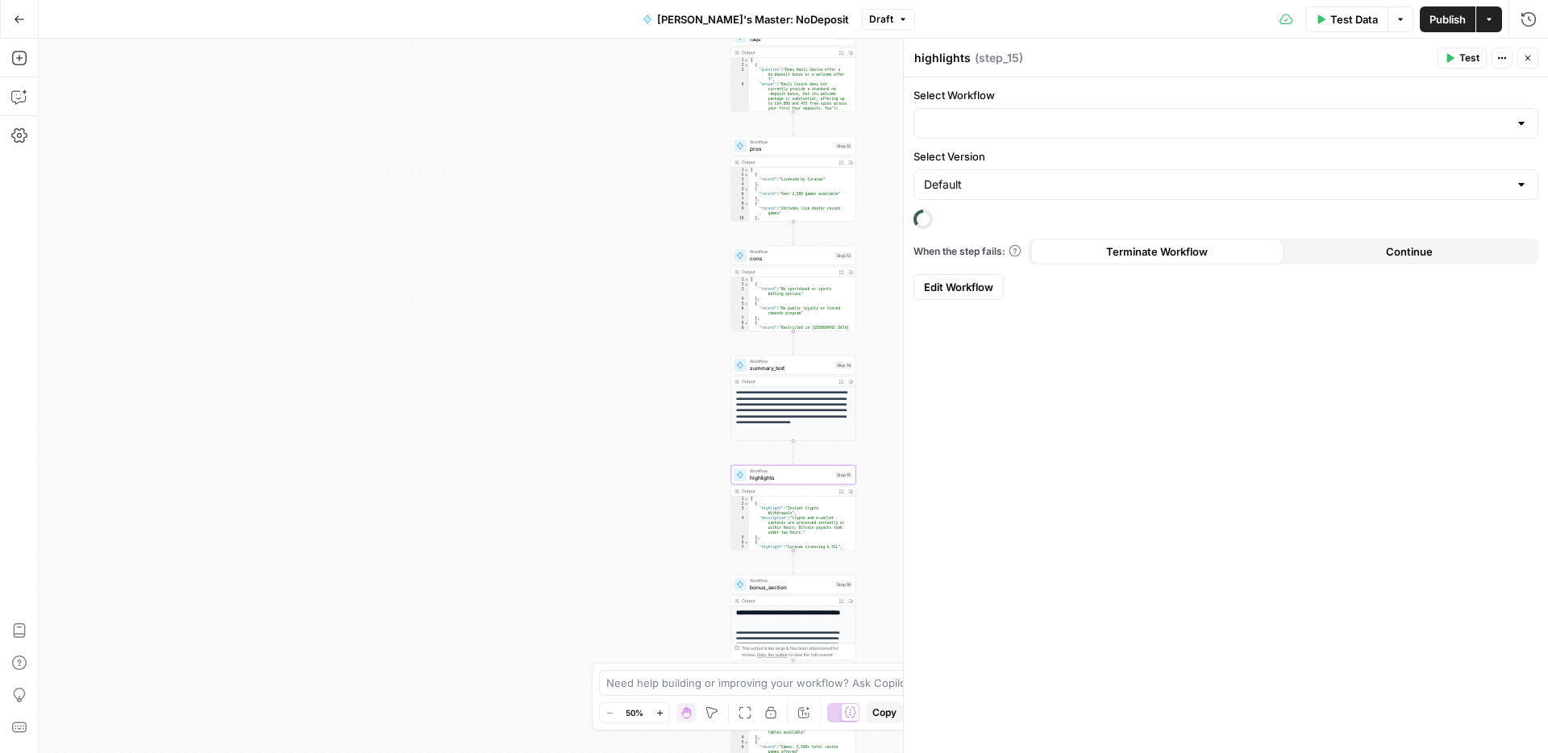
type input "Key Highlights"
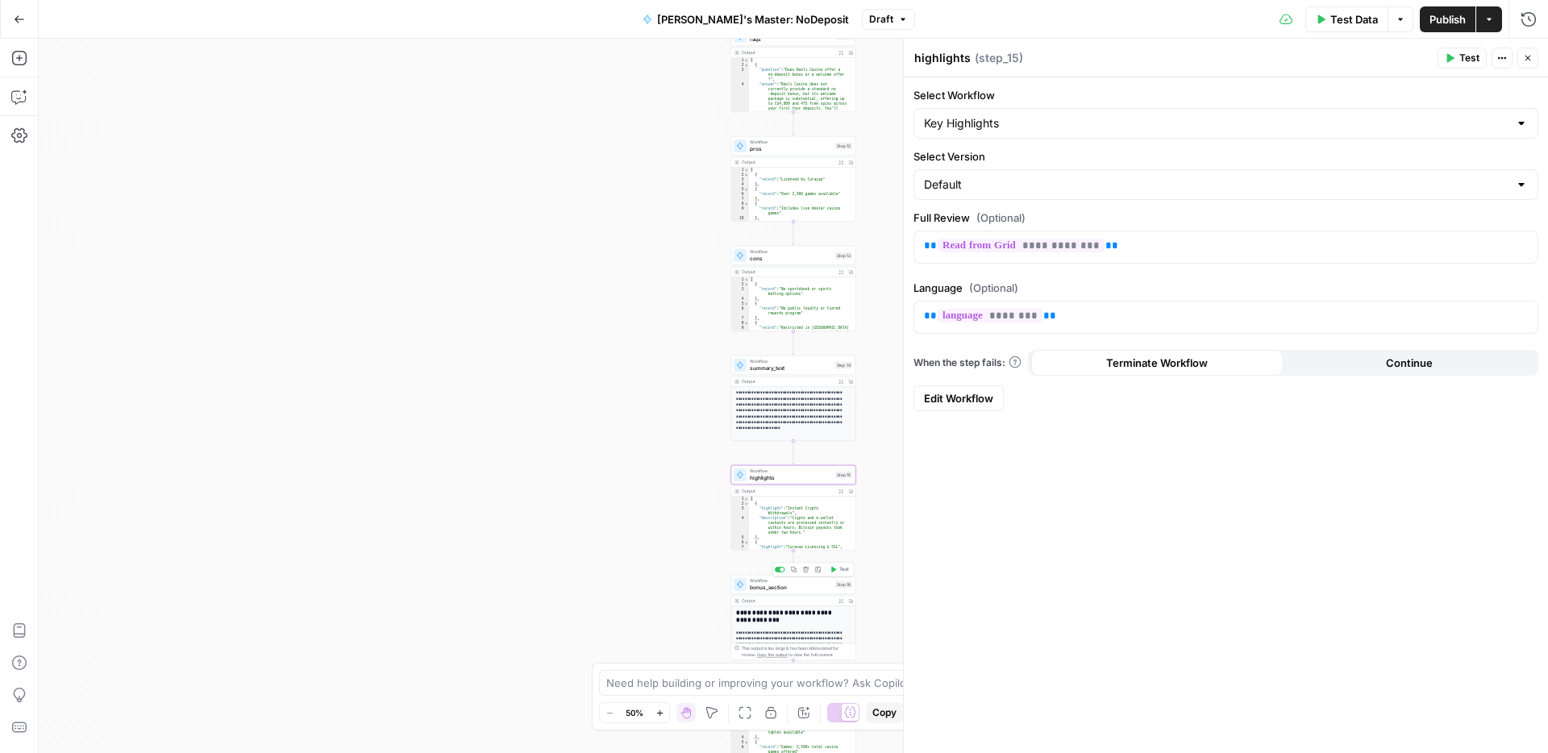
click at [798, 585] on span "bonus_section" at bounding box center [791, 587] width 82 height 8
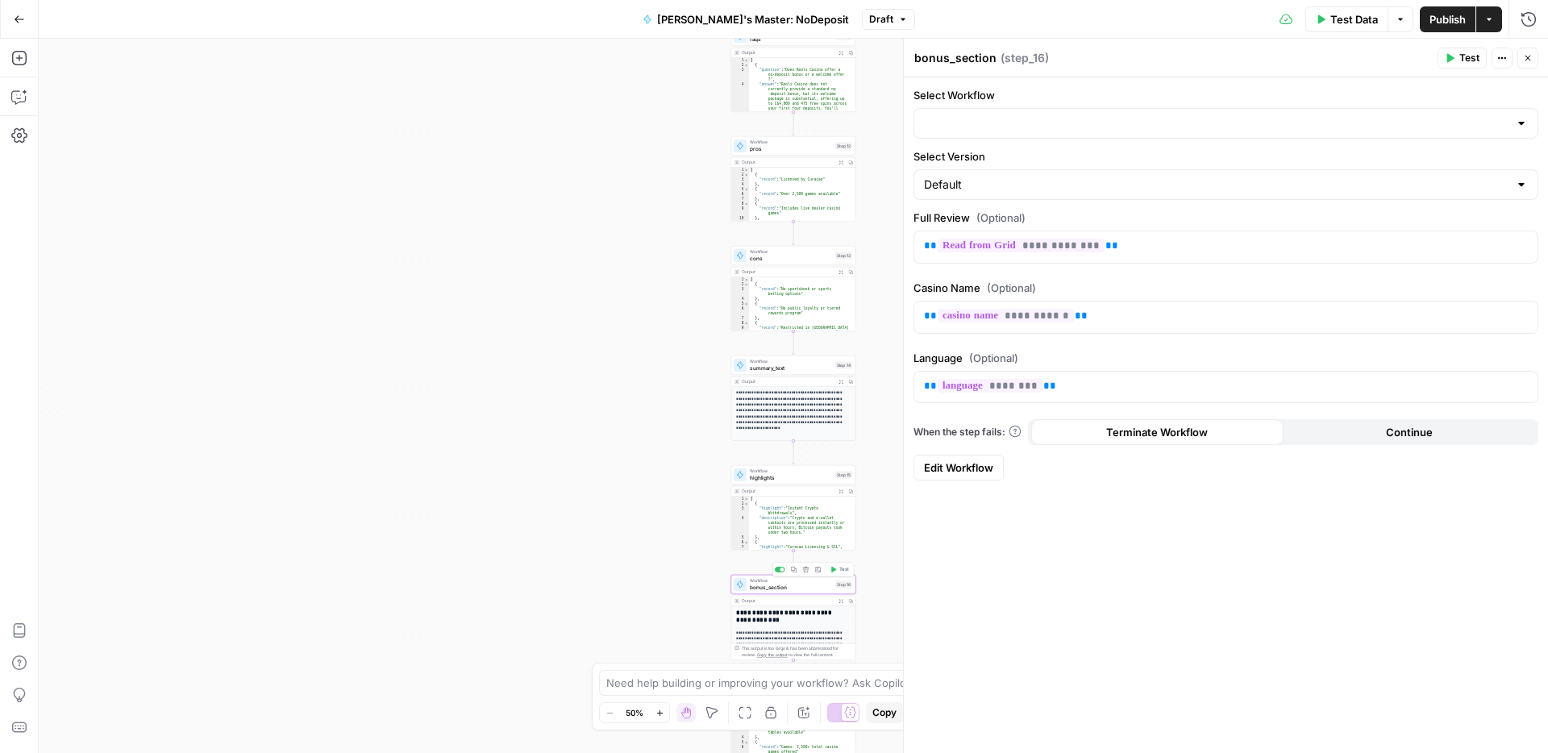
type input "[PERSON_NAME]'s: Bonuses Section for NoDeposit"
click at [492, 474] on div "Workflow Input Settings Inputs Read from Grid Read from Grid Step 2 Output Expa…" at bounding box center [793, 396] width 1509 height 714
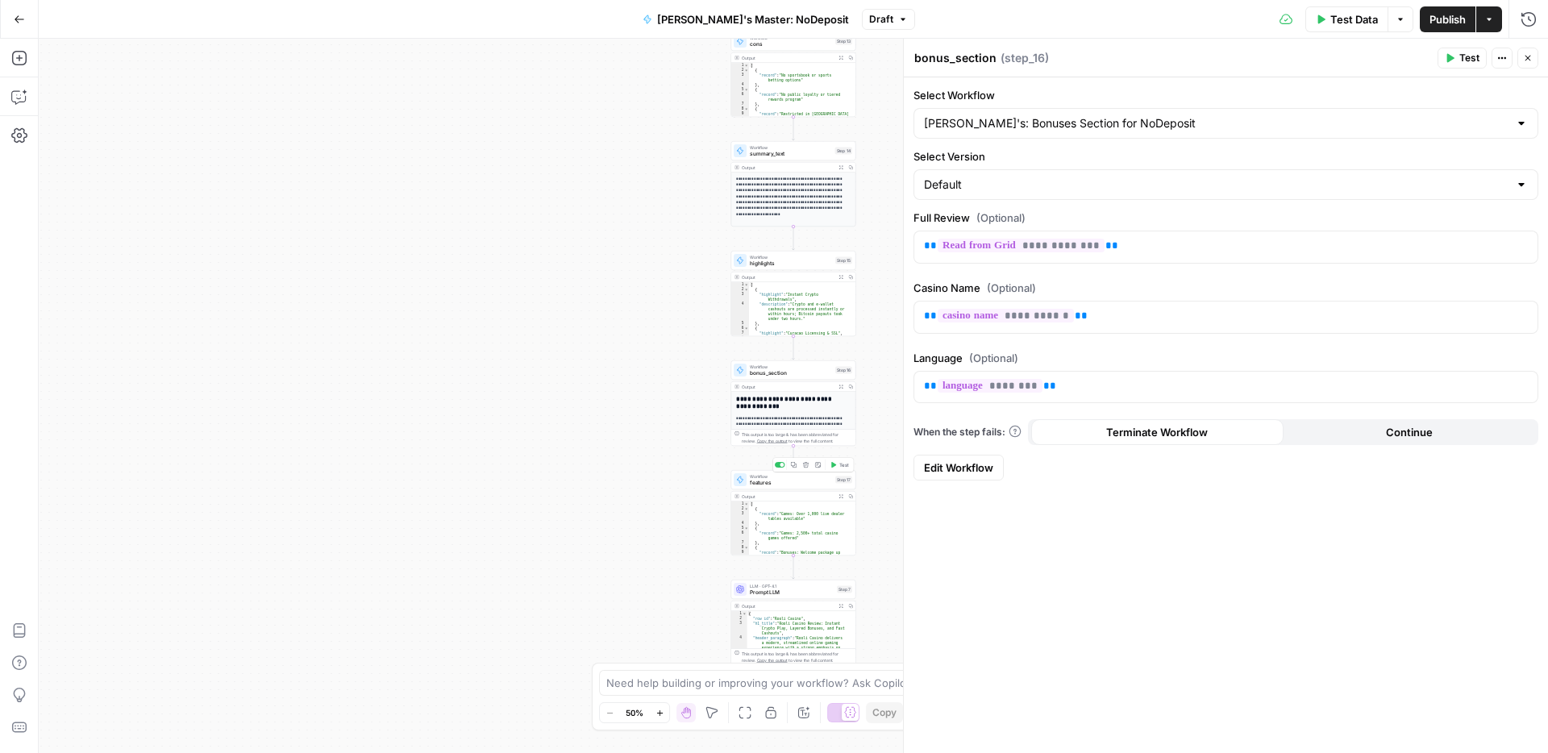
click at [782, 482] on span "features" at bounding box center [791, 483] width 82 height 8
type input "Features"
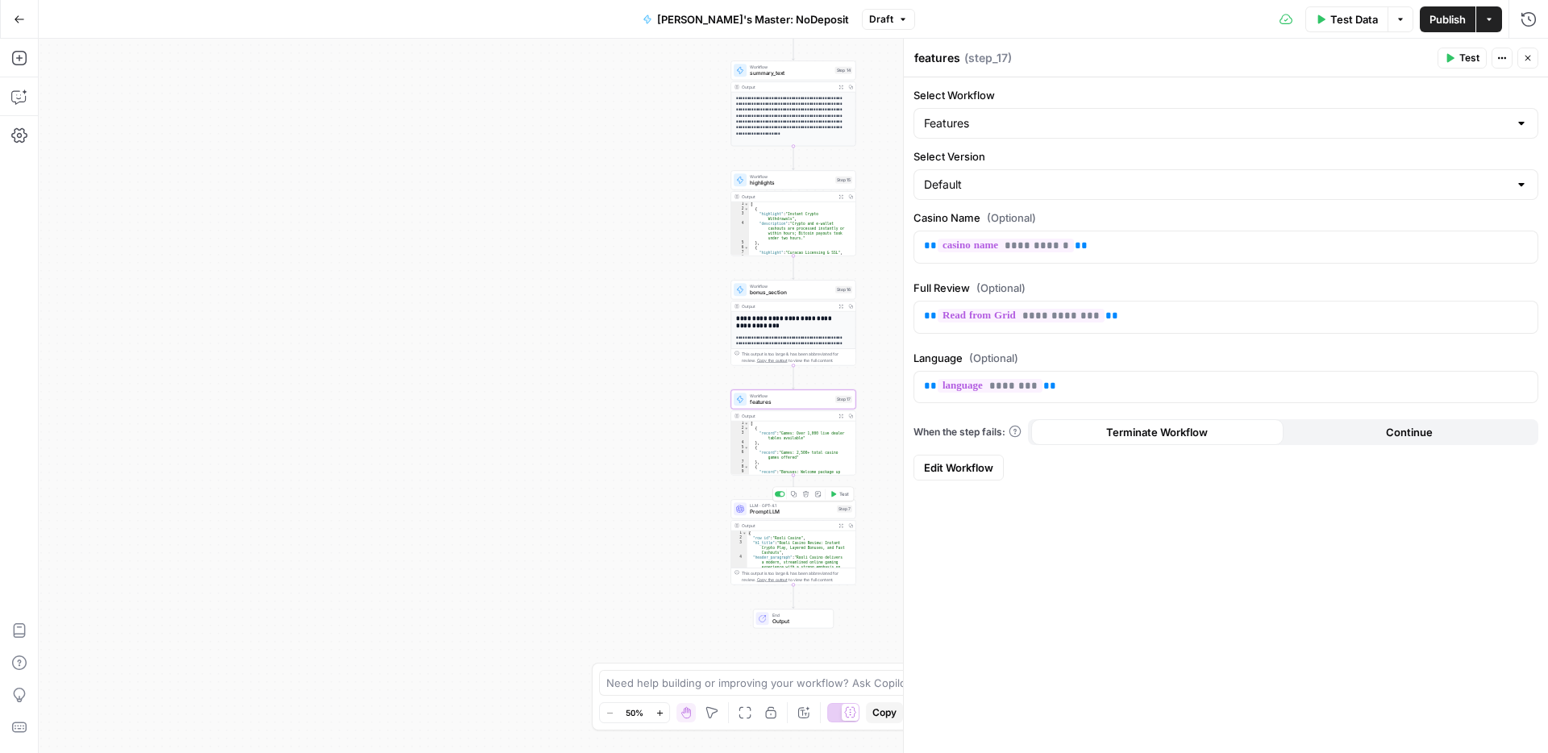
click at [759, 515] on span "Prompt LLM" at bounding box center [792, 512] width 84 height 8
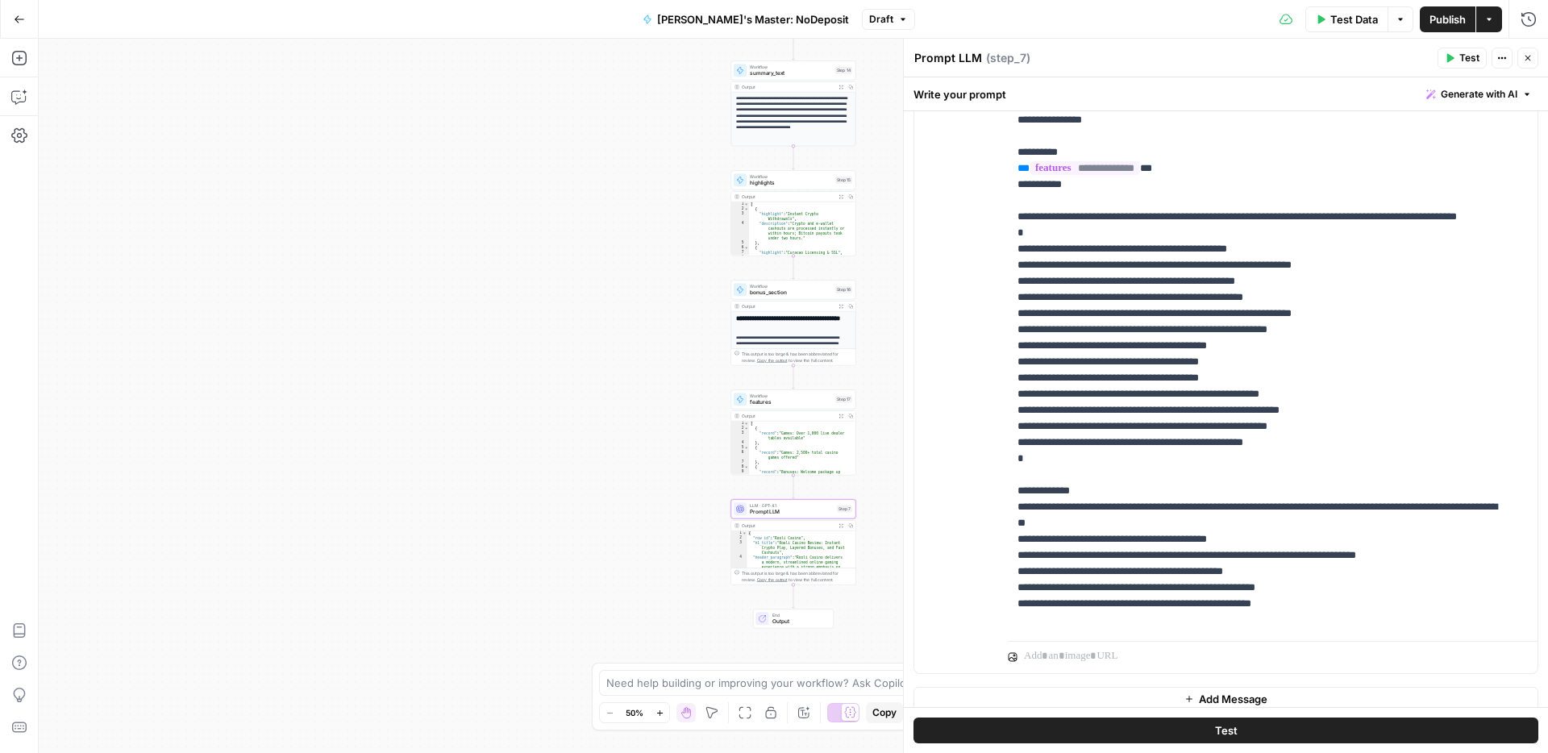
scroll to position [332, 0]
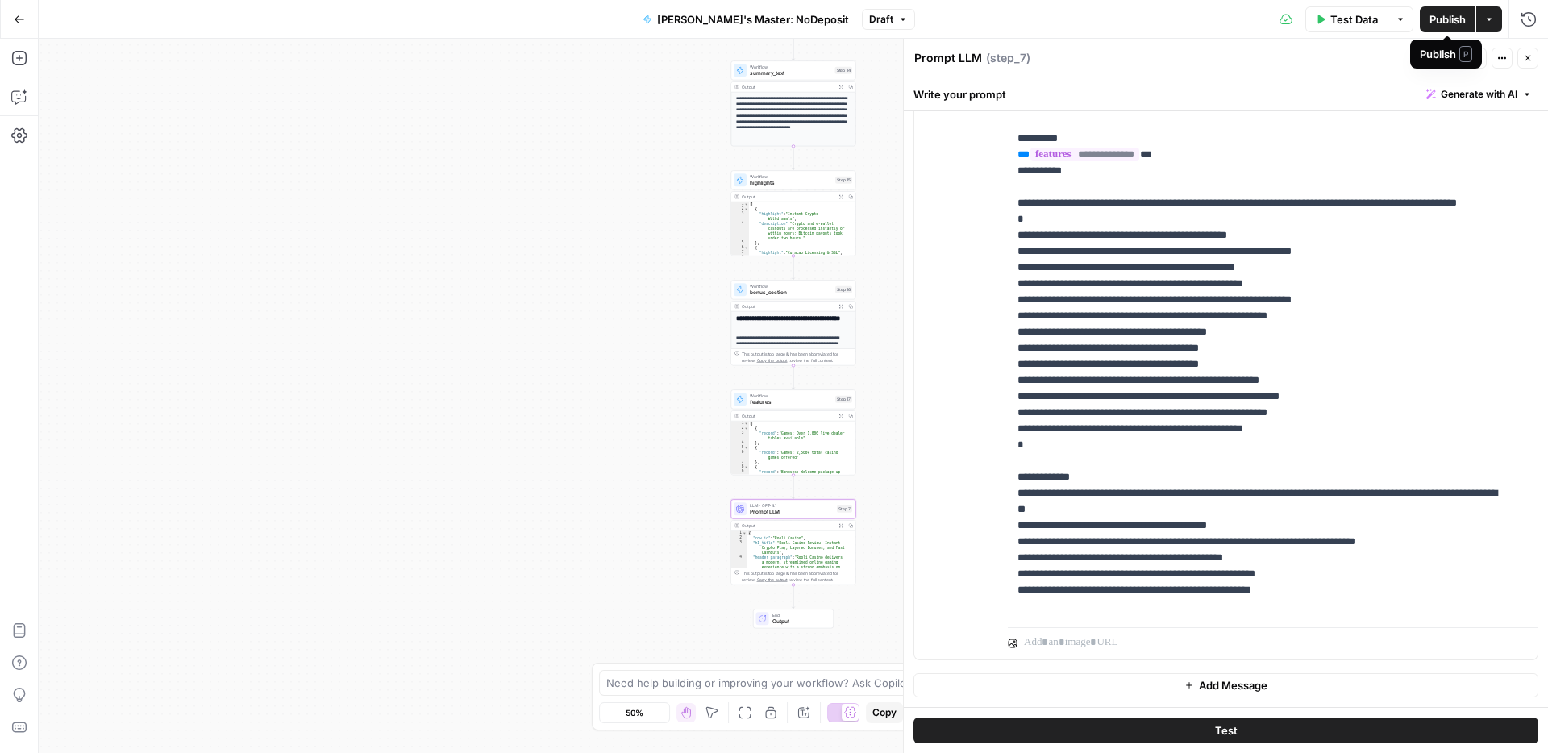
click at [1435, 23] on span "Publish" at bounding box center [1447, 19] width 36 height 16
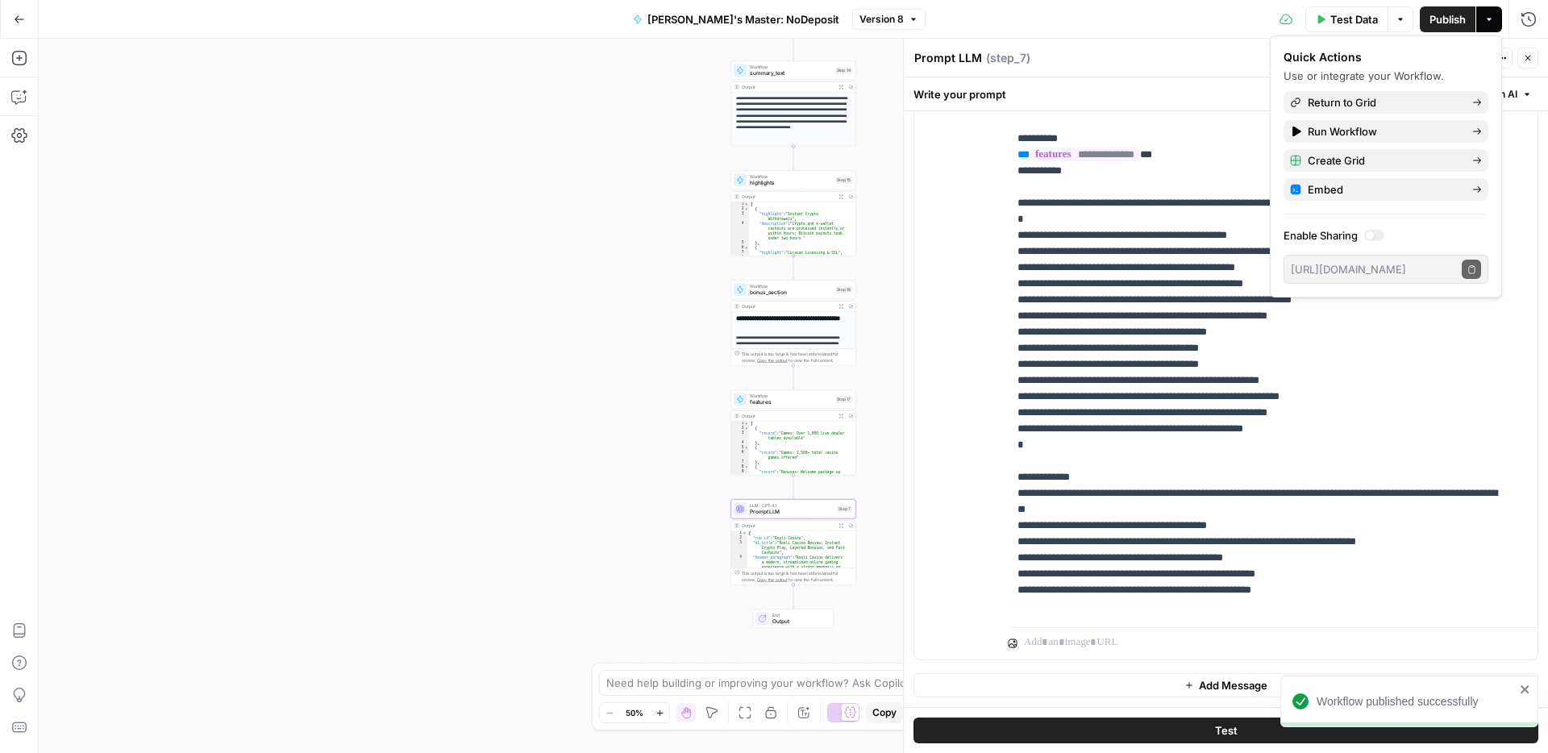
click at [1531, 58] on icon "button" at bounding box center [1528, 58] width 10 height 10
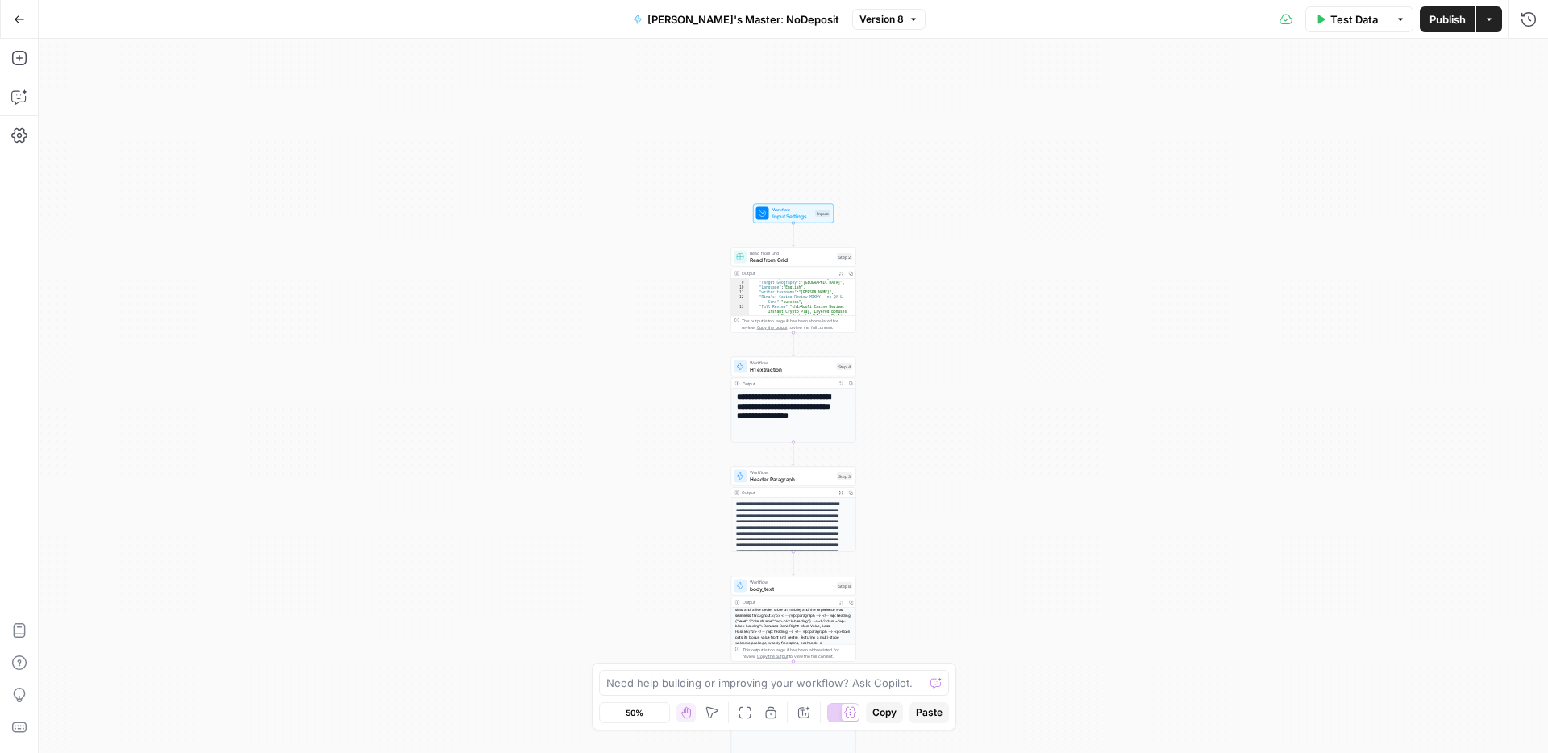
click at [780, 218] on span "Input Settings" at bounding box center [792, 216] width 40 height 8
click at [778, 264] on div "Read from Grid Read from Grid Step 2 Copy step Delete step Add Note Test" at bounding box center [793, 257] width 125 height 19
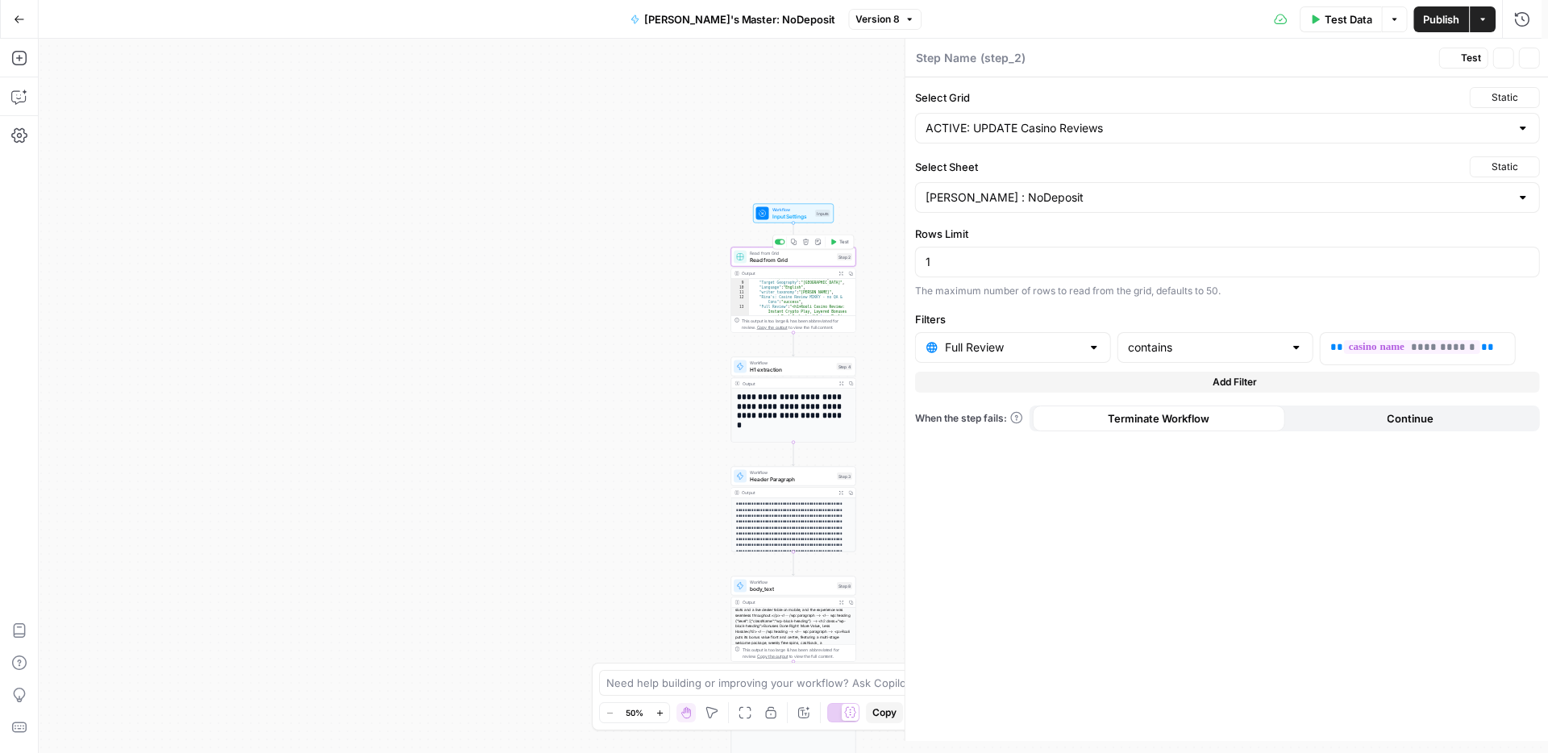
type textarea "Read from Grid"
click at [1525, 197] on div at bounding box center [1521, 197] width 13 height 16
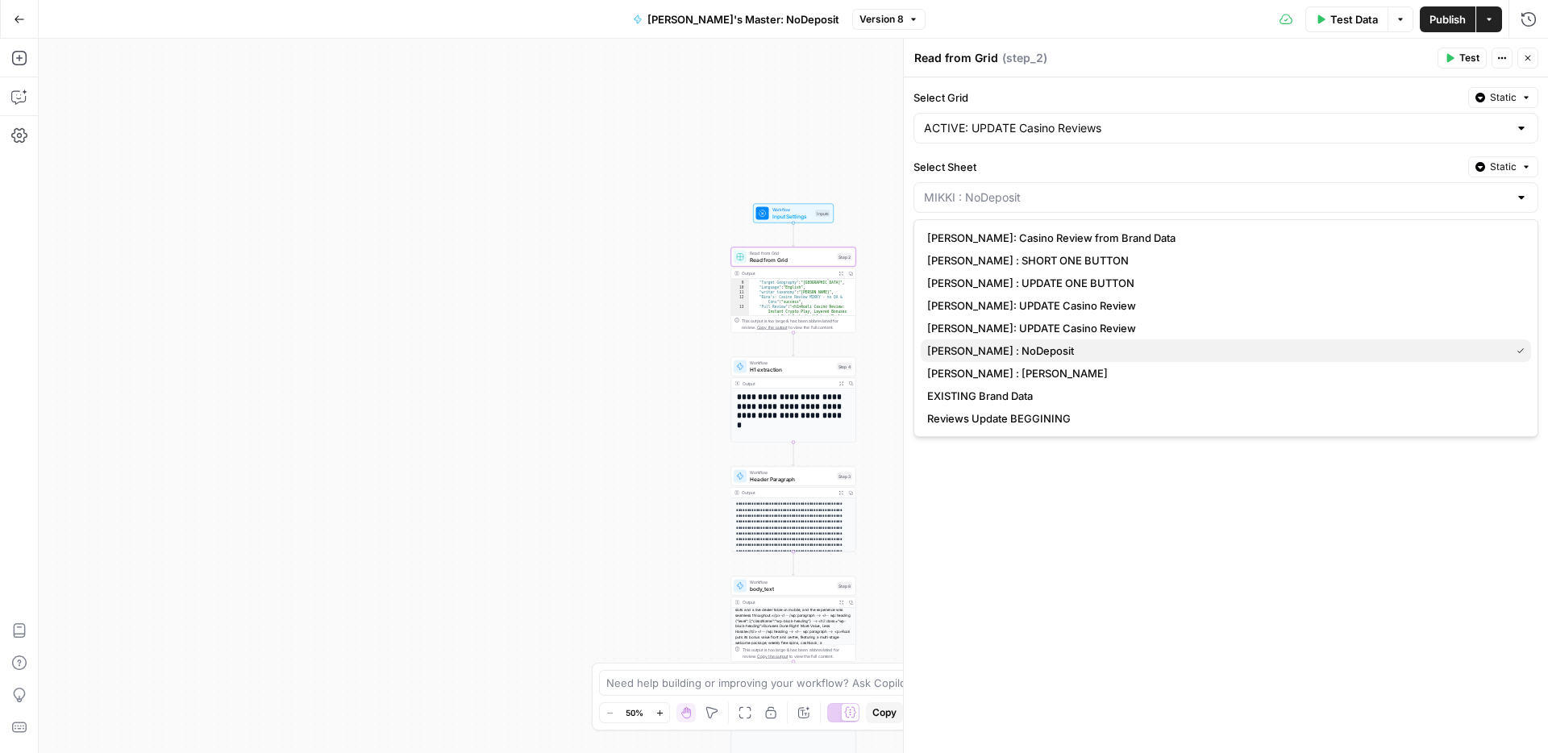
click at [967, 349] on span "[PERSON_NAME] : NoDeposit" at bounding box center [1215, 351] width 576 height 16
type input "[PERSON_NAME] : NoDeposit"
